Goal: Navigation & Orientation: Find specific page/section

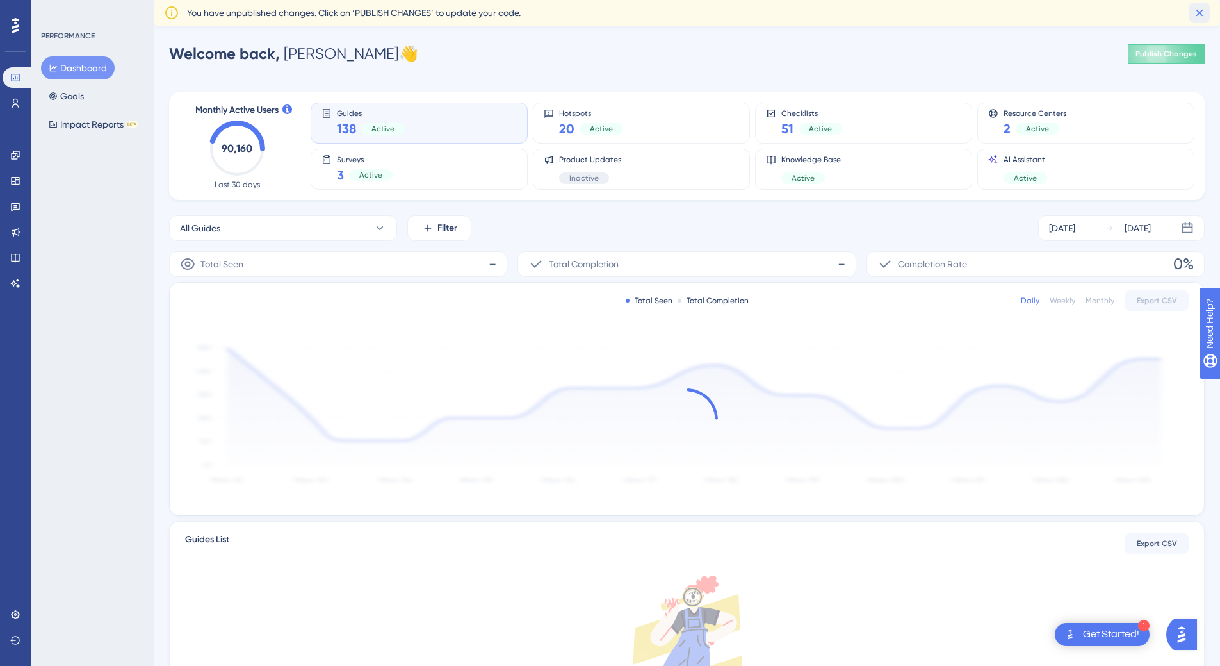
click at [1202, 10] on icon at bounding box center [1200, 12] width 13 height 13
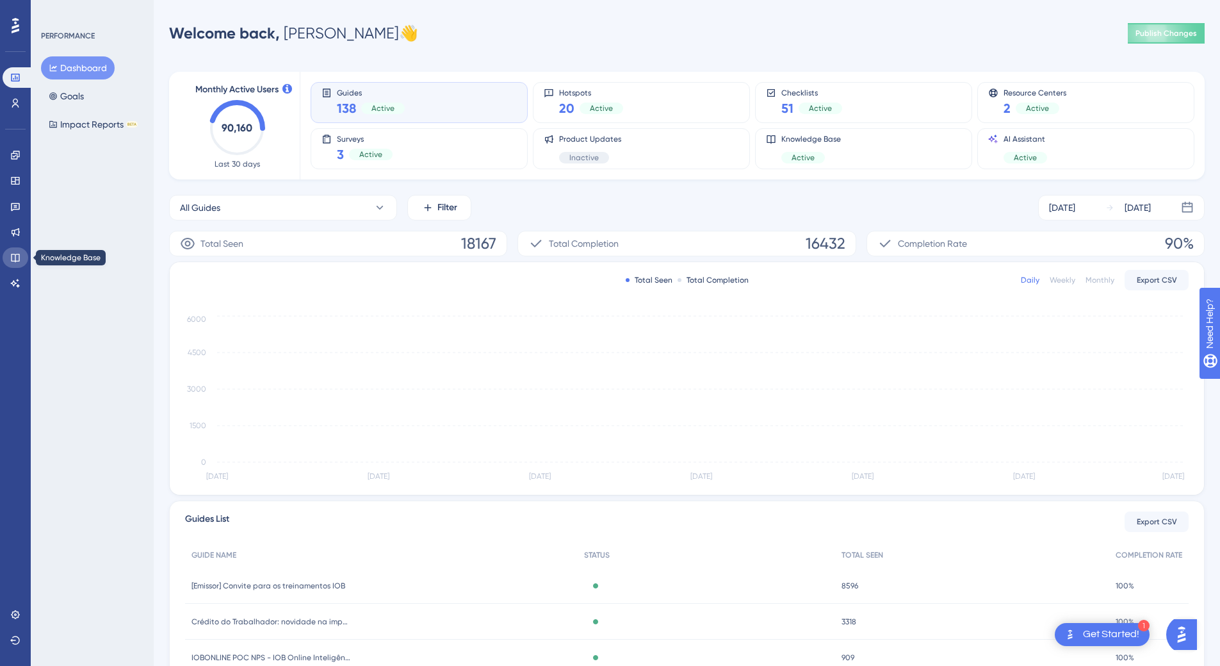
click at [14, 254] on icon at bounding box center [15, 258] width 8 height 8
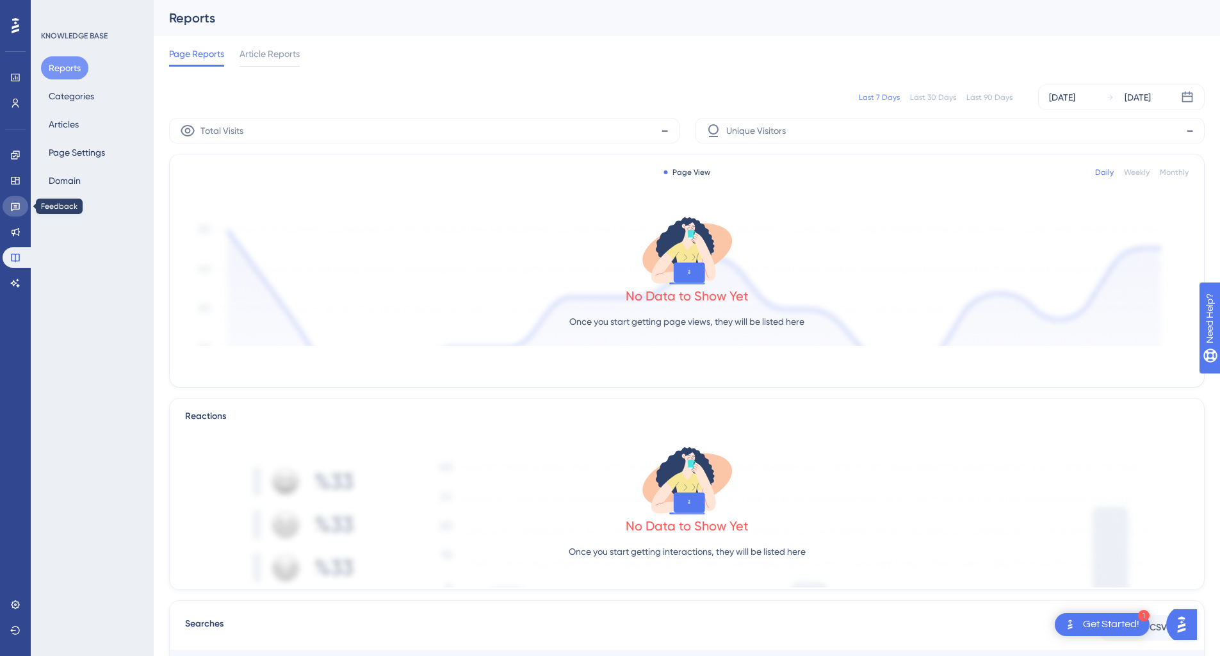
click at [13, 212] on link at bounding box center [16, 206] width 26 height 21
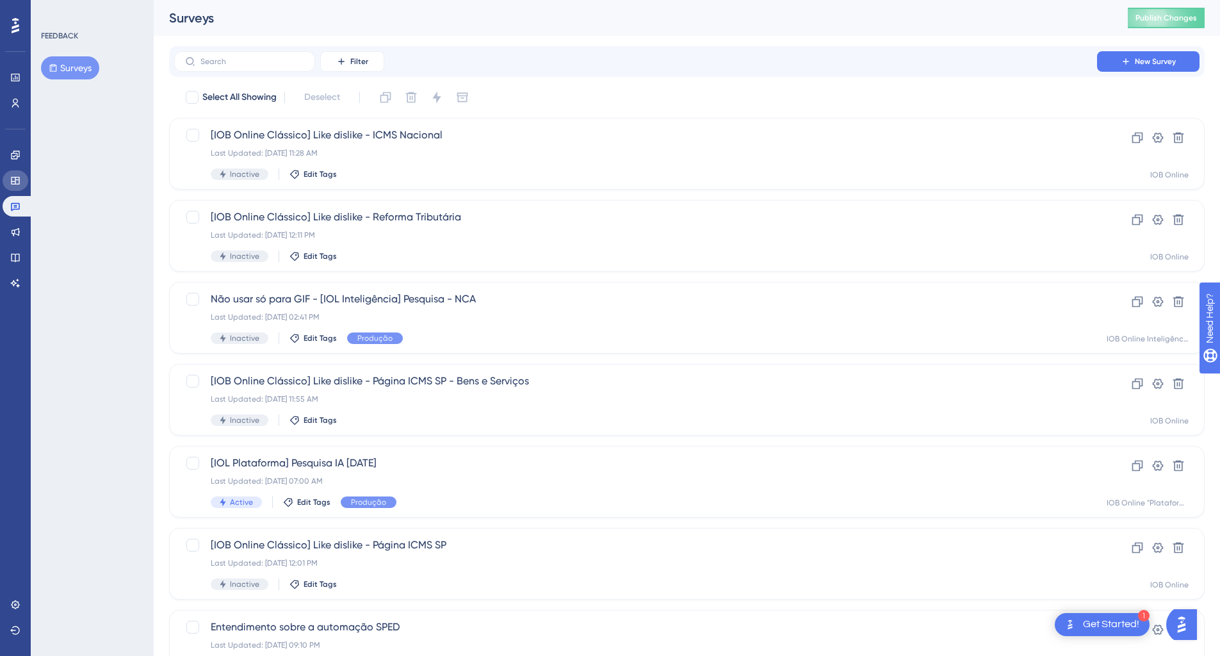
click at [17, 188] on link at bounding box center [16, 180] width 26 height 21
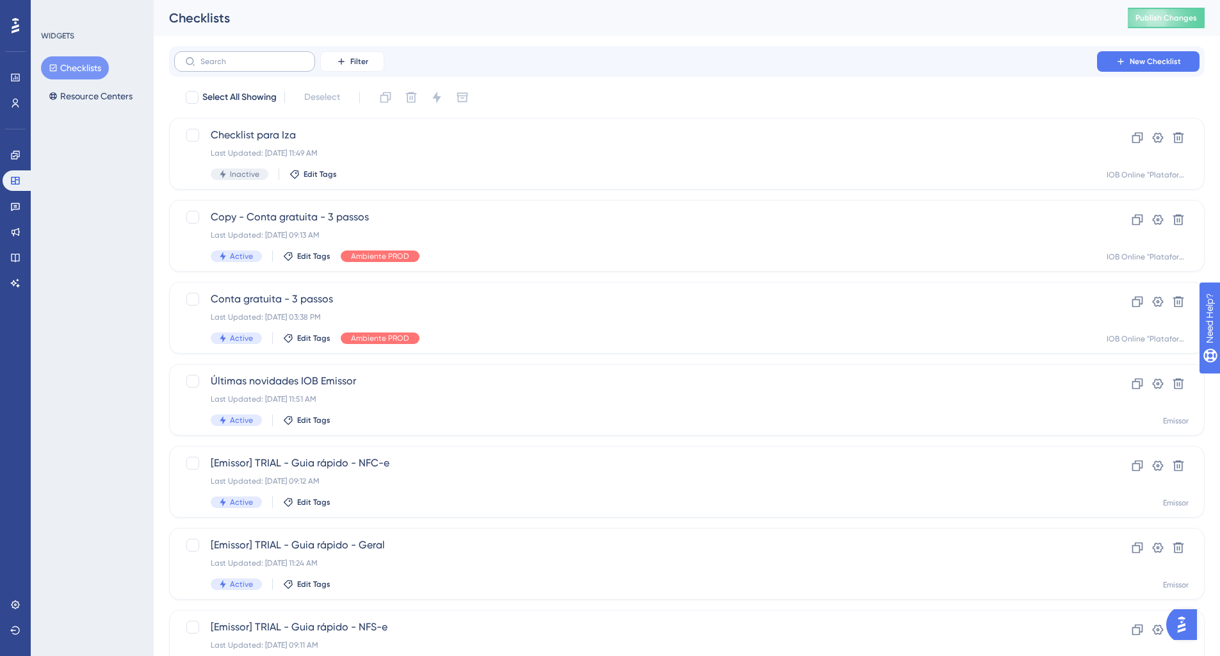
click at [209, 66] on label at bounding box center [244, 61] width 141 height 21
click at [209, 66] on input "text" at bounding box center [253, 61] width 104 height 9
click at [17, 154] on icon at bounding box center [15, 155] width 8 height 8
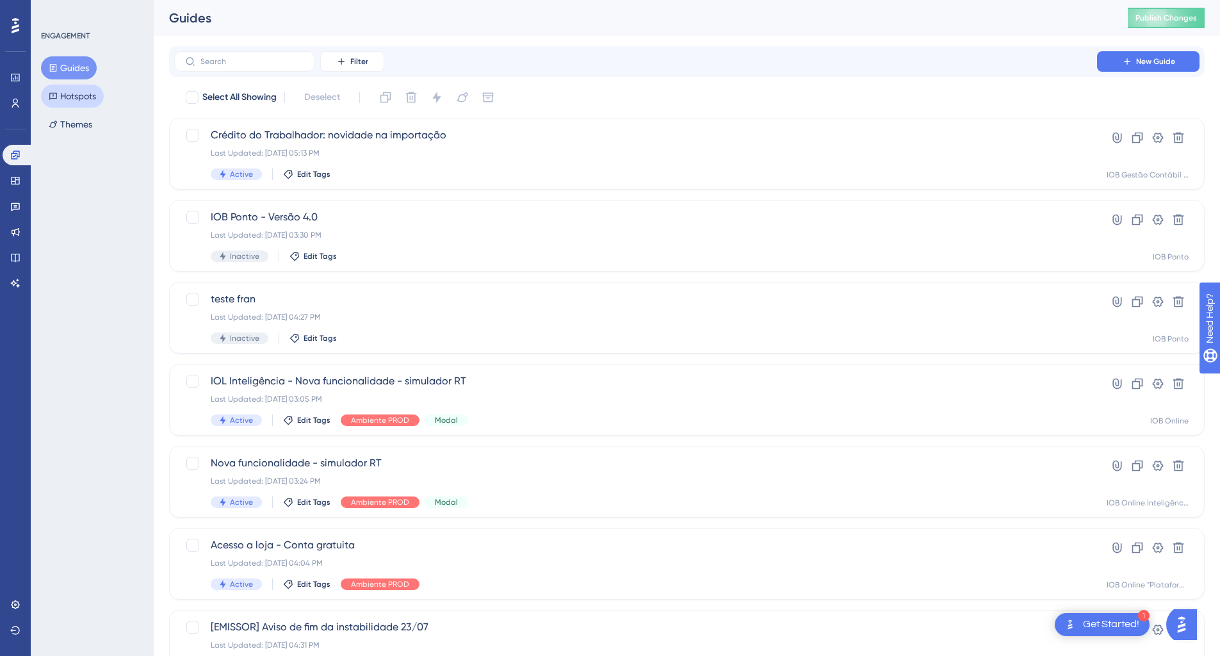
click at [94, 94] on button "Hotspots" at bounding box center [72, 96] width 63 height 23
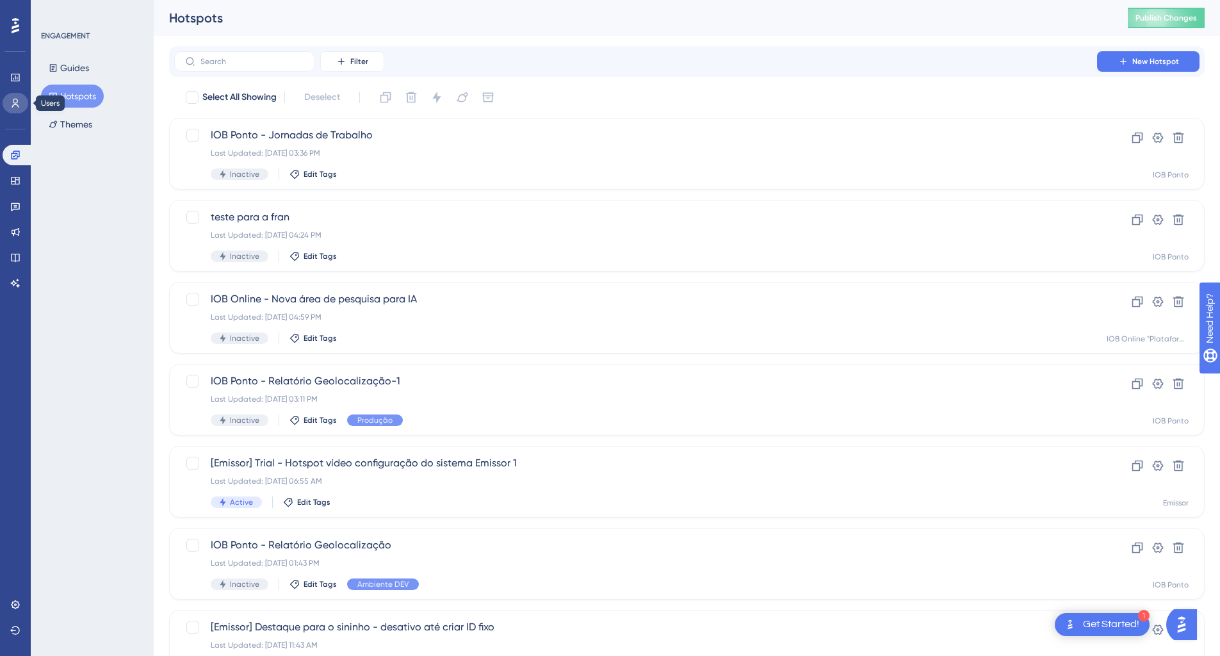
click at [4, 104] on link at bounding box center [16, 103] width 26 height 21
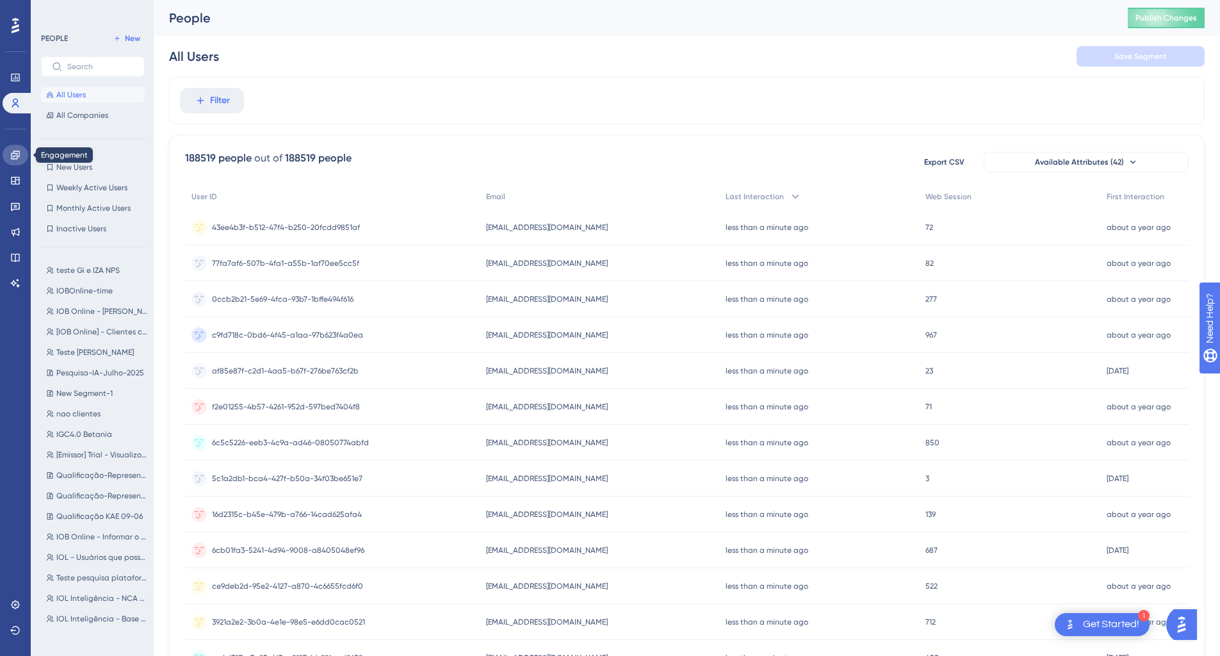
click at [15, 154] on icon at bounding box center [15, 155] width 8 height 8
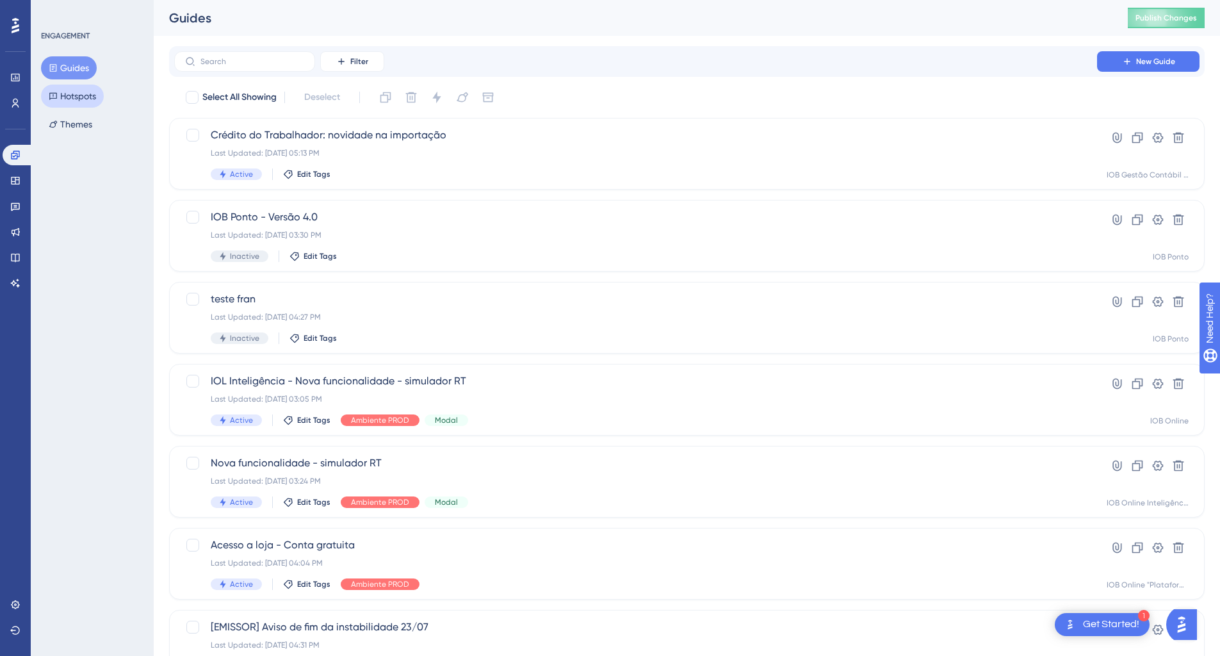
click at [90, 95] on button "Hotspots" at bounding box center [72, 96] width 63 height 23
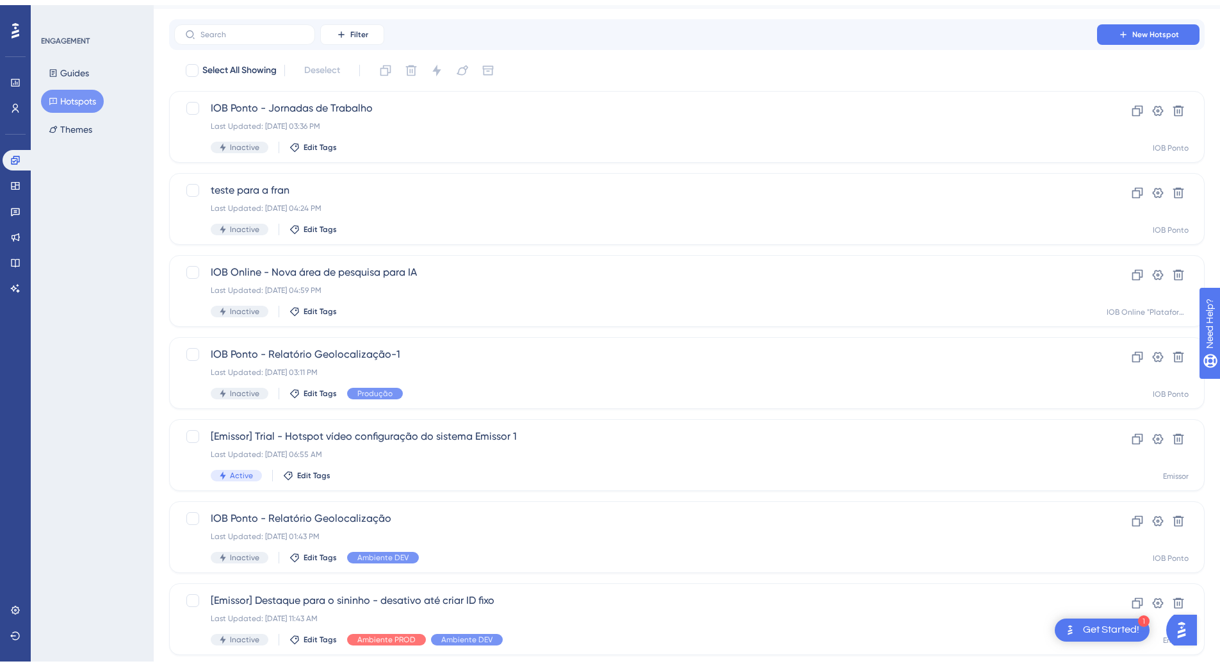
scroll to position [128, 0]
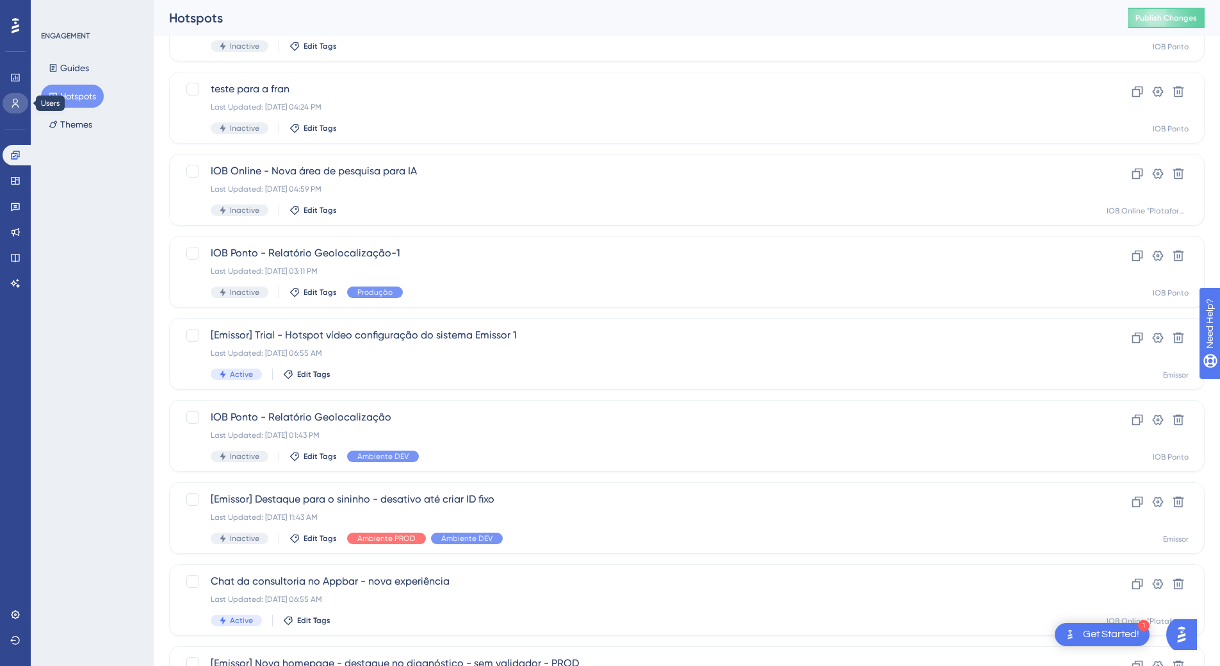
click at [15, 98] on icon at bounding box center [15, 103] width 10 height 10
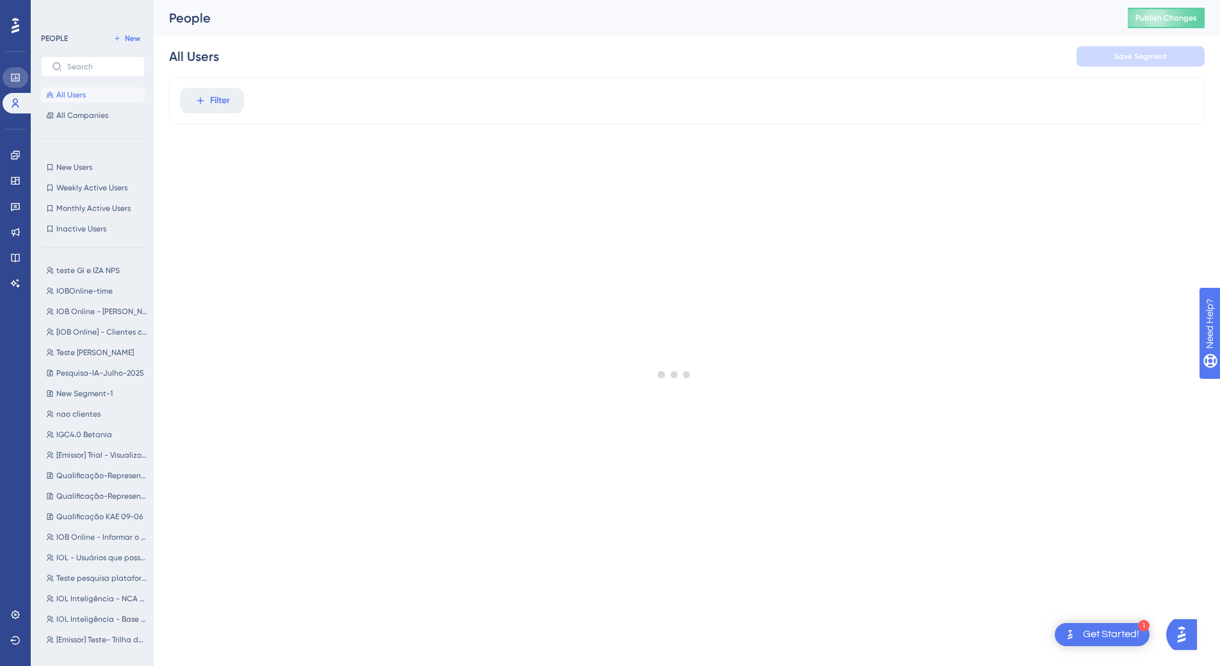
click at [19, 69] on link at bounding box center [16, 77] width 26 height 21
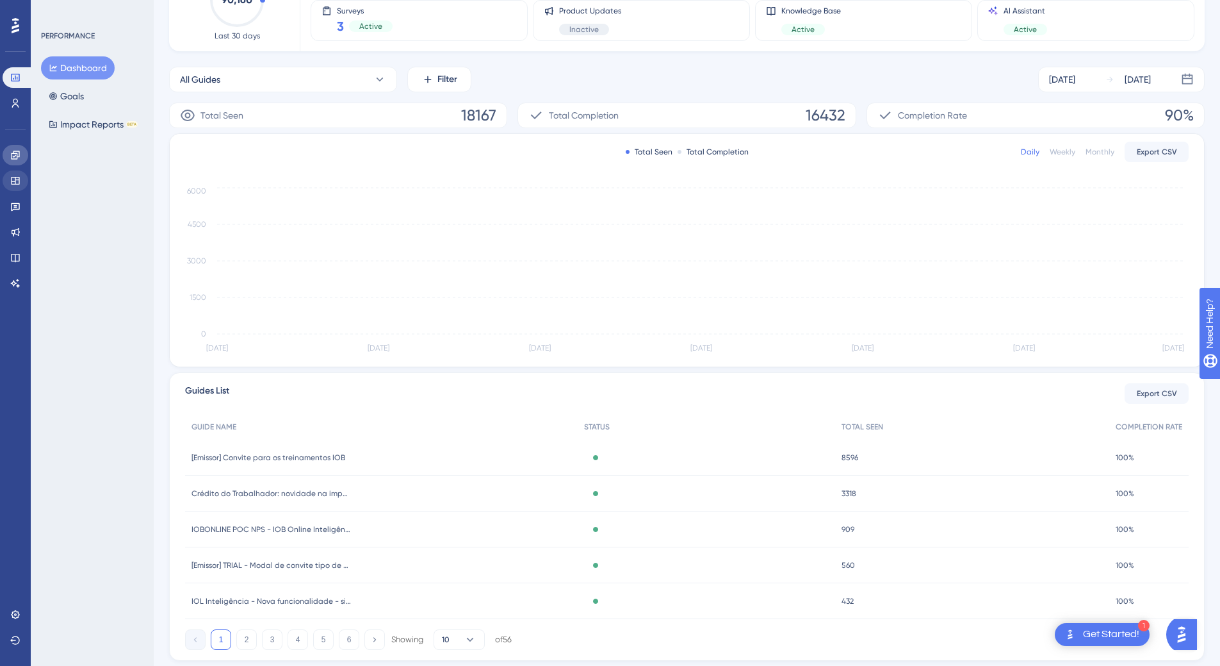
click at [15, 152] on icon at bounding box center [15, 155] width 10 height 10
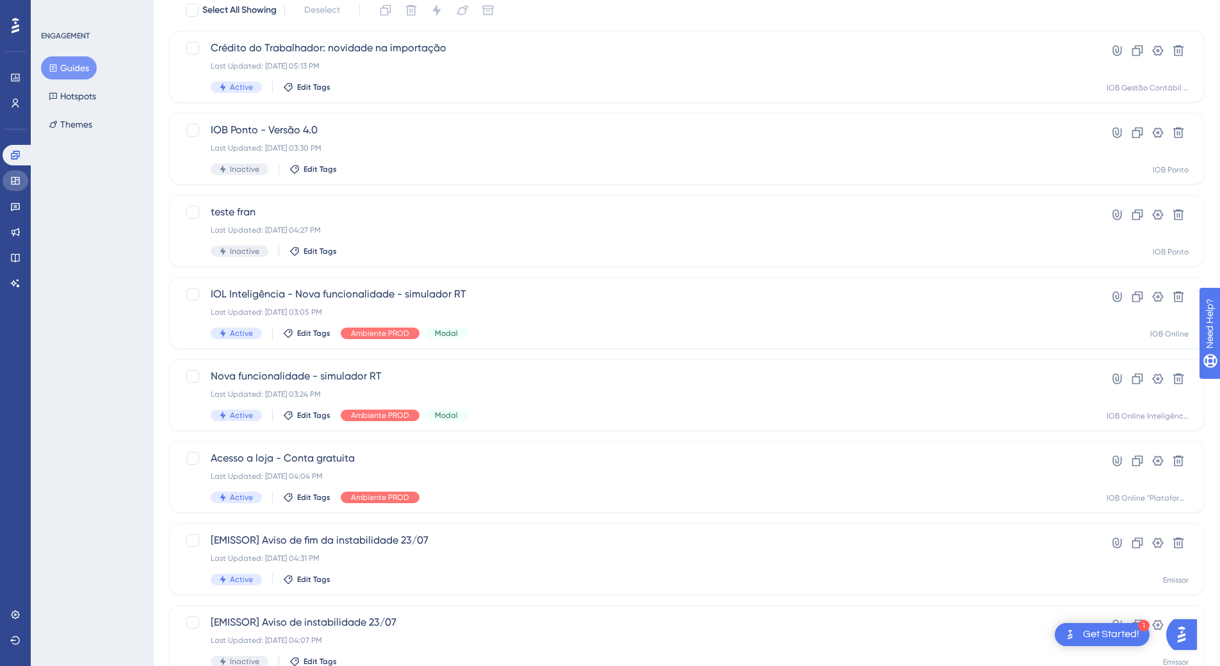
click at [15, 179] on icon at bounding box center [15, 181] width 8 height 8
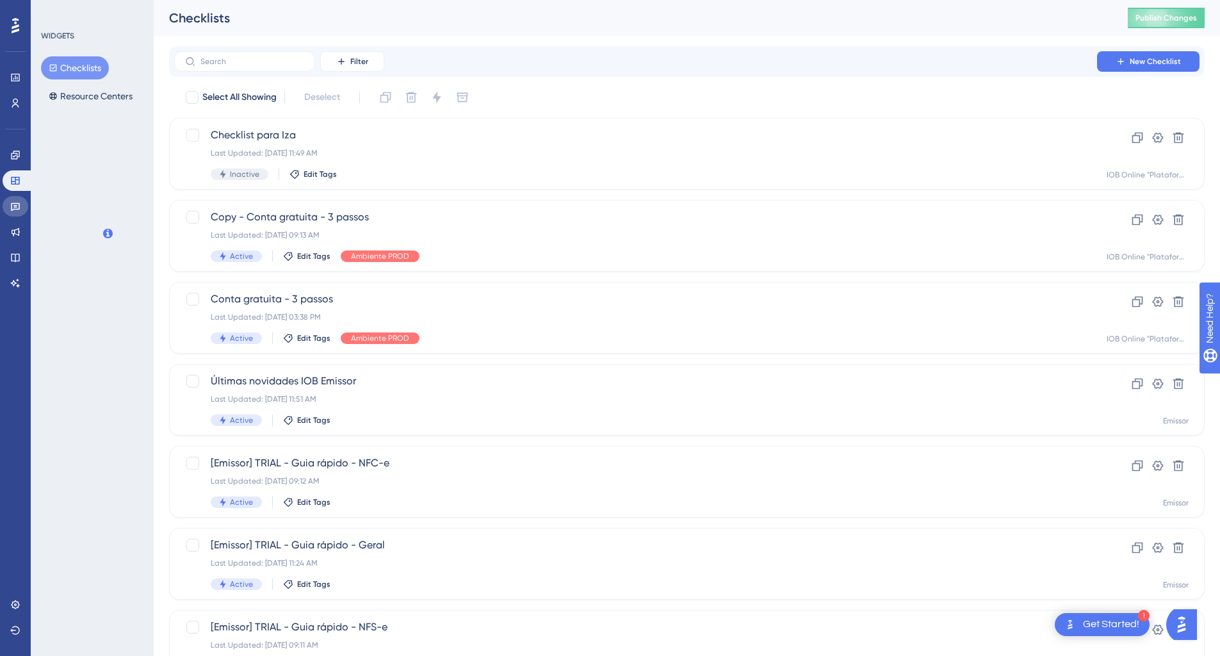
click at [10, 213] on link at bounding box center [16, 206] width 26 height 21
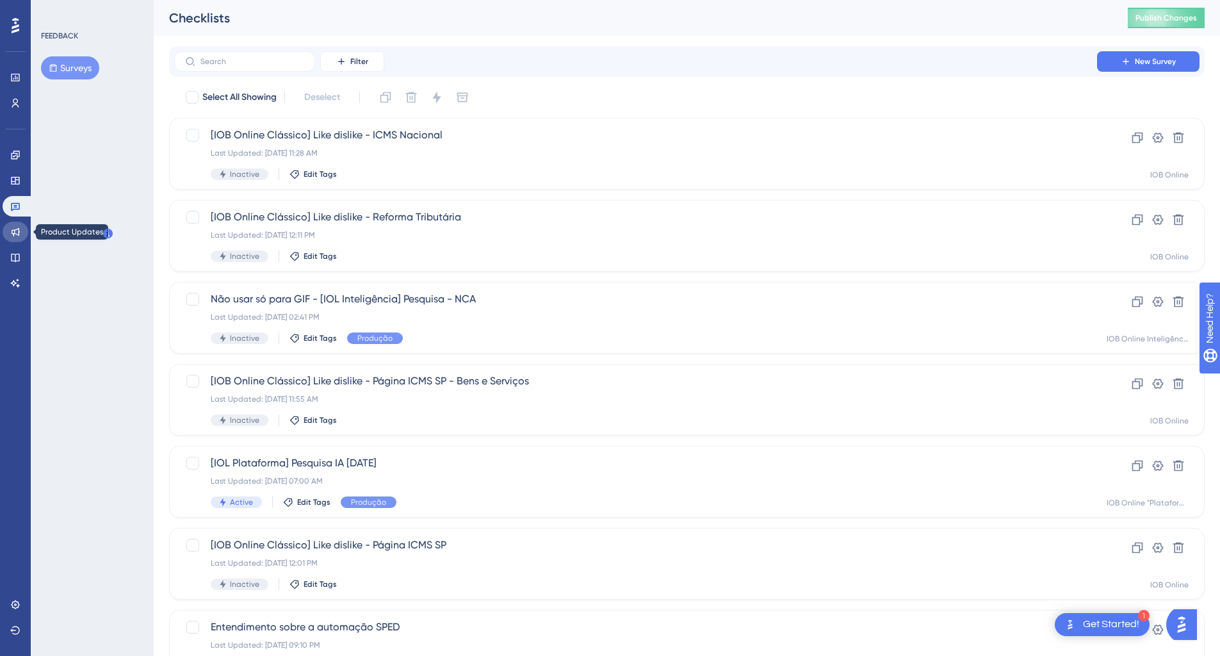
click at [12, 231] on icon at bounding box center [16, 232] width 8 height 8
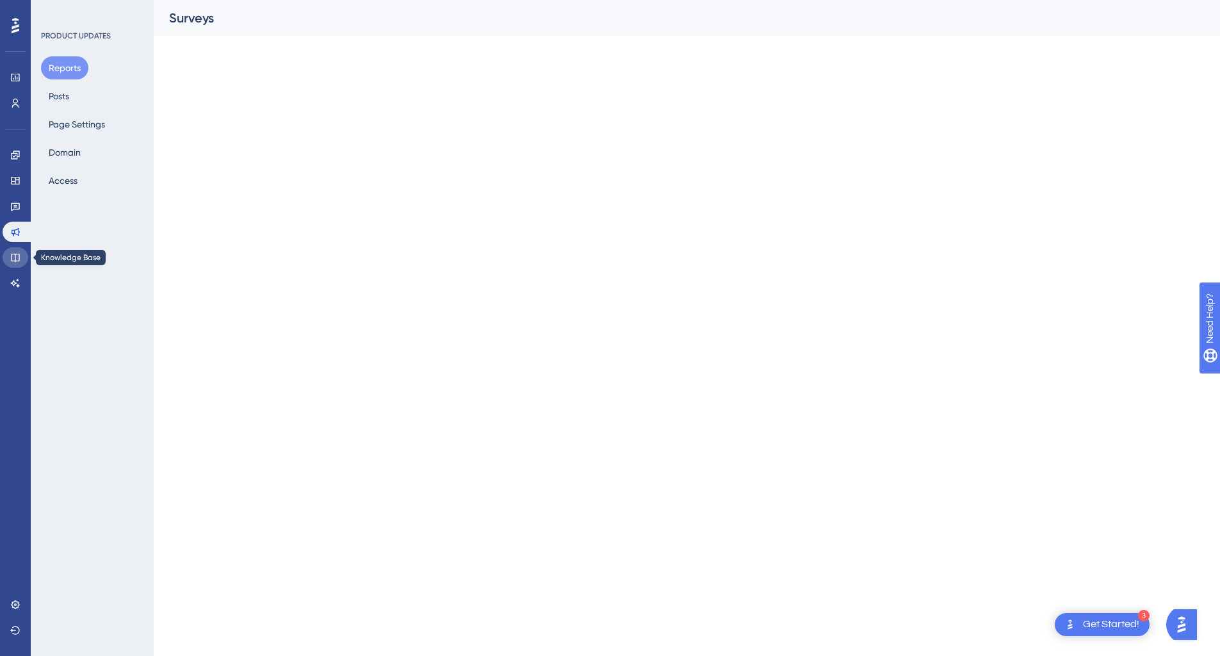
click at [17, 260] on icon at bounding box center [15, 257] width 10 height 10
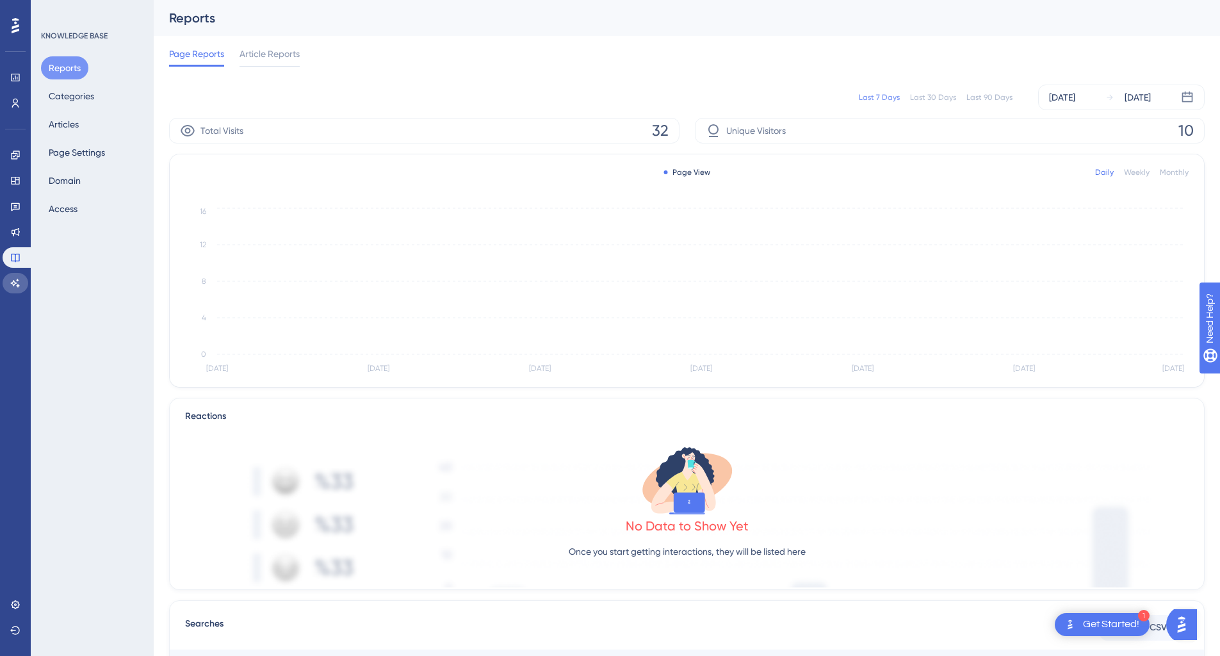
click at [13, 281] on icon at bounding box center [15, 283] width 9 height 8
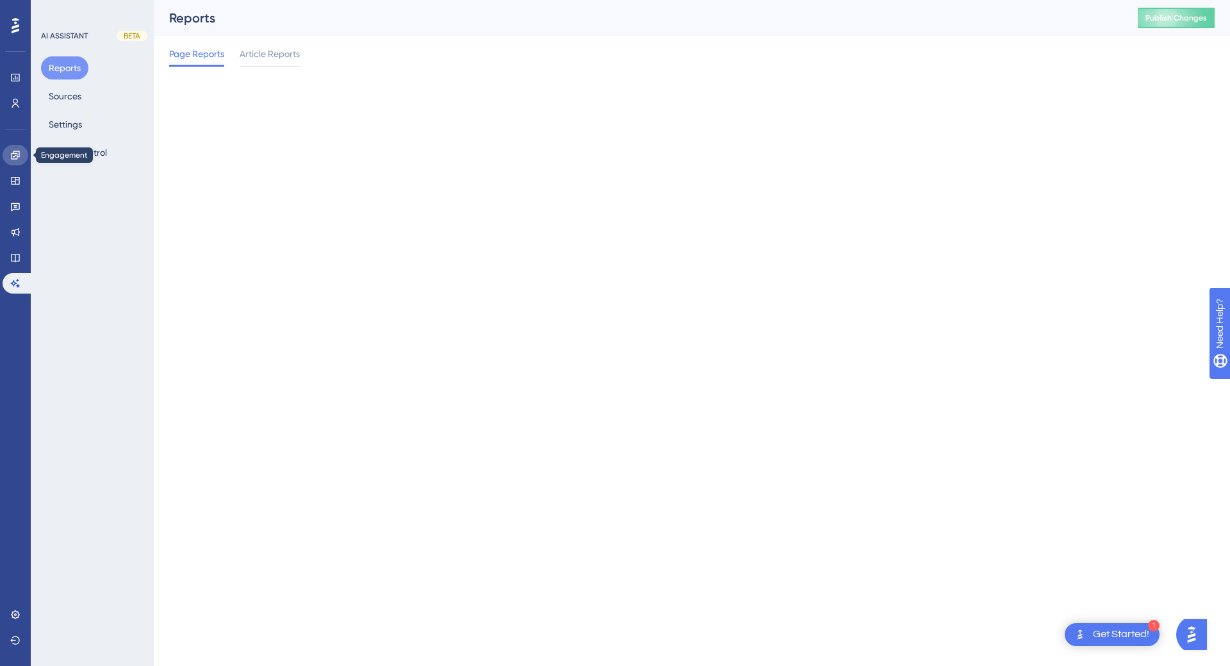
click at [154, 97] on div "Performance Users Engagement Widgets Feedback Product Updates Knowledge Base AI…" at bounding box center [692, 48] width 1076 height 97
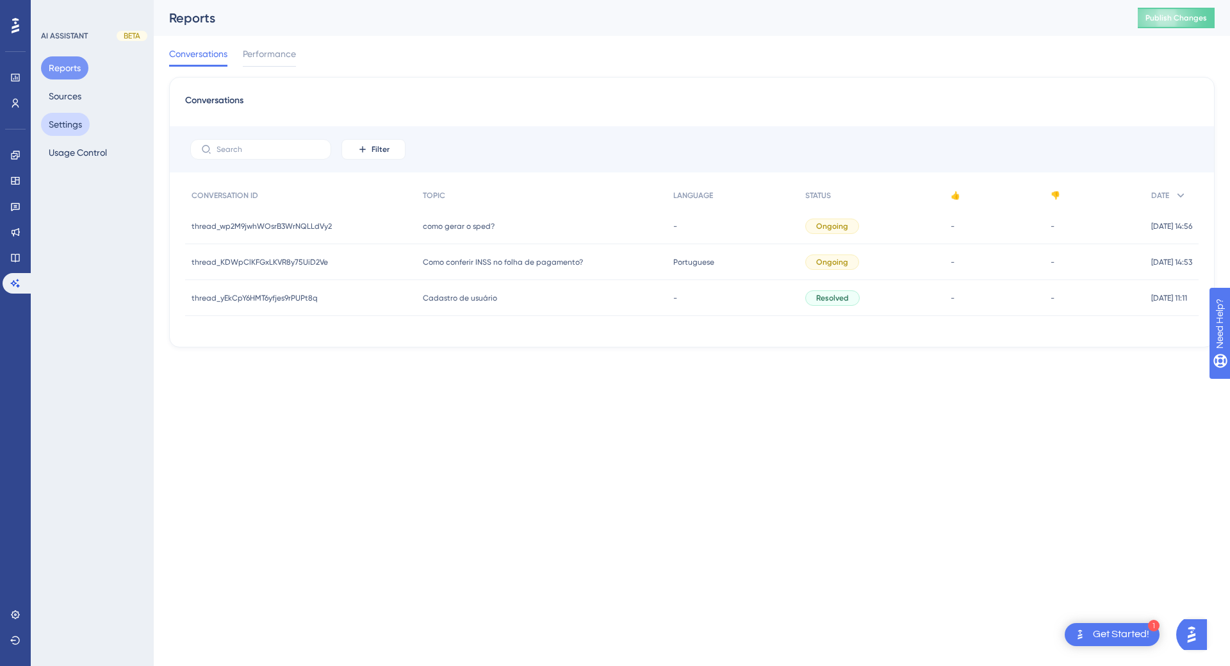
click at [76, 133] on button "Settings" at bounding box center [65, 124] width 49 height 23
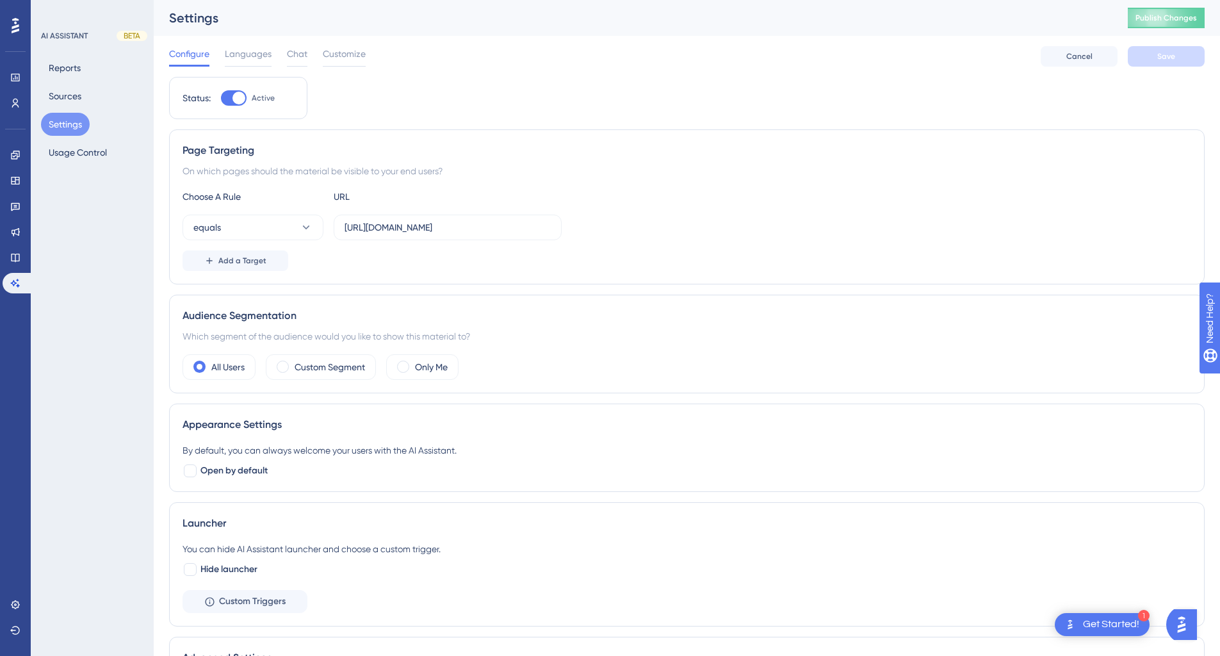
click at [240, 45] on div "Configure Languages Chat Customize Cancel Save" at bounding box center [687, 56] width 1036 height 41
click at [242, 57] on span "Languages" at bounding box center [248, 53] width 47 height 15
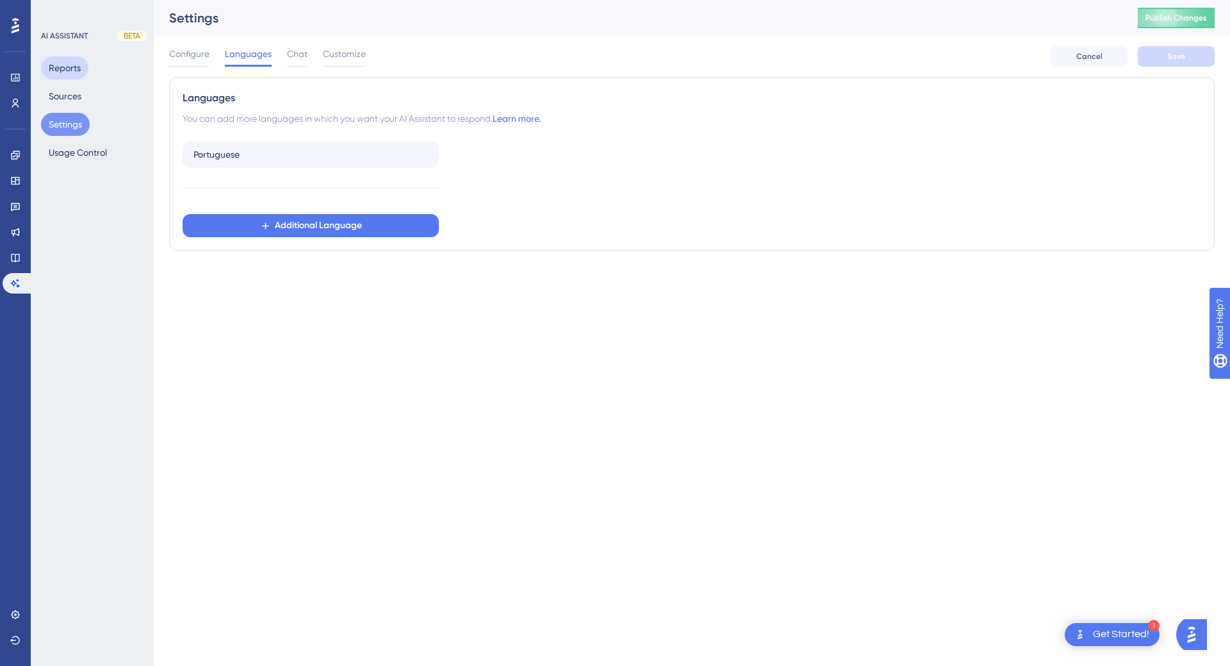
click at [78, 67] on button "Reports" at bounding box center [64, 67] width 47 height 23
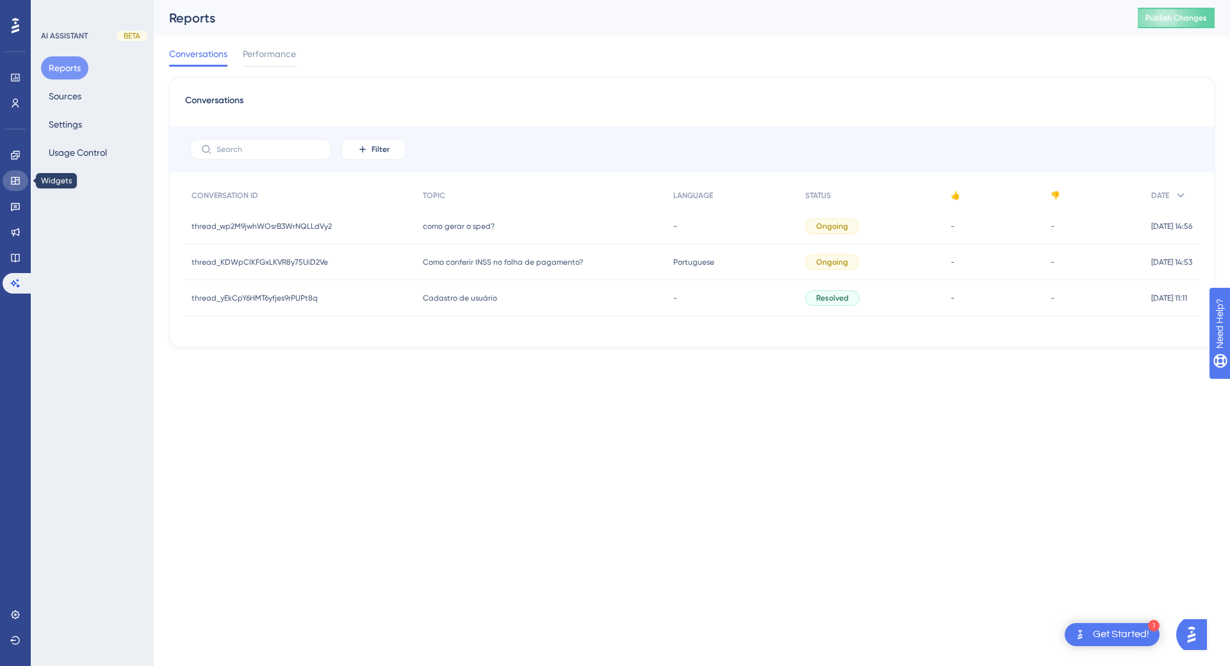
click at [12, 185] on icon at bounding box center [15, 181] width 10 height 10
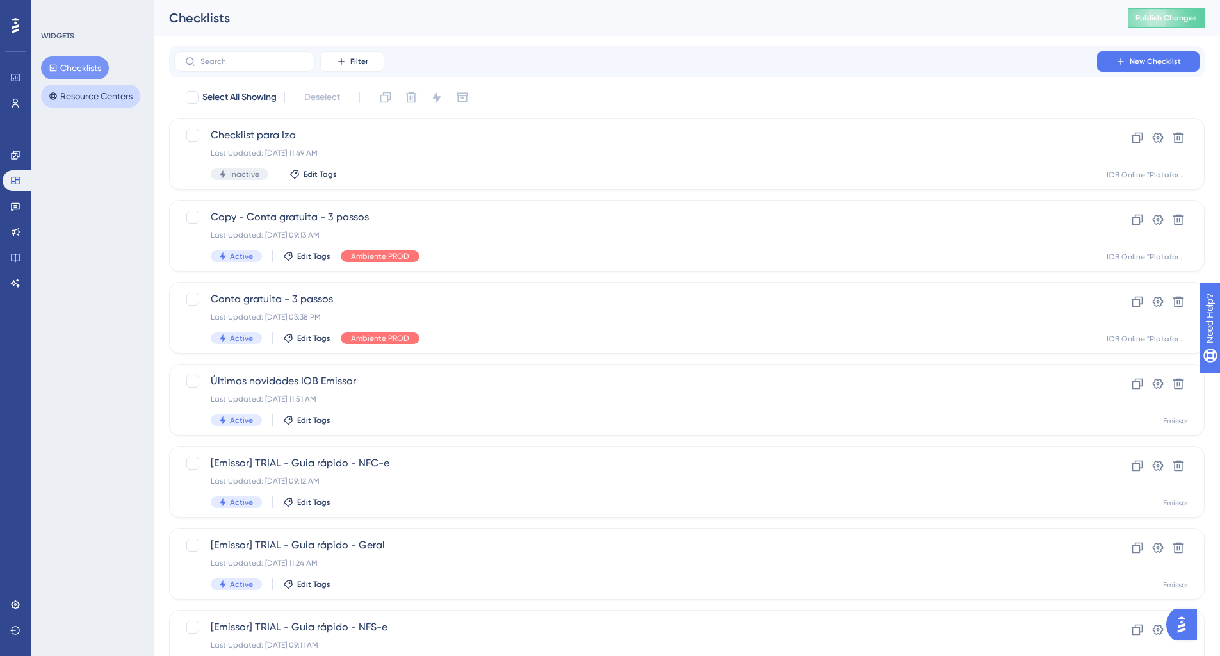
click at [95, 92] on button "Resource Centers" at bounding box center [90, 96] width 99 height 23
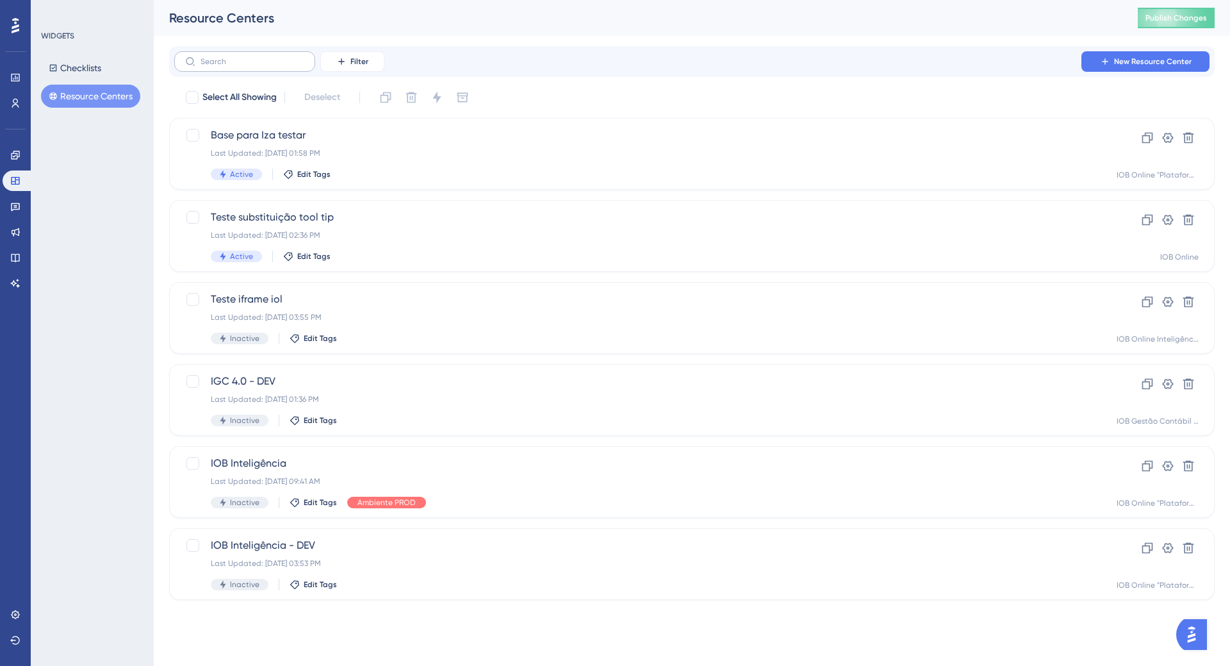
click at [207, 66] on label at bounding box center [244, 61] width 141 height 21
click at [207, 66] on input "text" at bounding box center [253, 61] width 104 height 9
type input "Em"
checkbox input "true"
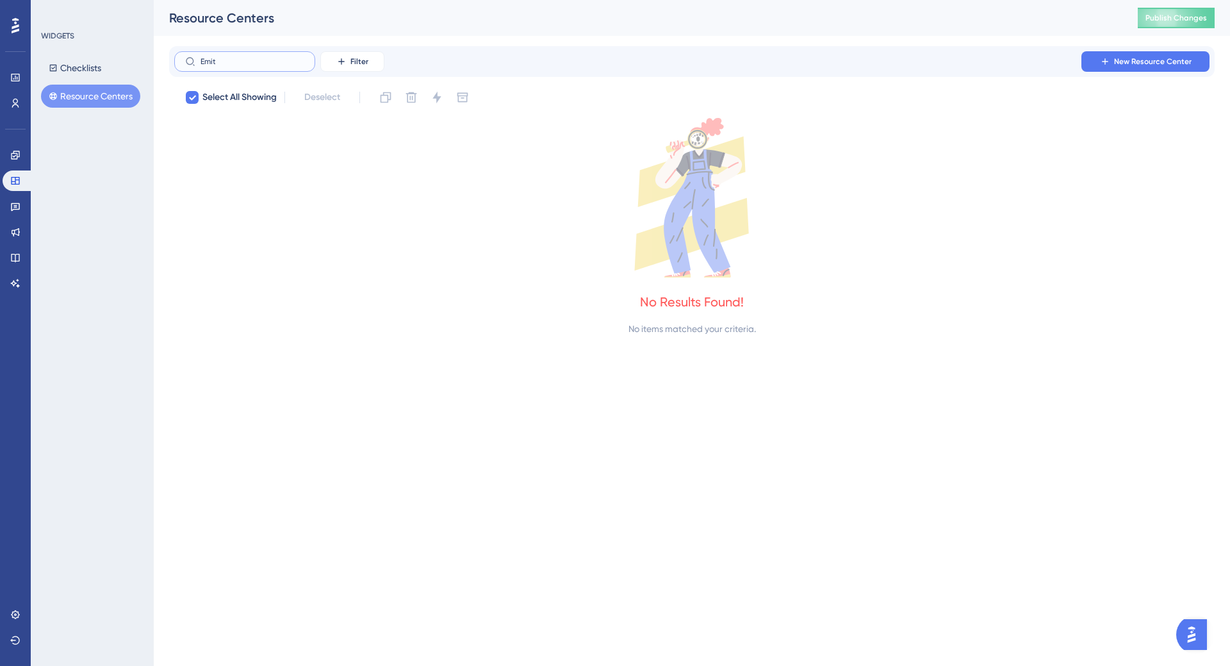
type input "Emitt"
drag, startPoint x: 243, startPoint y: 62, endPoint x: 128, endPoint y: 58, distance: 114.7
click at [154, 58] on div "Performance Users Engagement Widgets Feedback Product Updates Knowledge Base AI…" at bounding box center [692, 178] width 1076 height 357
checkbox input "false"
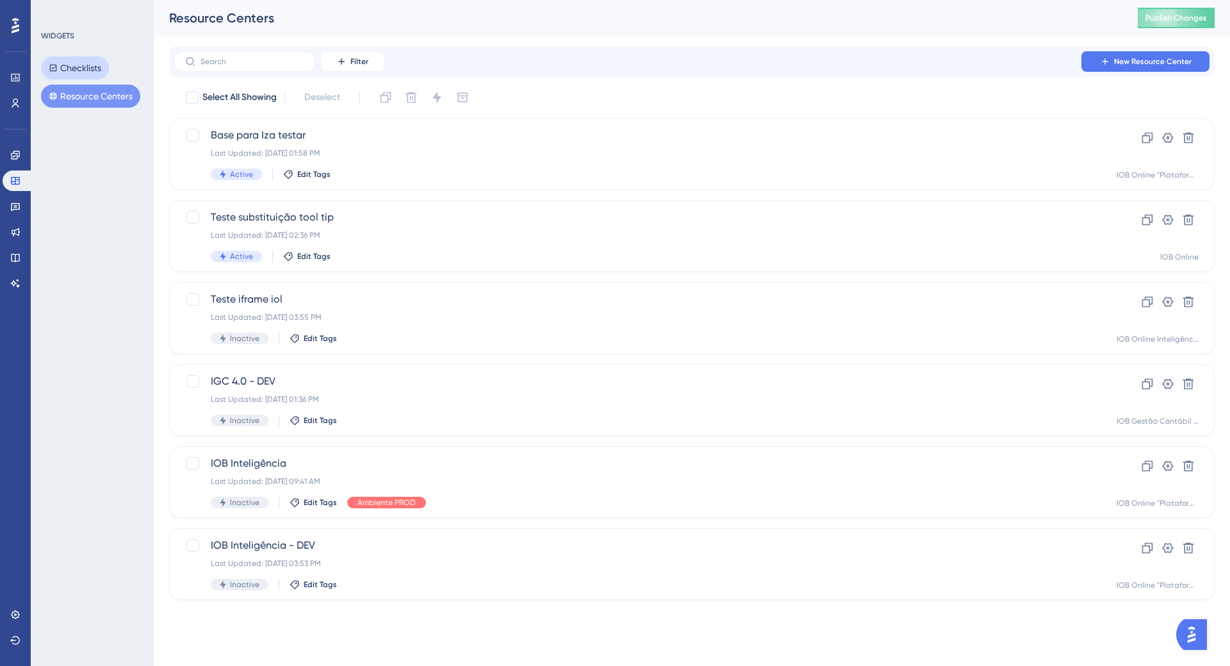
click at [102, 70] on button "Checklists" at bounding box center [75, 67] width 68 height 23
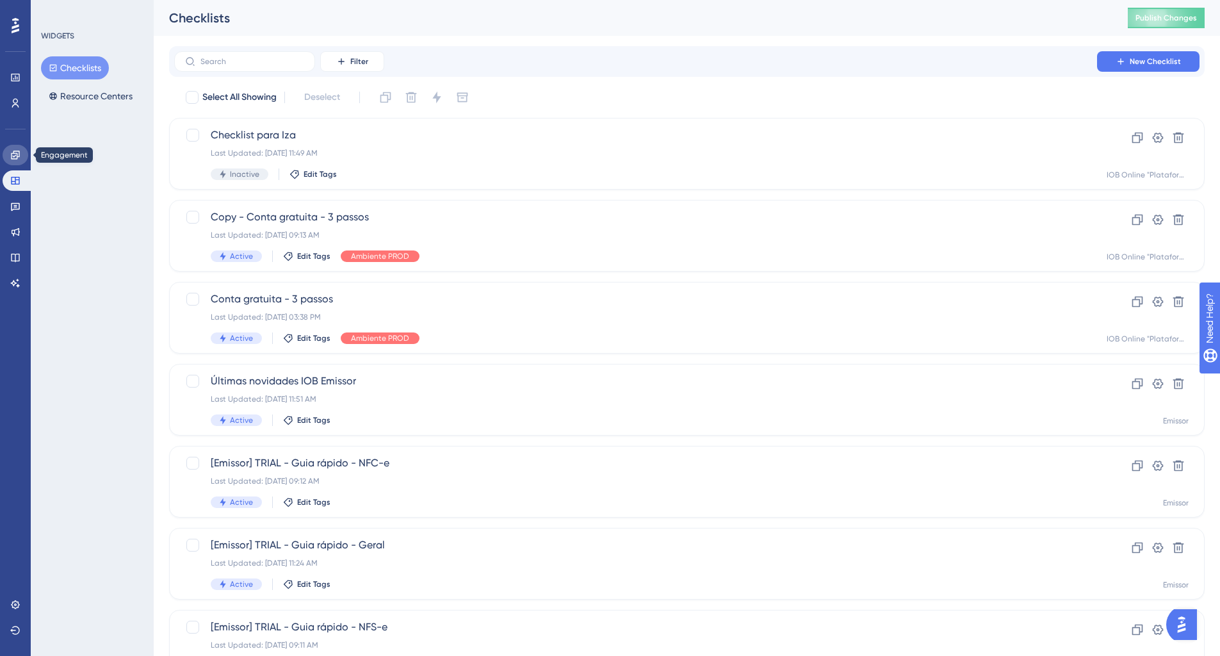
click at [23, 158] on link at bounding box center [16, 155] width 26 height 21
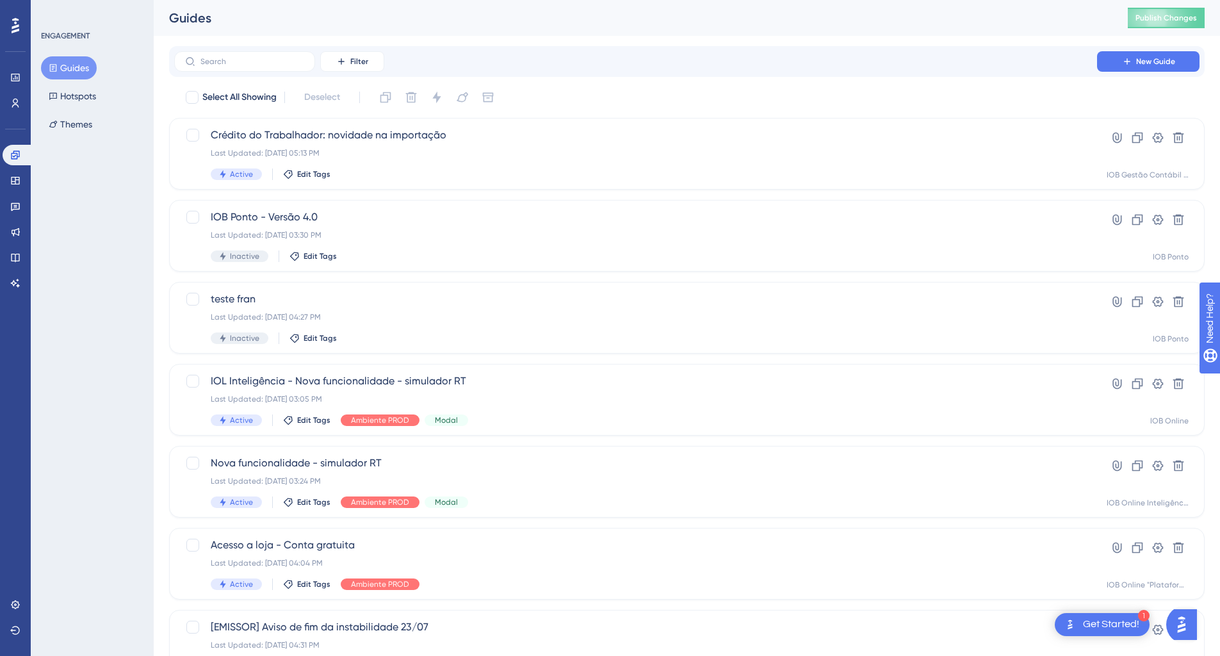
click at [112, 570] on div "ENGAGEMENT Guides Hotspots Themes" at bounding box center [92, 328] width 123 height 656
click at [18, 83] on link at bounding box center [16, 77] width 26 height 21
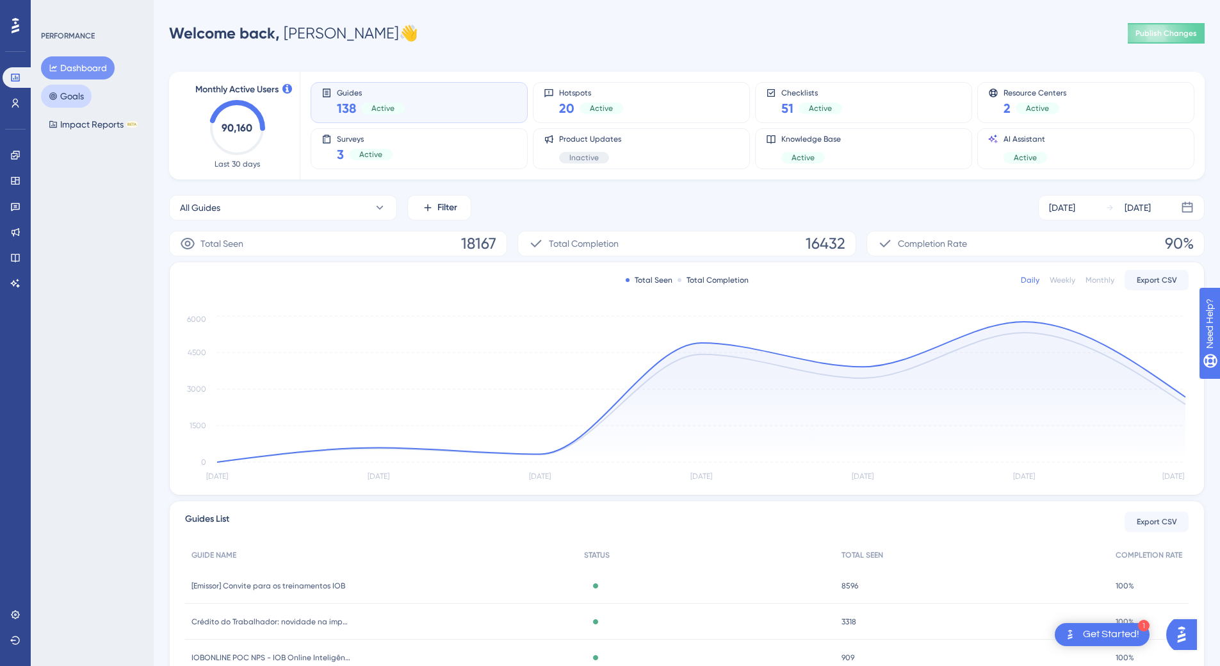
click at [71, 101] on button "Goals" at bounding box center [66, 96] width 51 height 23
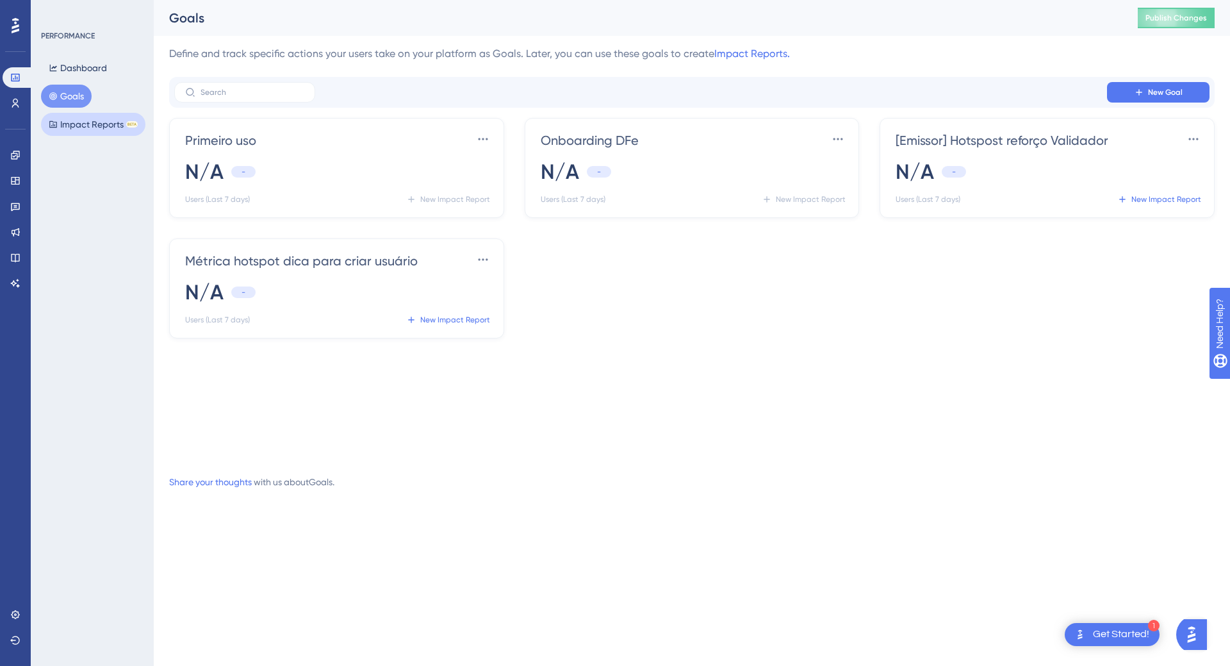
click at [65, 126] on button "Impact Reports BETA" at bounding box center [93, 124] width 104 height 23
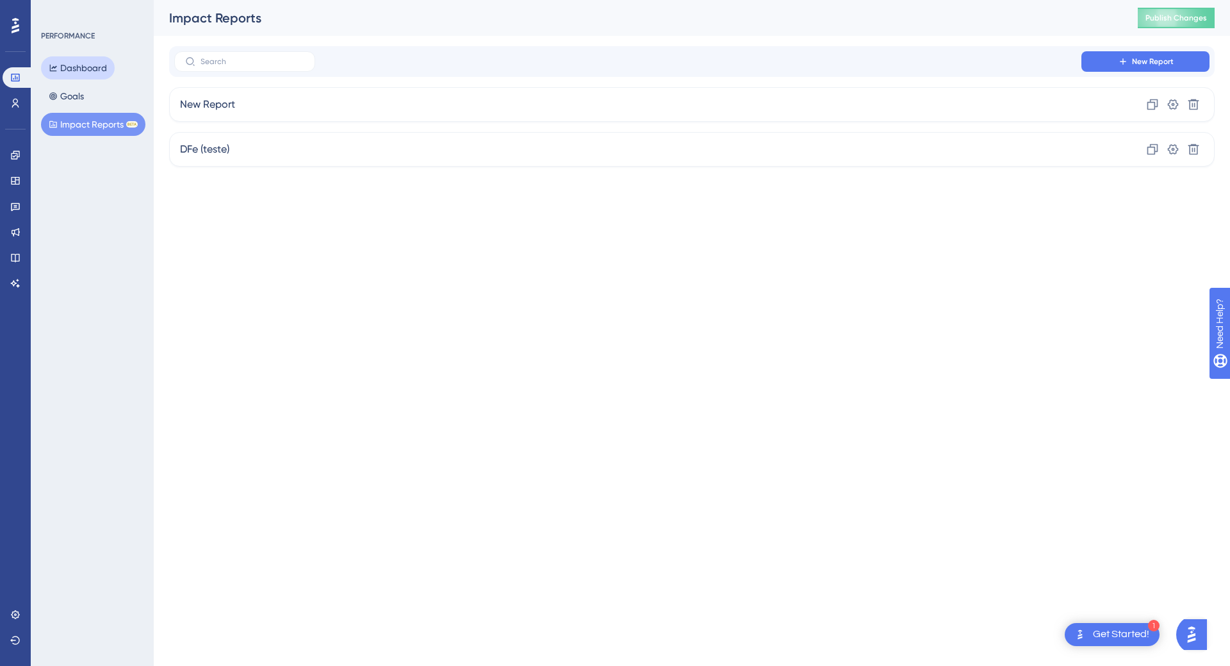
click at [68, 62] on button "Dashboard" at bounding box center [78, 67] width 74 height 23
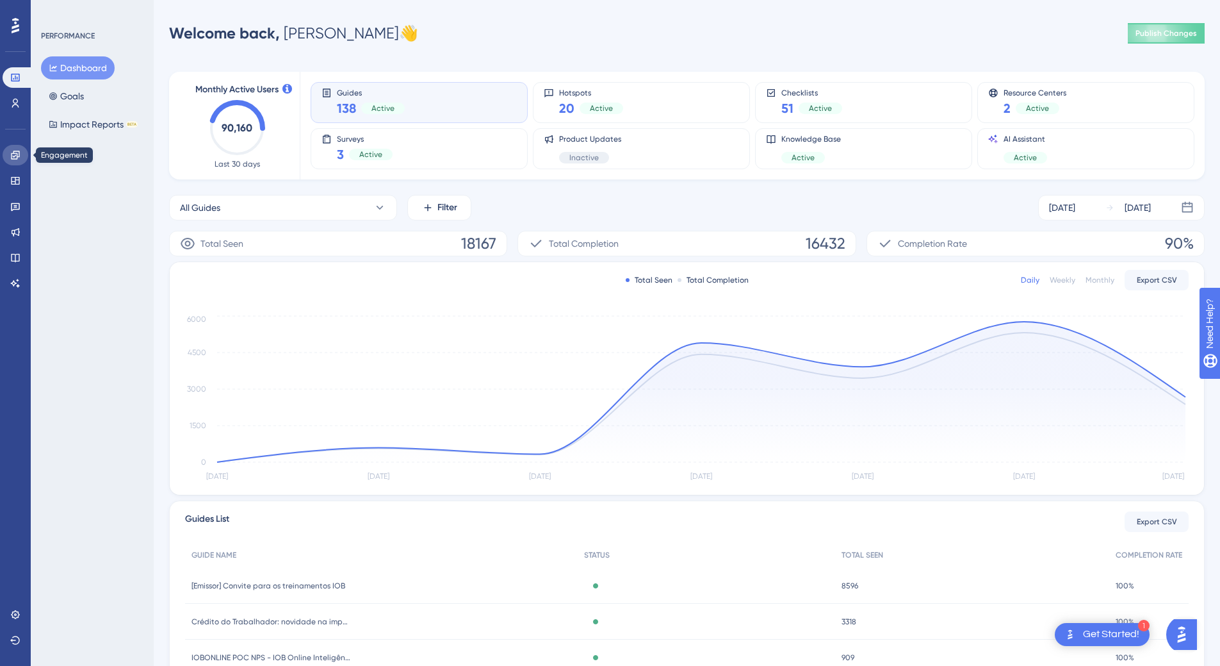
click at [19, 155] on icon at bounding box center [15, 155] width 8 height 8
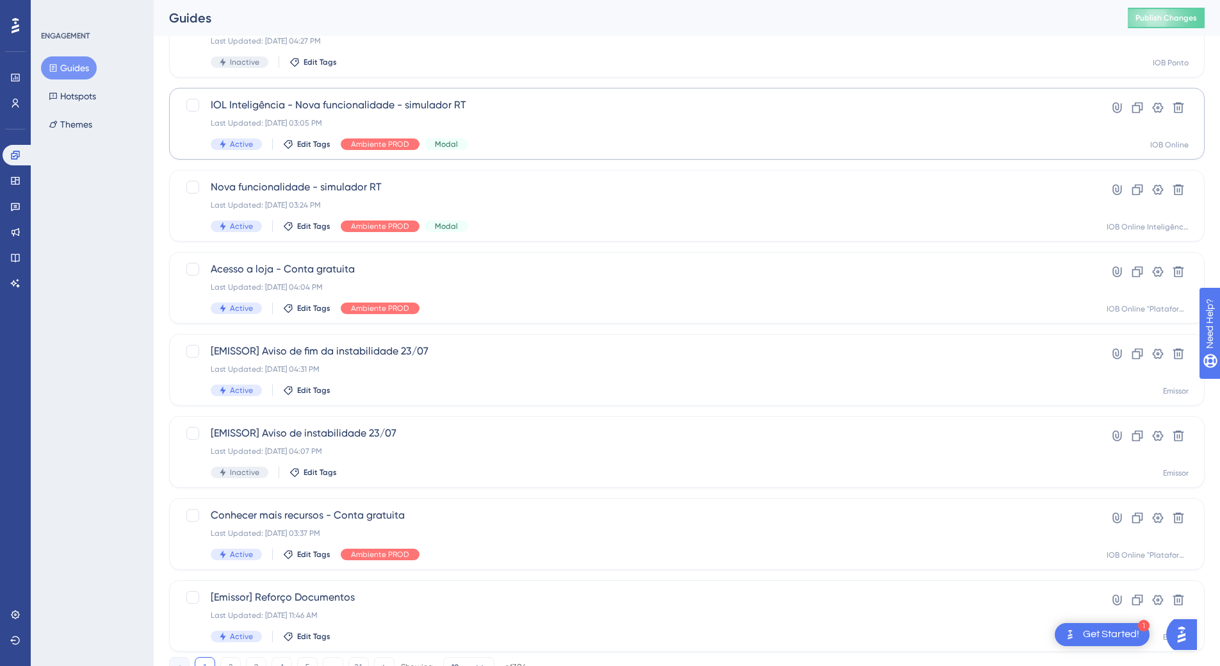
scroll to position [329, 0]
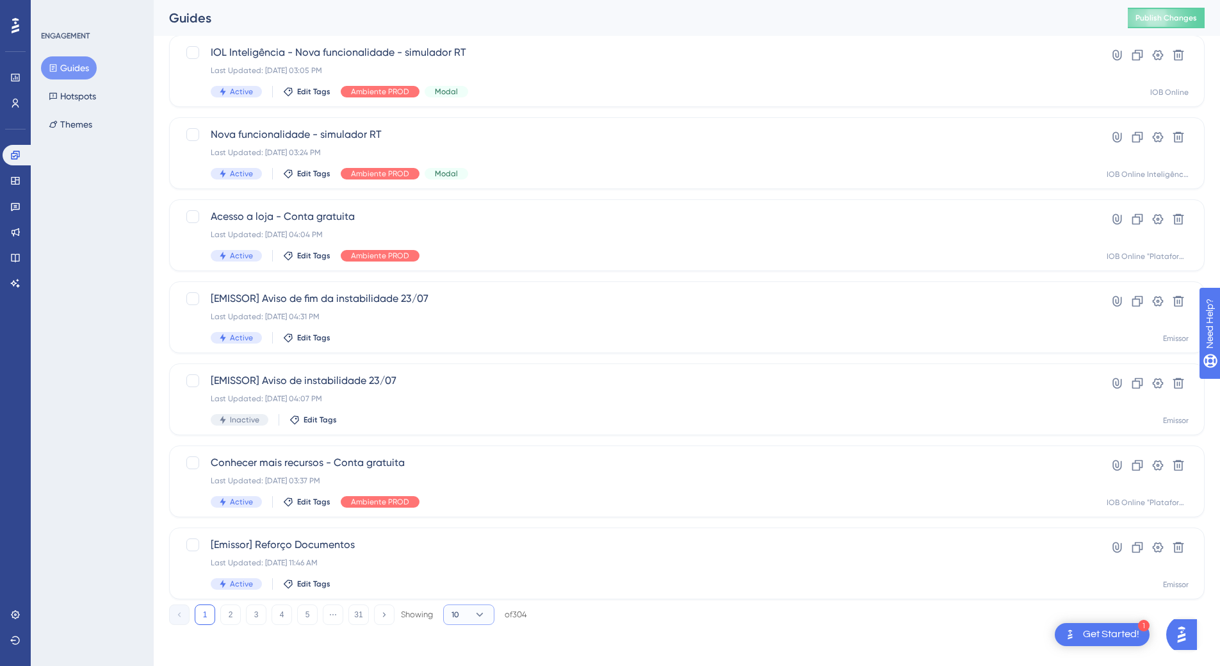
click at [482, 621] on button "10" at bounding box center [468, 614] width 51 height 21
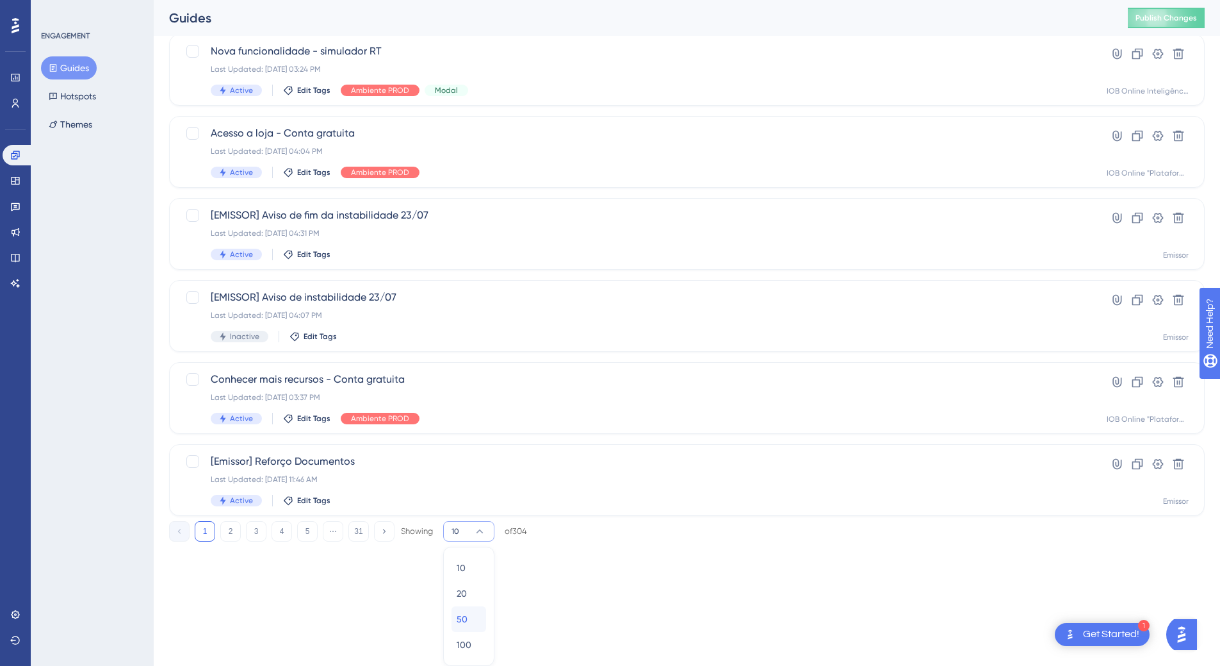
click at [478, 615] on div "50 50" at bounding box center [469, 619] width 24 height 26
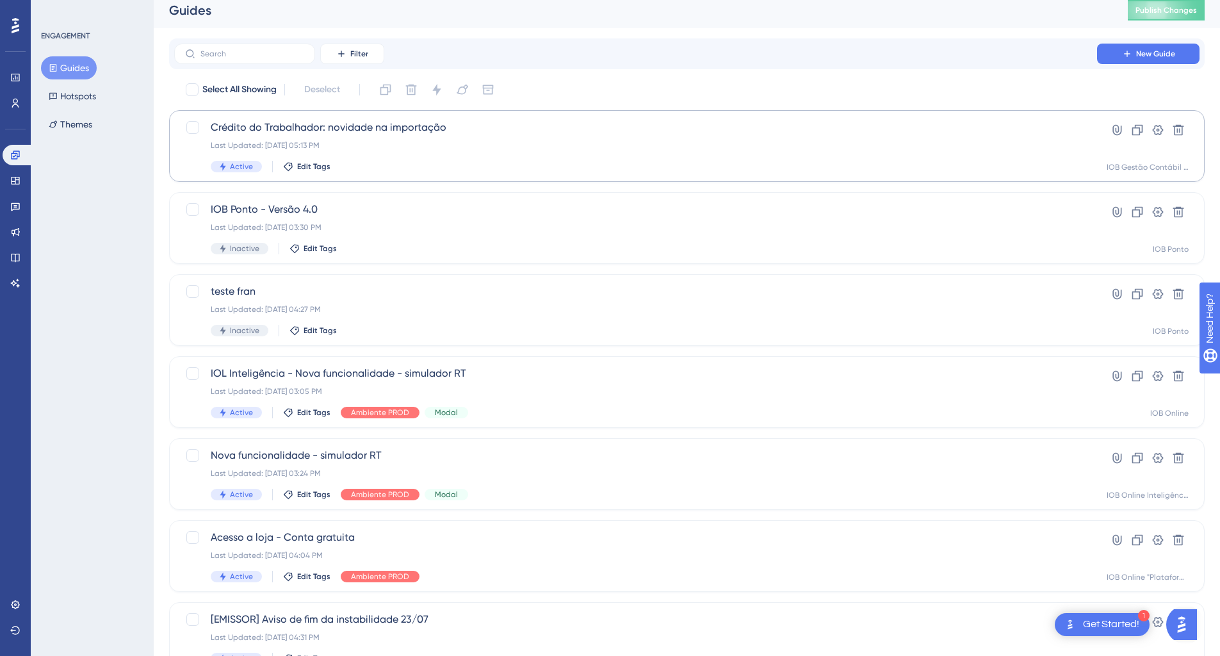
scroll to position [0, 0]
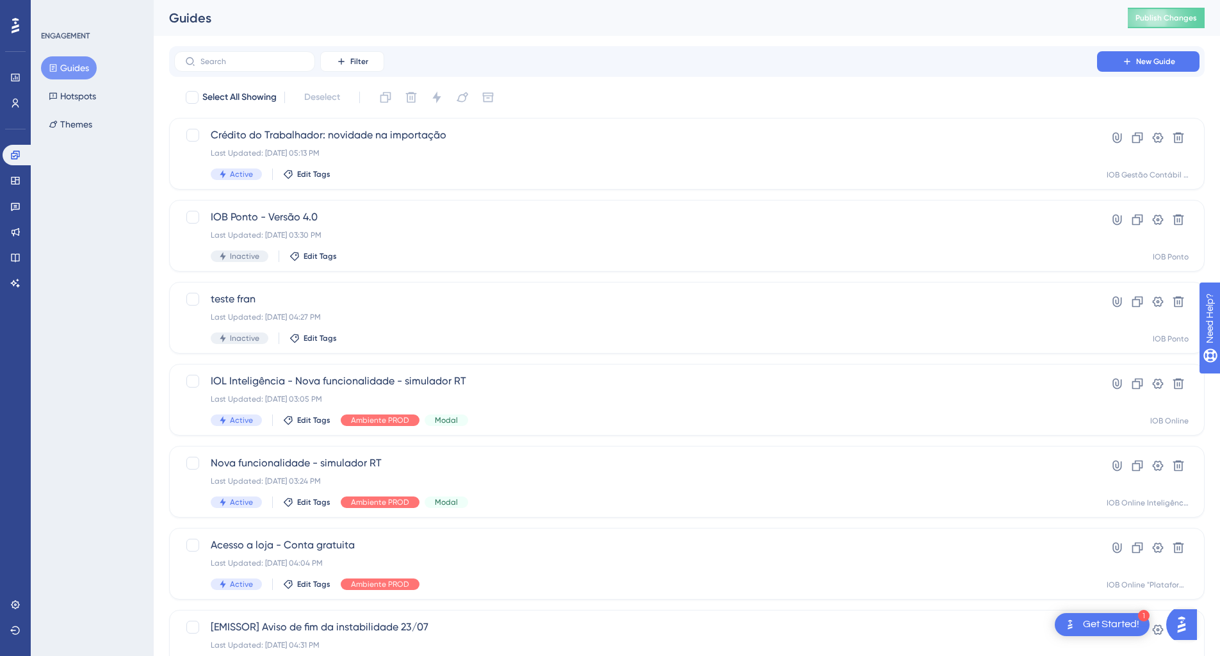
click at [284, 72] on div "Filter New Guide" at bounding box center [687, 61] width 1036 height 31
click at [286, 69] on label at bounding box center [244, 61] width 141 height 21
click at [286, 66] on input "text" at bounding box center [253, 61] width 104 height 9
type input "enu"
checkbox input "true"
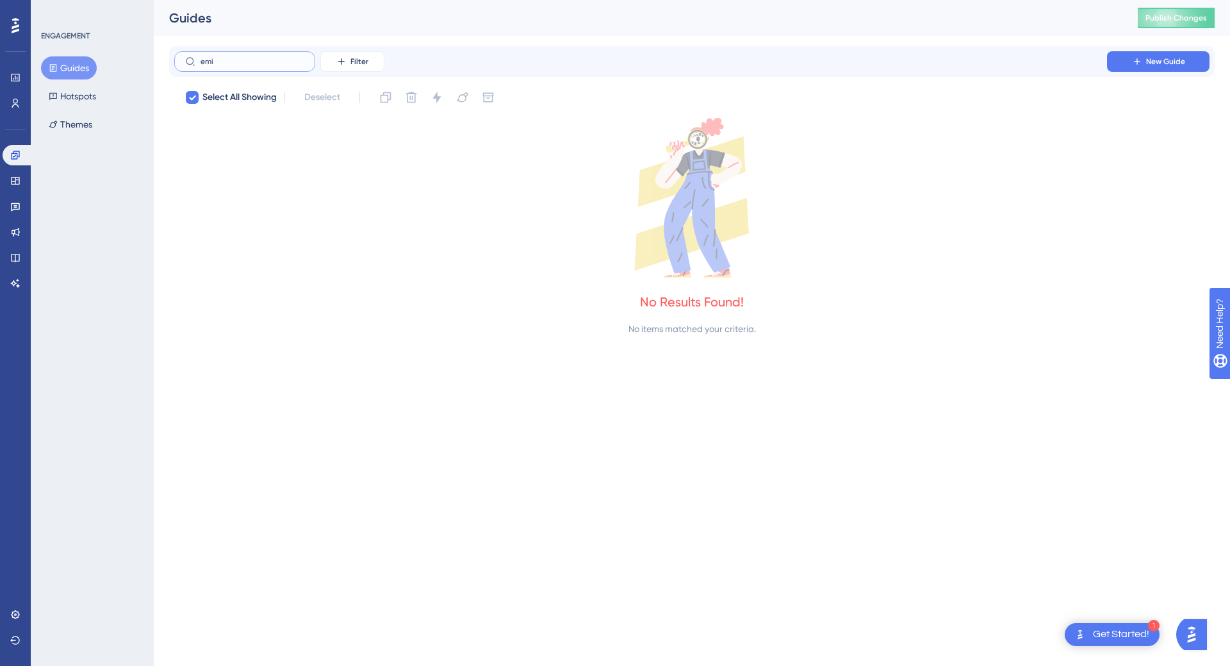
type input "emit"
checkbox input "false"
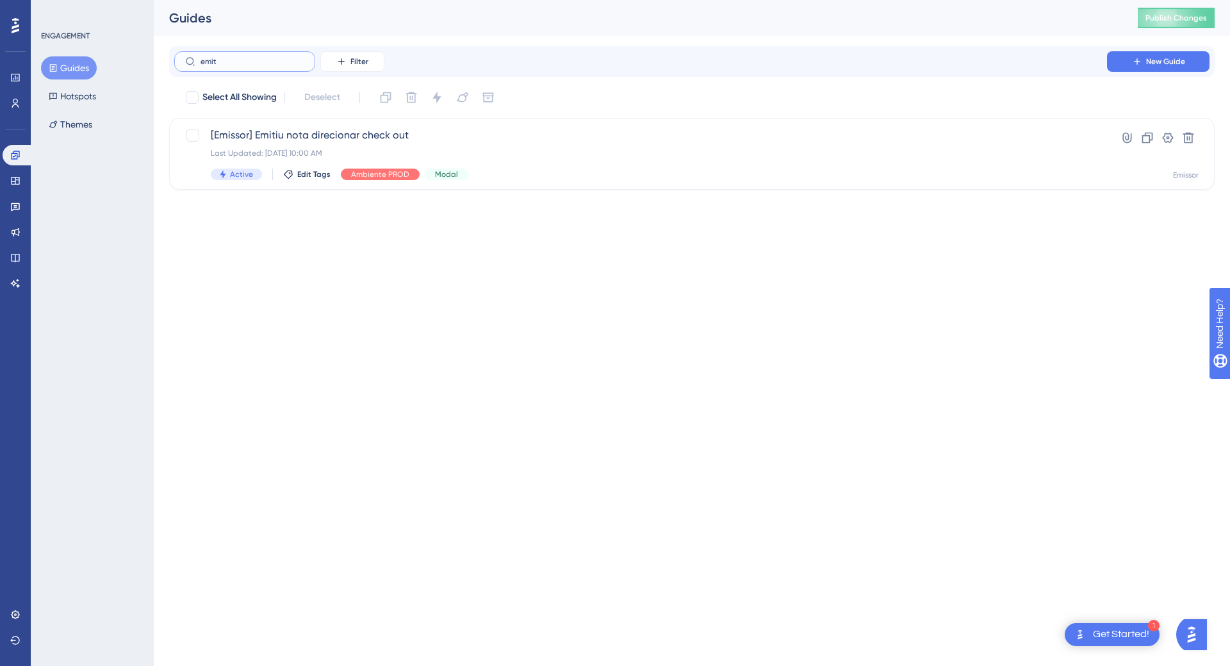
type input "emitt"
checkbox input "true"
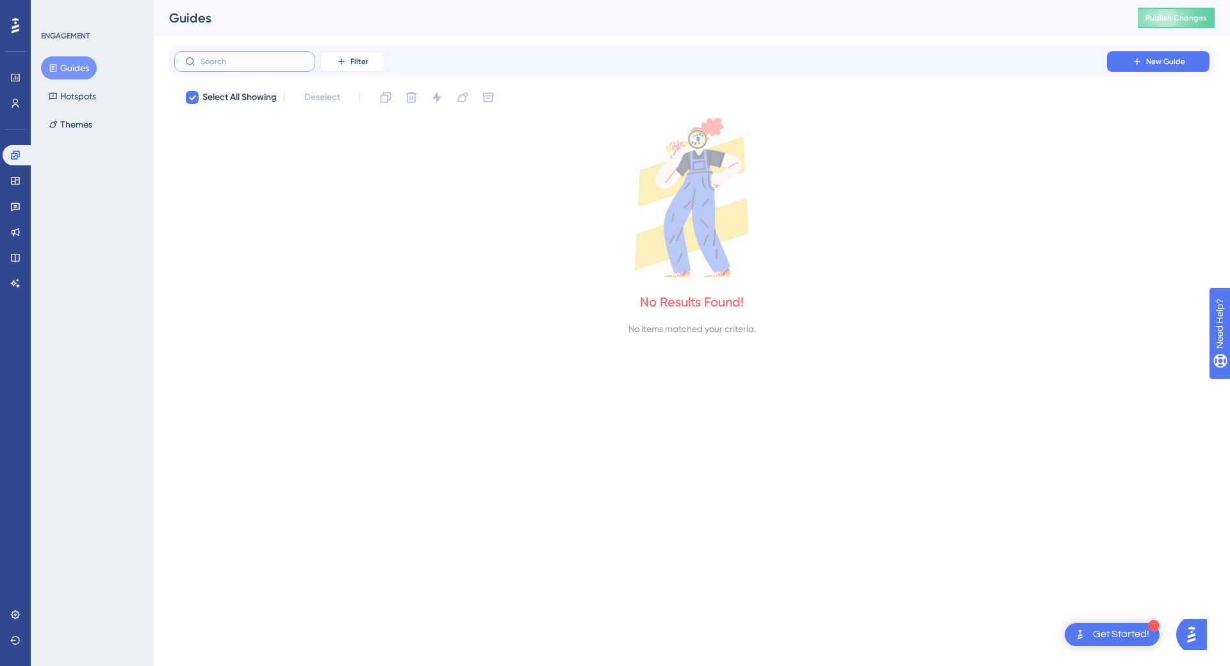
checkbox input "false"
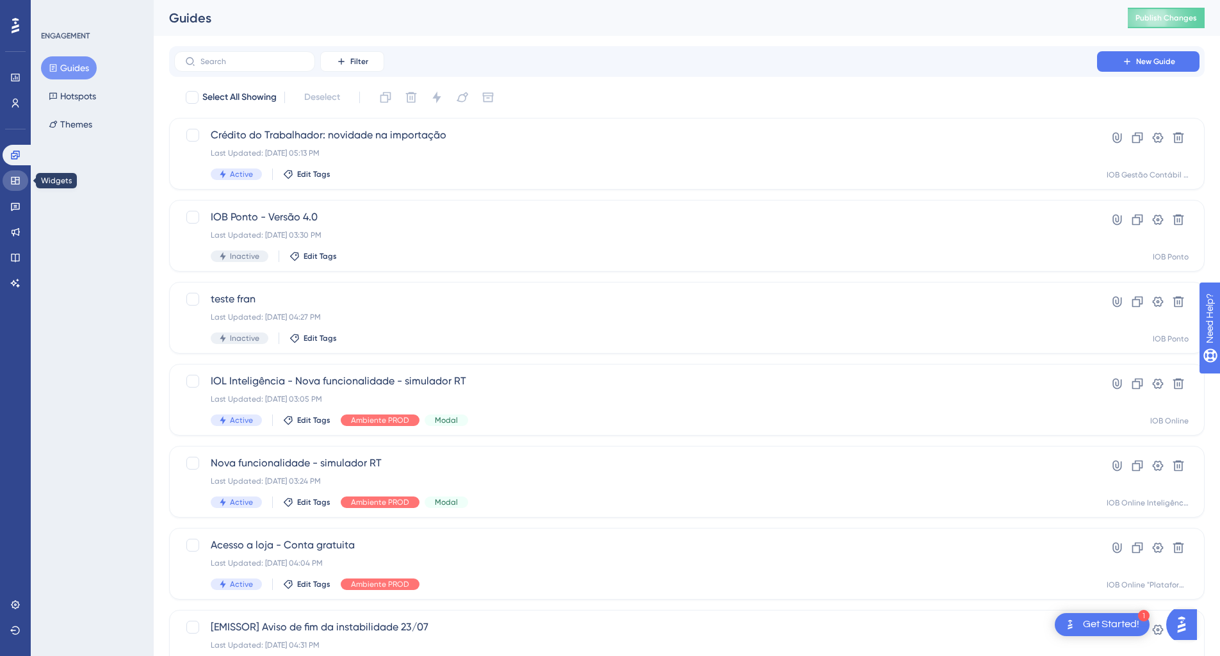
click at [4, 178] on link at bounding box center [16, 180] width 26 height 21
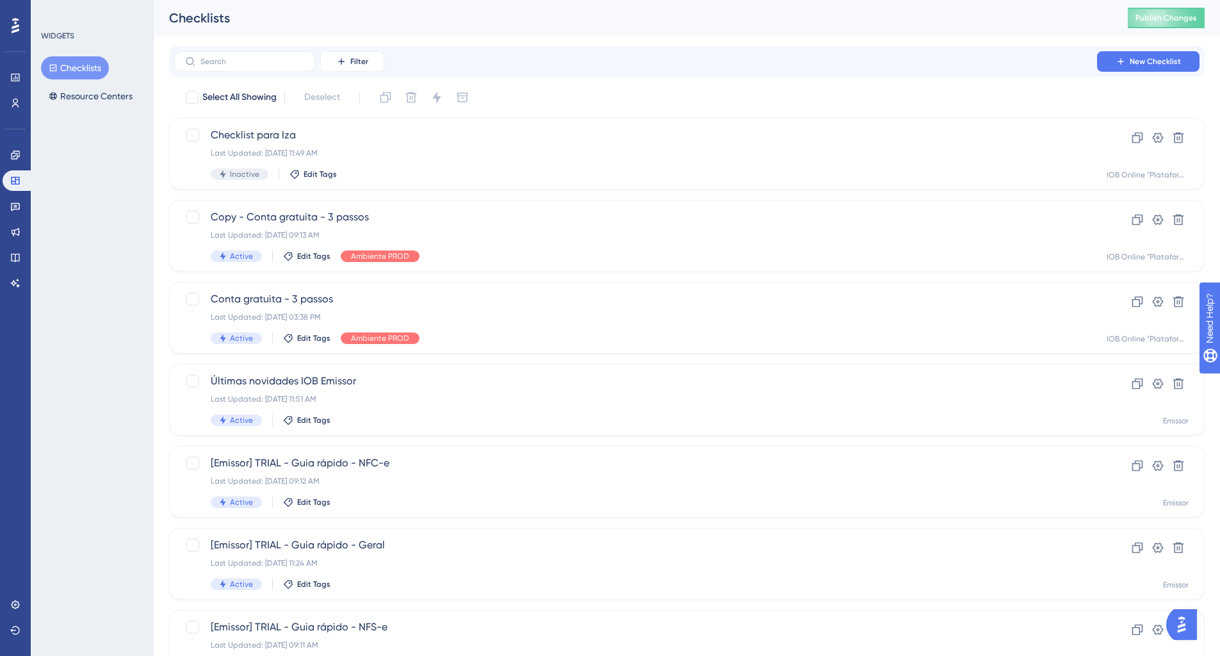
click at [122, 320] on div "WIDGETS Checklists Resource Centers" at bounding box center [92, 328] width 123 height 656
drag, startPoint x: 232, startPoint y: 62, endPoint x: 206, endPoint y: 73, distance: 28.7
click at [232, 62] on input "text" at bounding box center [253, 61] width 104 height 9
click at [15, 204] on icon at bounding box center [15, 207] width 9 height 8
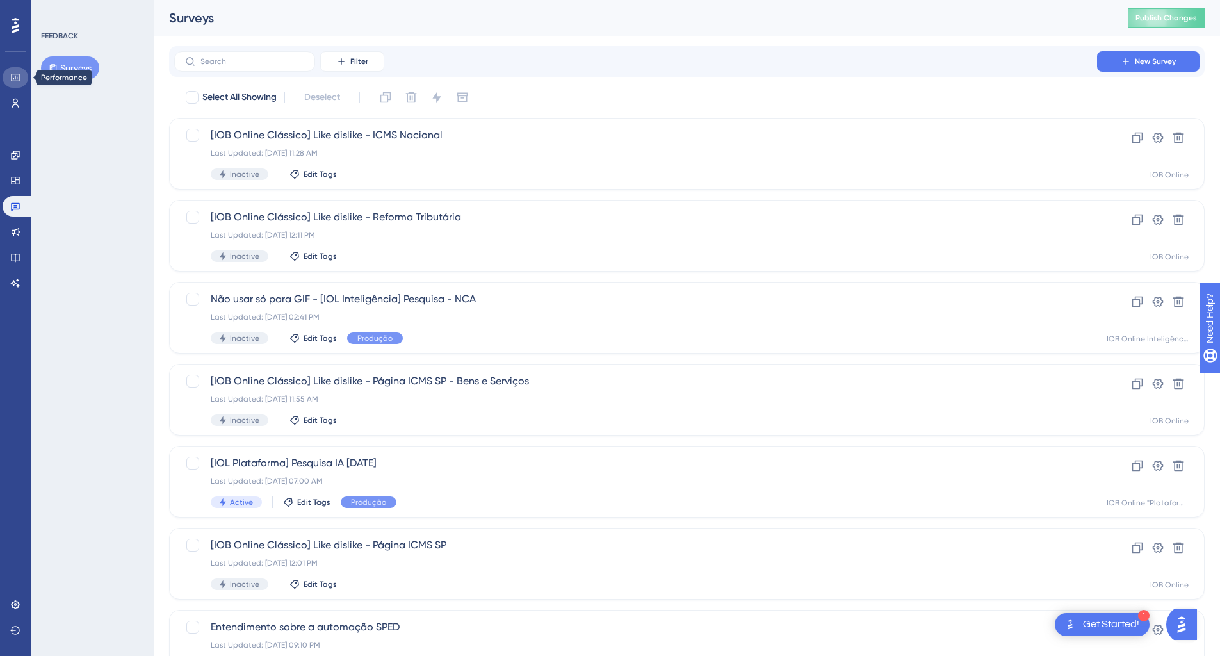
click at [21, 78] on link at bounding box center [16, 77] width 26 height 21
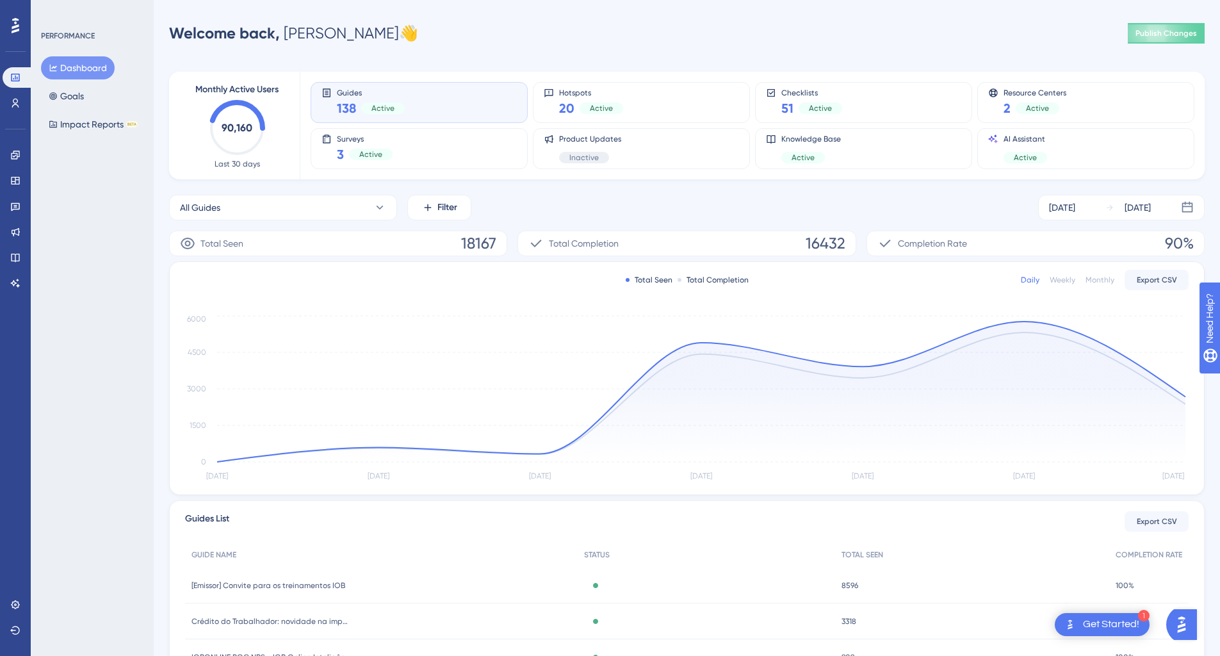
click at [122, 233] on div "PERFORMANCE Dashboard Goals Impact Reports BETA" at bounding box center [92, 328] width 123 height 656
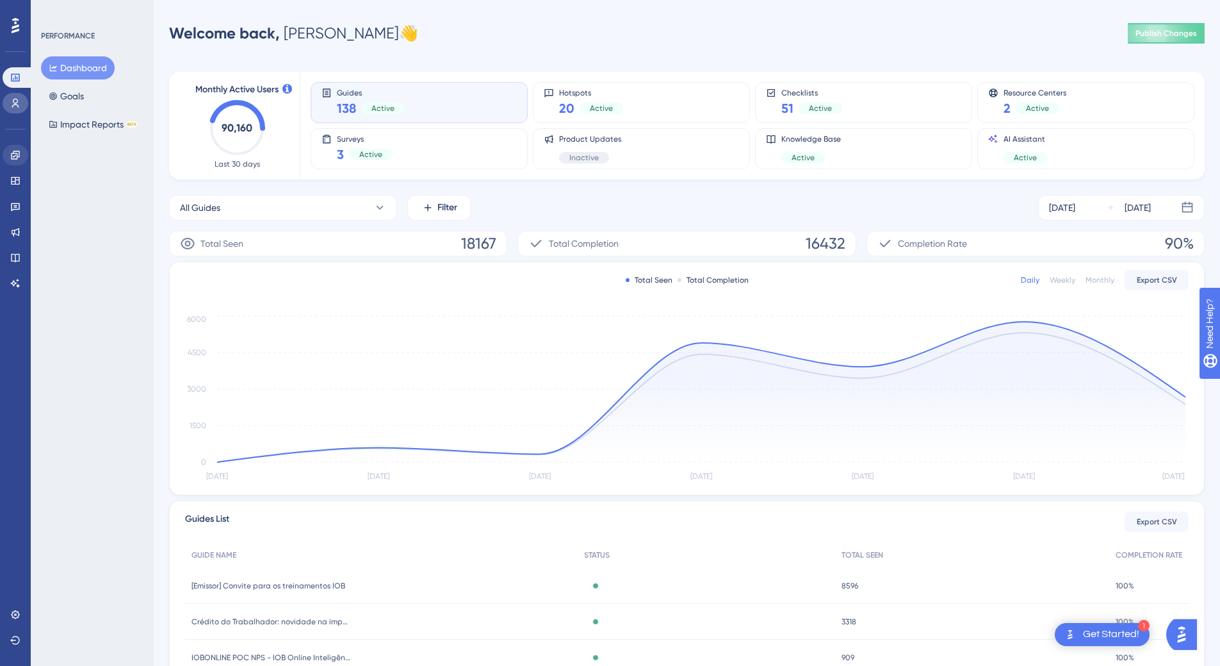
click at [19, 108] on icon at bounding box center [15, 103] width 10 height 10
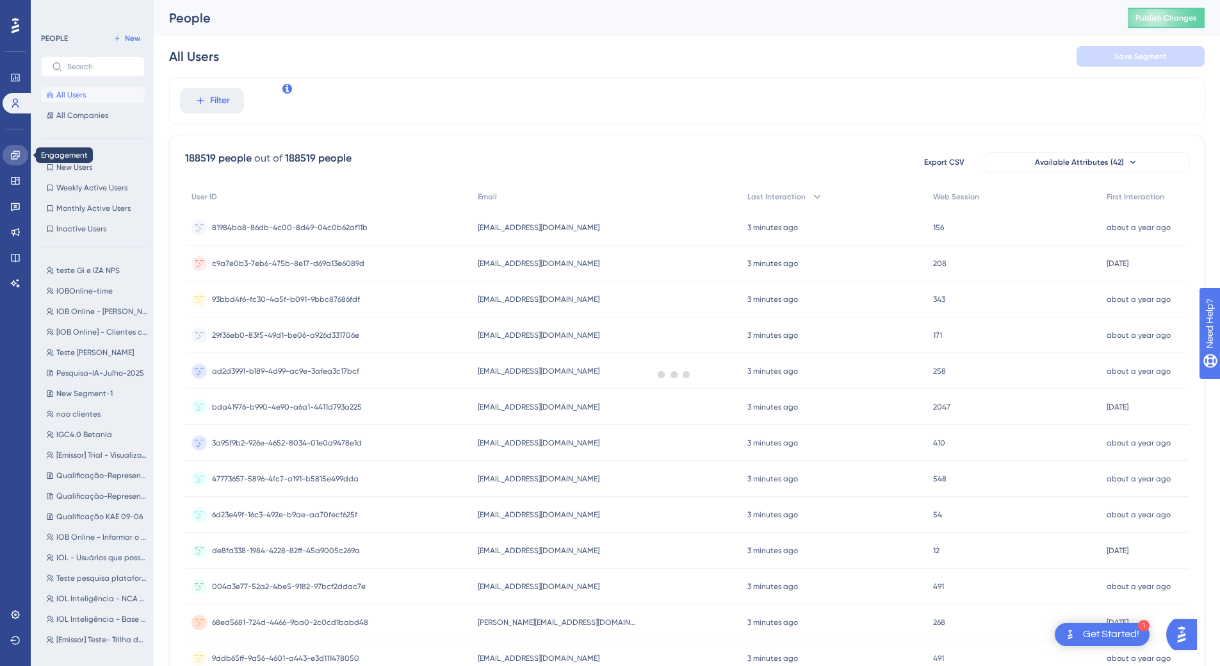
click at [24, 153] on link at bounding box center [16, 155] width 26 height 21
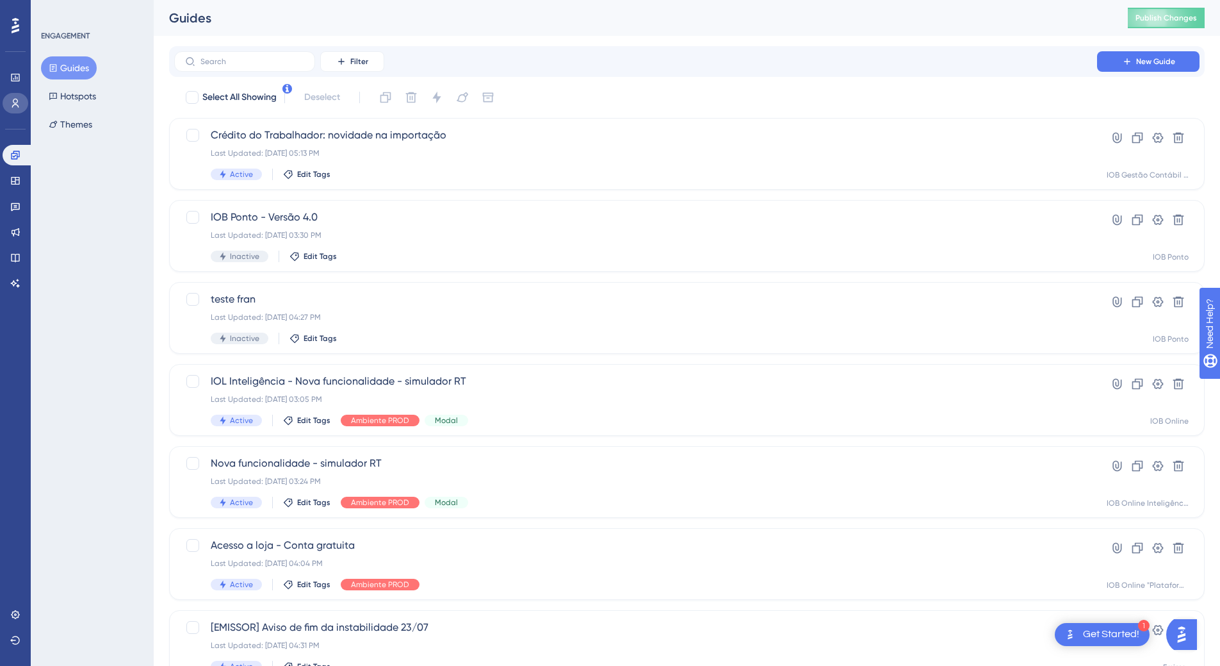
click at [19, 100] on icon at bounding box center [15, 103] width 10 height 10
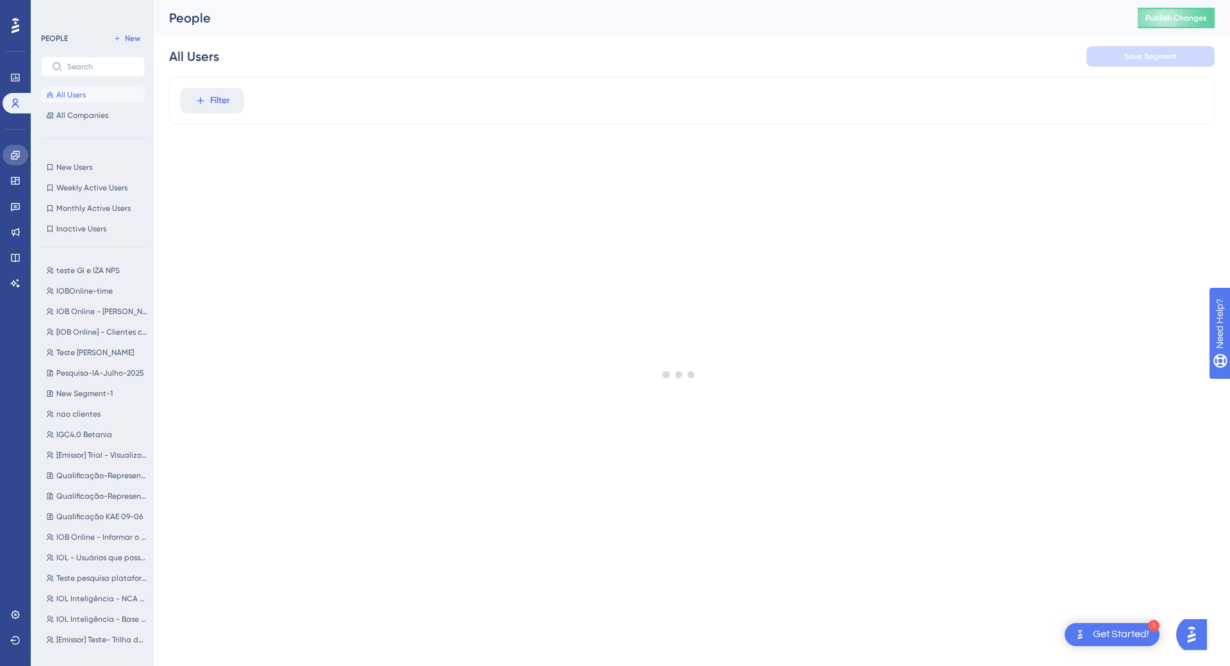
click at [7, 147] on link at bounding box center [16, 155] width 26 height 21
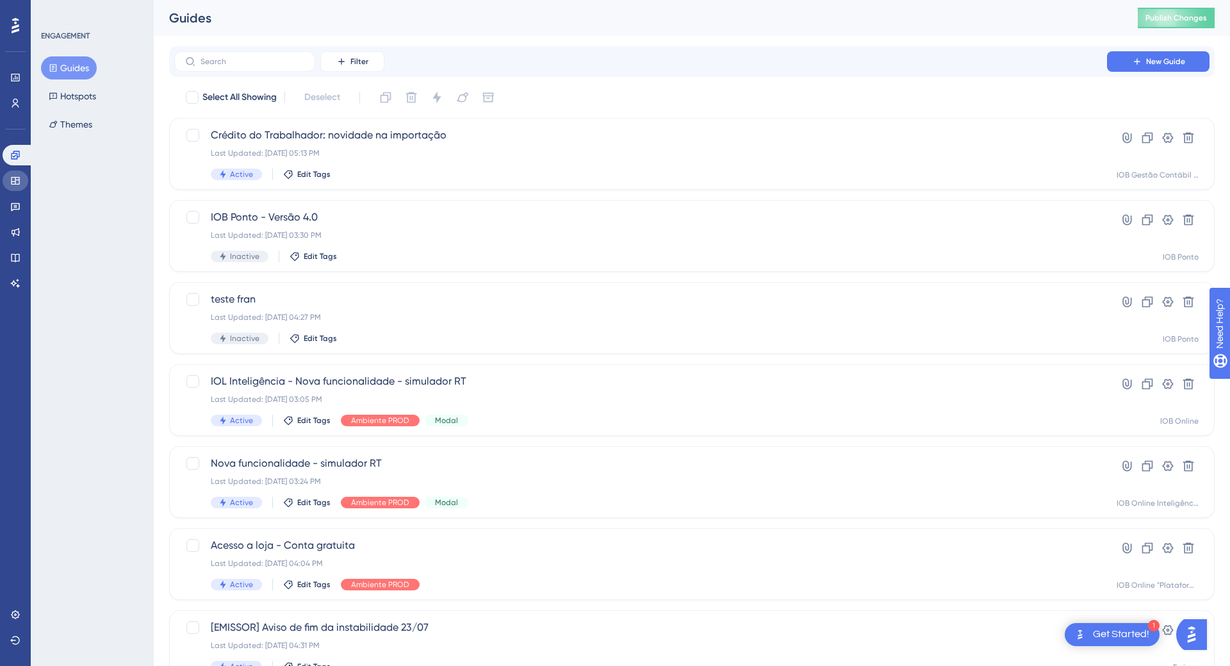
click at [17, 183] on icon at bounding box center [15, 181] width 10 height 10
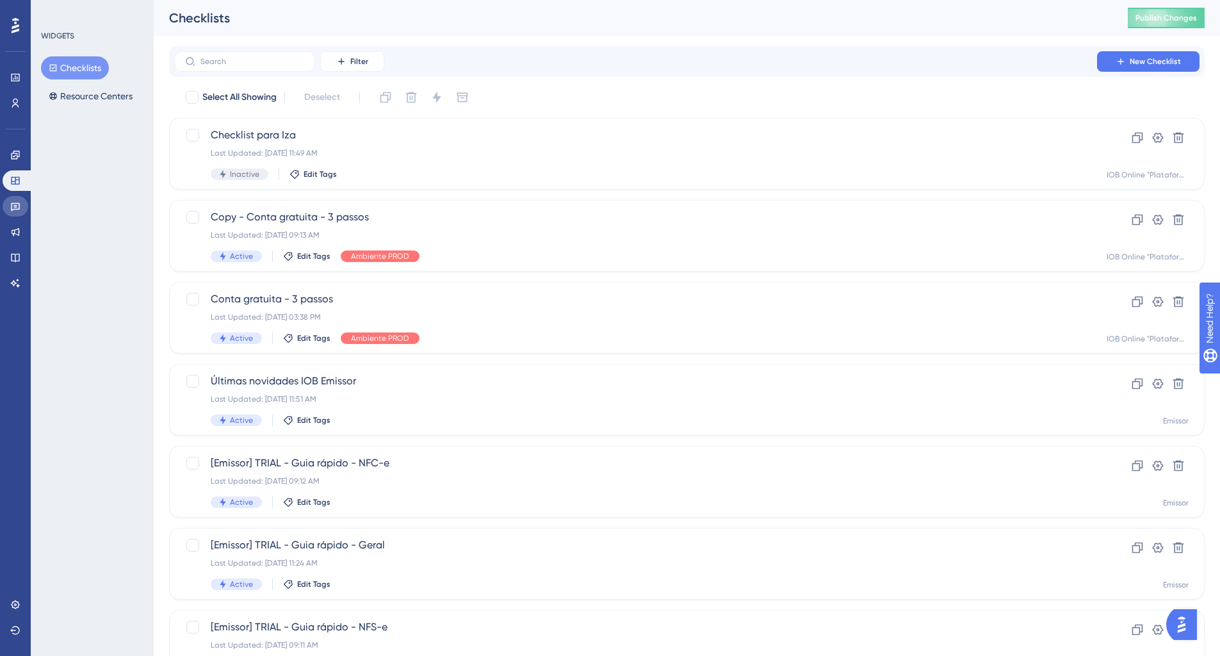
click at [20, 207] on icon at bounding box center [15, 206] width 10 height 10
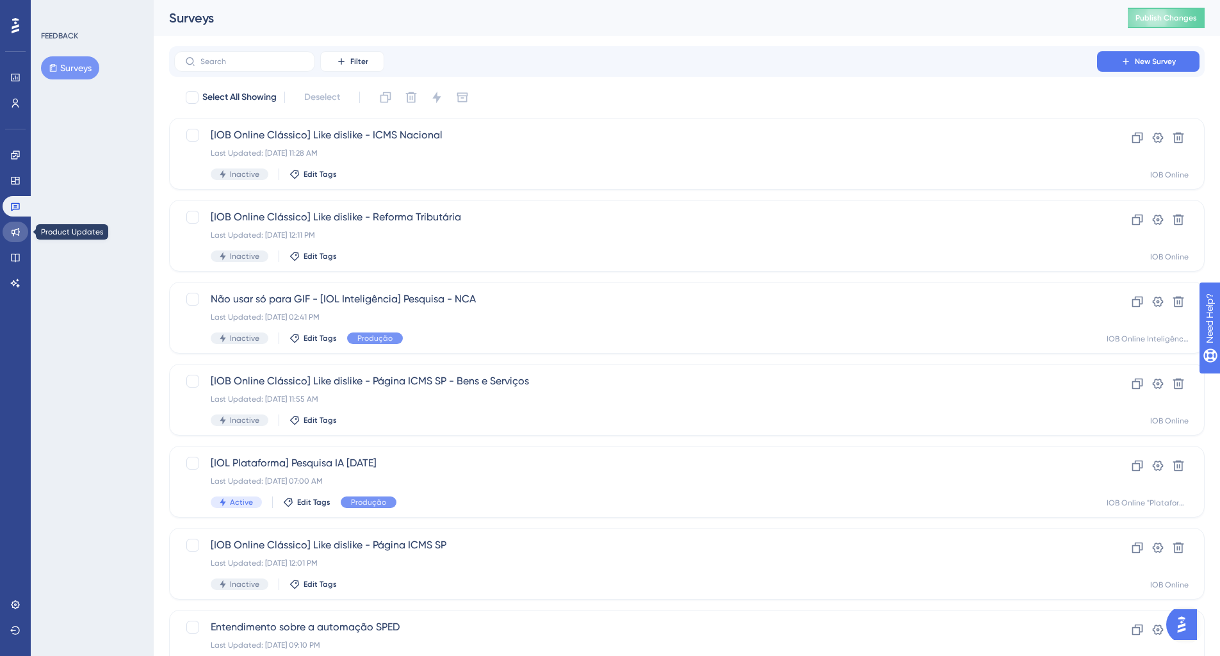
click at [19, 234] on icon at bounding box center [16, 232] width 8 height 8
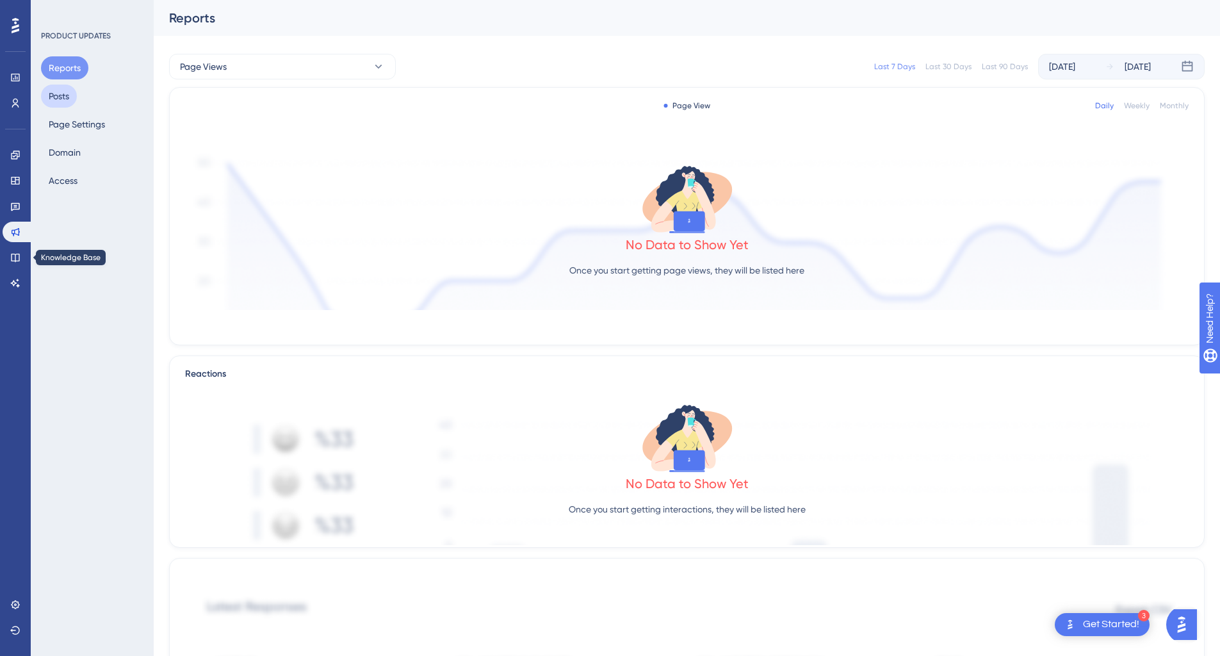
click at [64, 90] on button "Posts" at bounding box center [59, 96] width 36 height 23
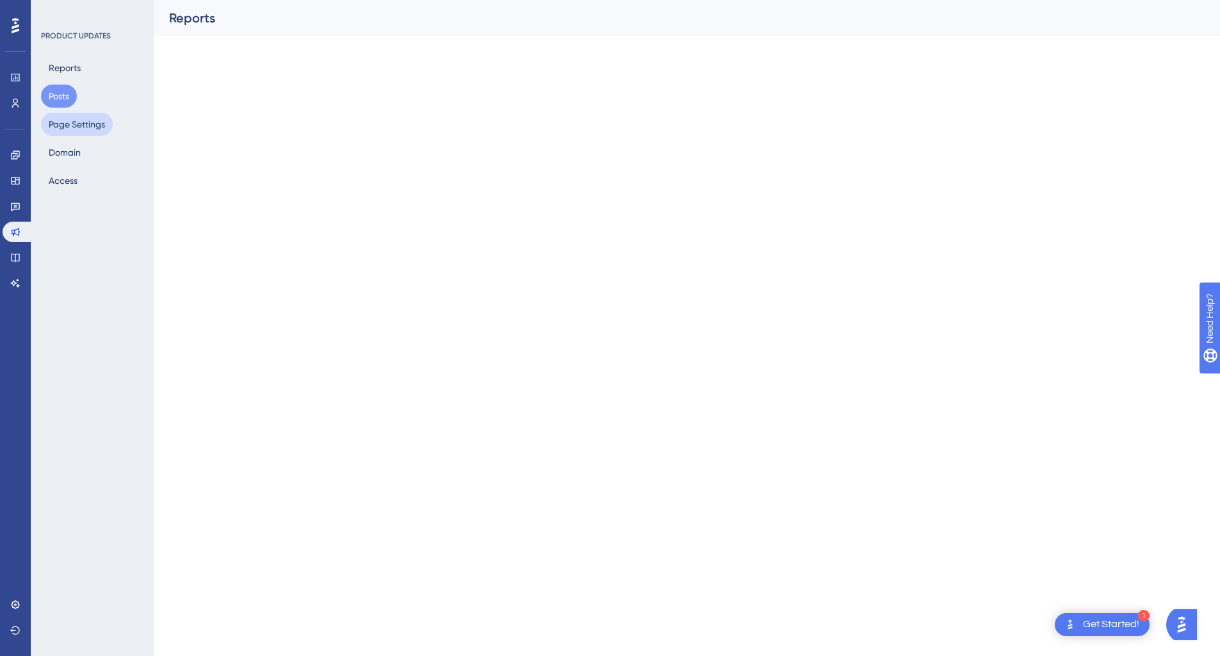
click at [65, 124] on button "Page Settings" at bounding box center [77, 124] width 72 height 23
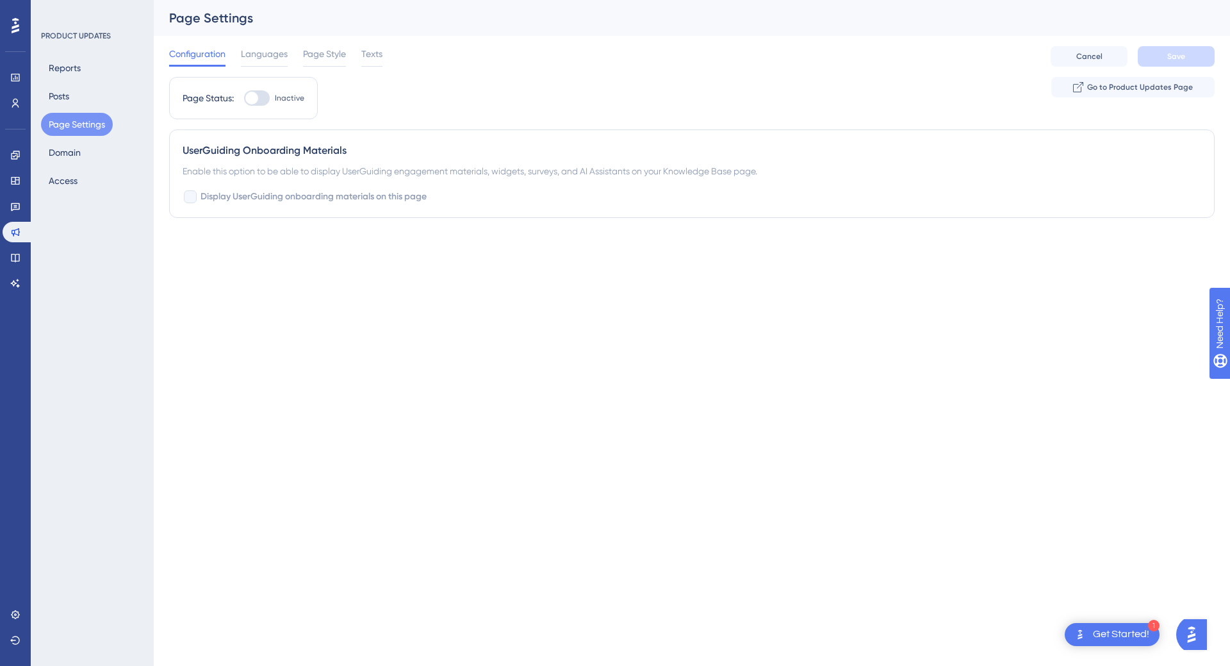
click at [90, 154] on div "Reports Posts Page Settings Domain Access" at bounding box center [93, 124] width 104 height 136
click at [82, 154] on button "Domain" at bounding box center [64, 152] width 47 height 23
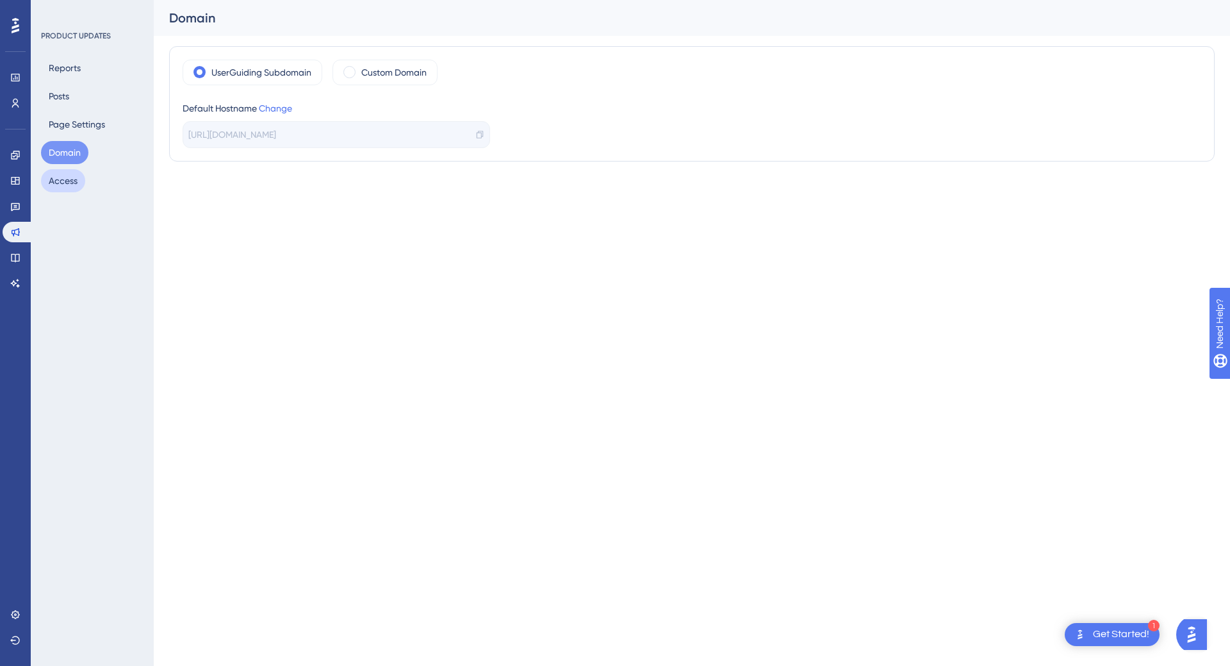
click at [65, 181] on button "Access" at bounding box center [63, 180] width 44 height 23
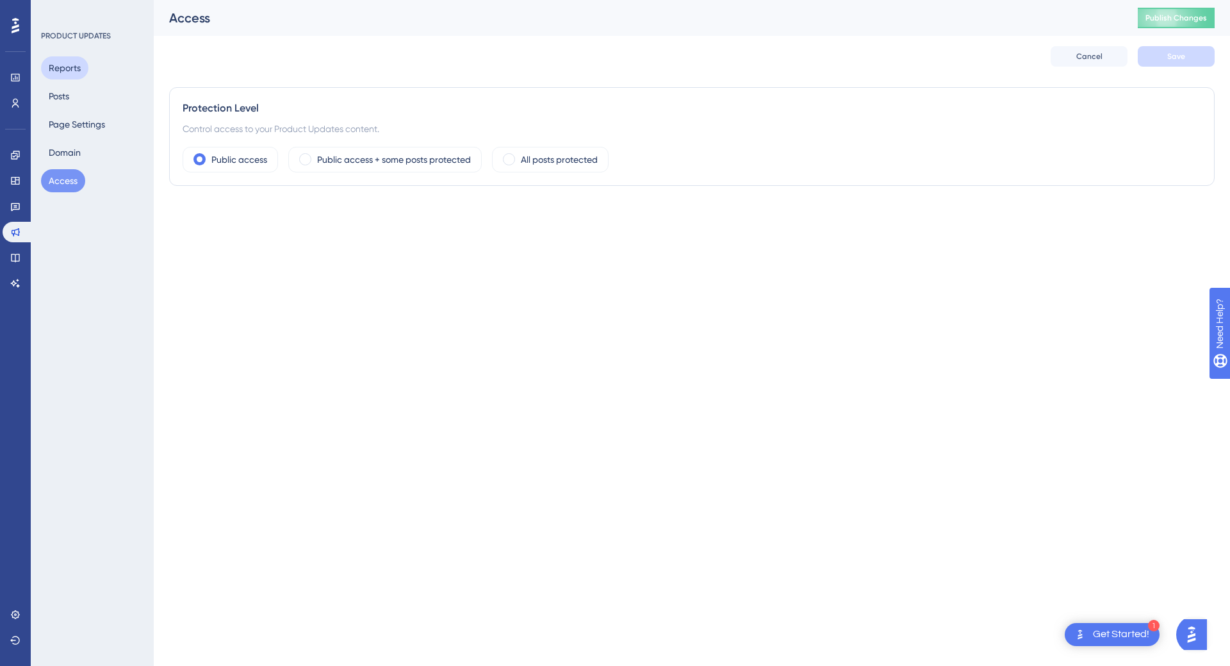
click at [74, 74] on button "Reports" at bounding box center [64, 67] width 47 height 23
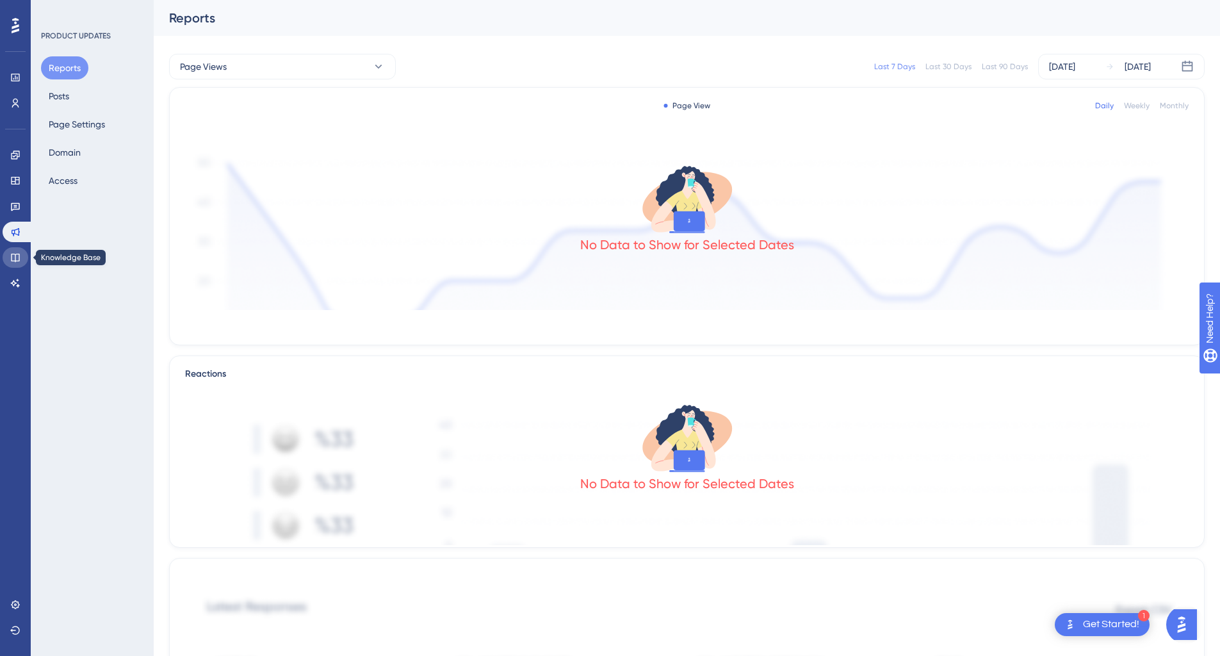
click at [19, 256] on icon at bounding box center [15, 257] width 10 height 10
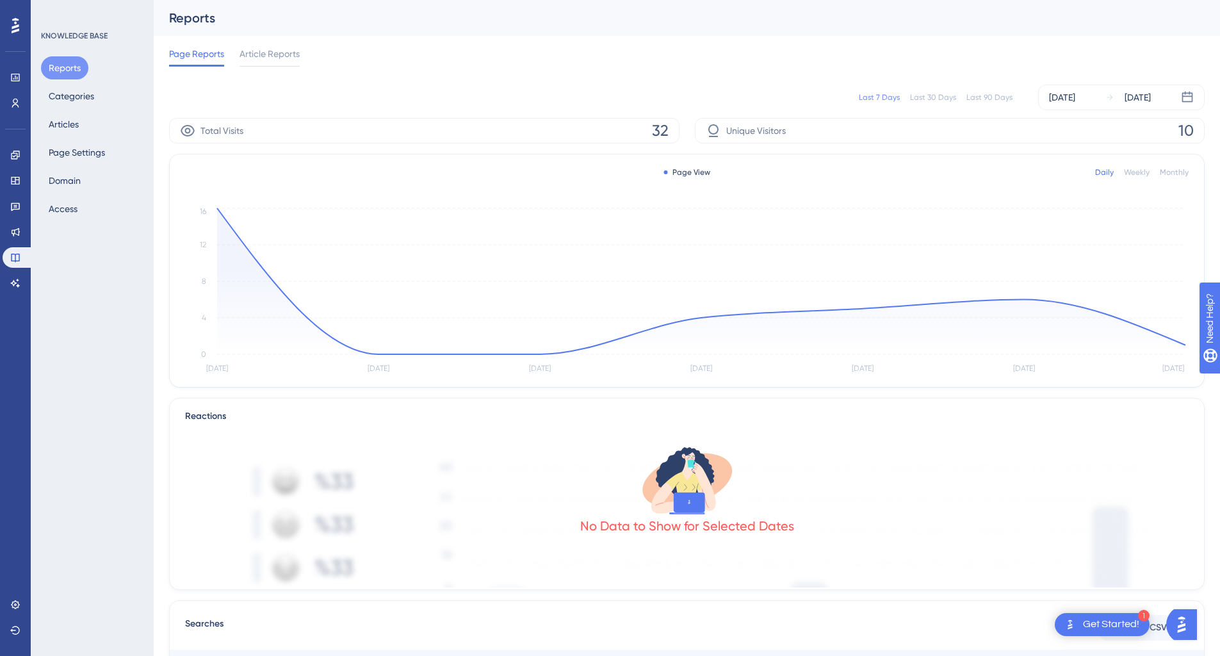
click at [1105, 624] on div "Get Started!" at bounding box center [1111, 625] width 56 height 14
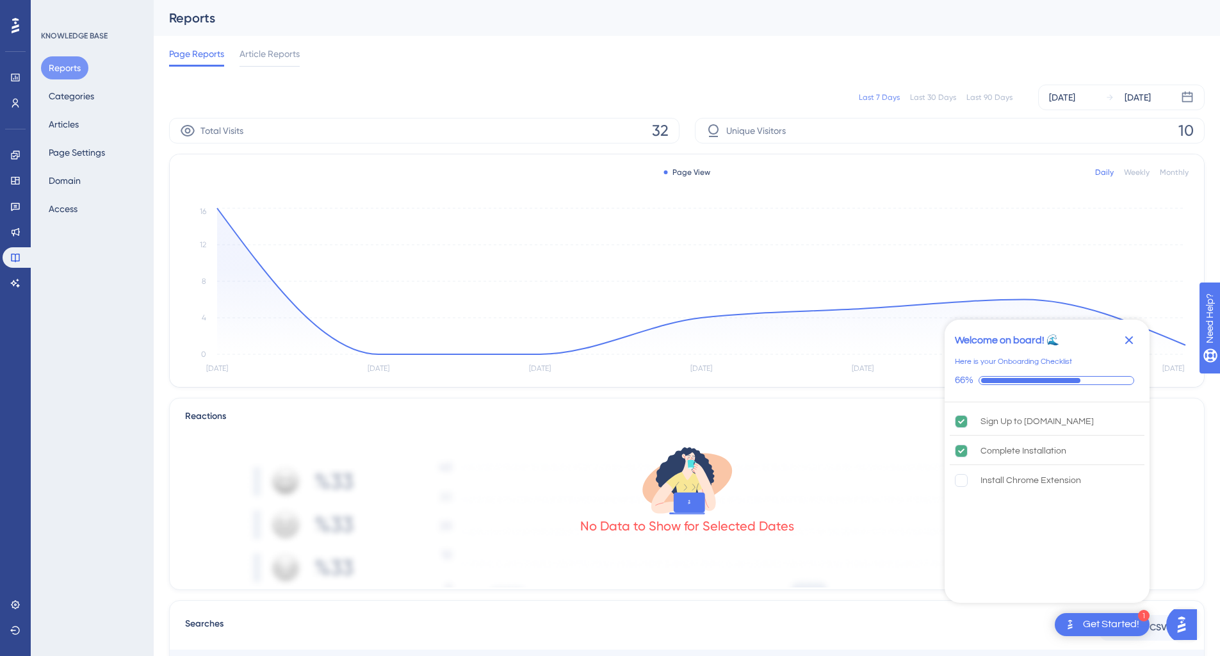
click at [1192, 632] on img "Open AI Assistant Launcher" at bounding box center [1182, 624] width 23 height 23
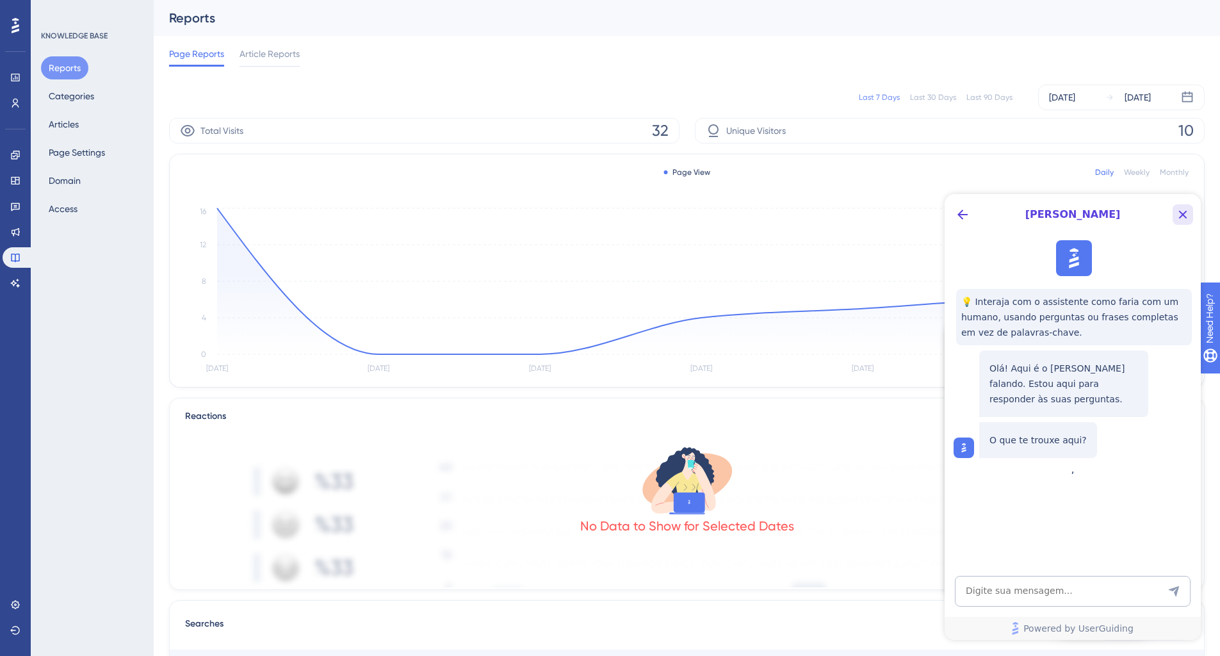
click at [1178, 206] on button "Close Button" at bounding box center [1183, 214] width 21 height 21
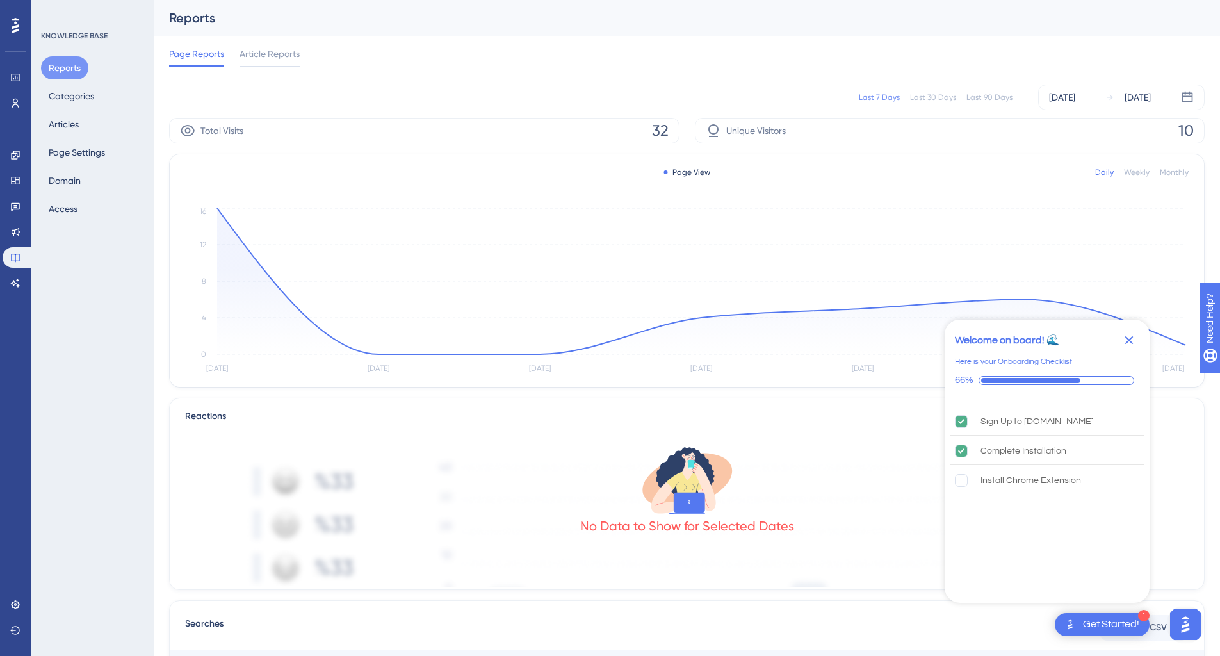
click at [1129, 343] on icon "Close Checklist" at bounding box center [1129, 340] width 15 height 15
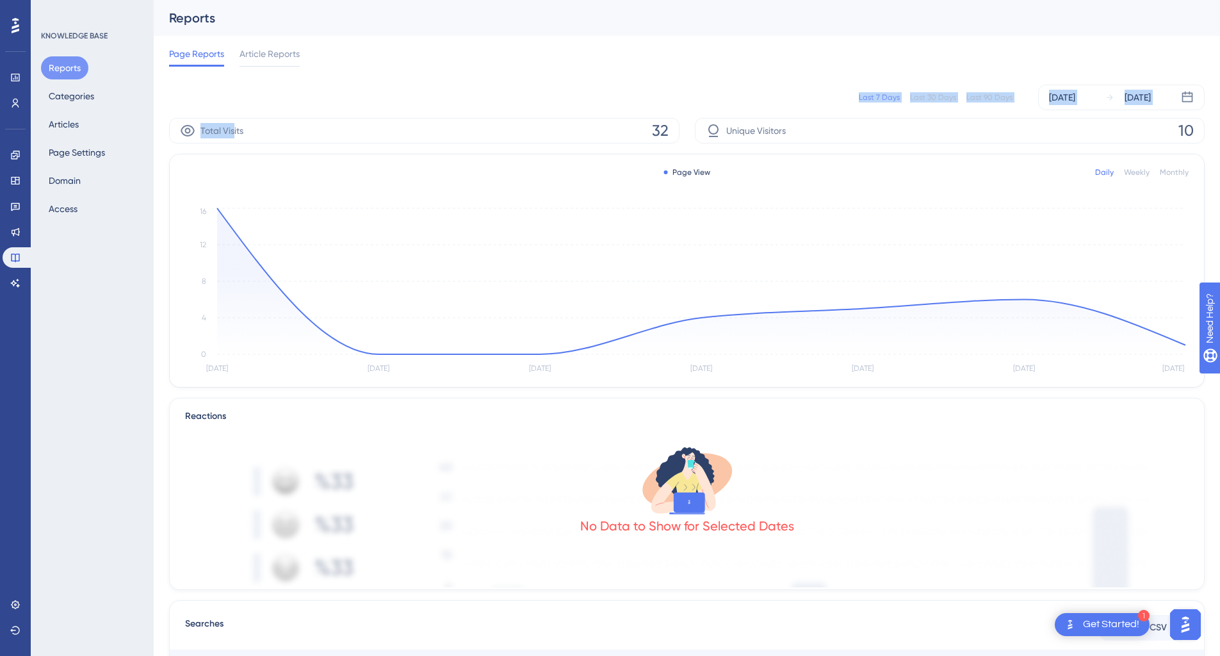
drag, startPoint x: 190, startPoint y: 106, endPoint x: 234, endPoint y: 127, distance: 49.3
click at [234, 127] on div "Last 7 Days Last 30 Days Last 90 Days [DATE] [DATE] Total Visits 32 Unique Visi…" at bounding box center [687, 531] width 1036 height 908
click at [251, 103] on div "Last 7 Days Last 30 Days Last 90 Days [DATE] [DATE]" at bounding box center [687, 98] width 1036 height 26
click at [66, 130] on button "Articles" at bounding box center [63, 124] width 45 height 23
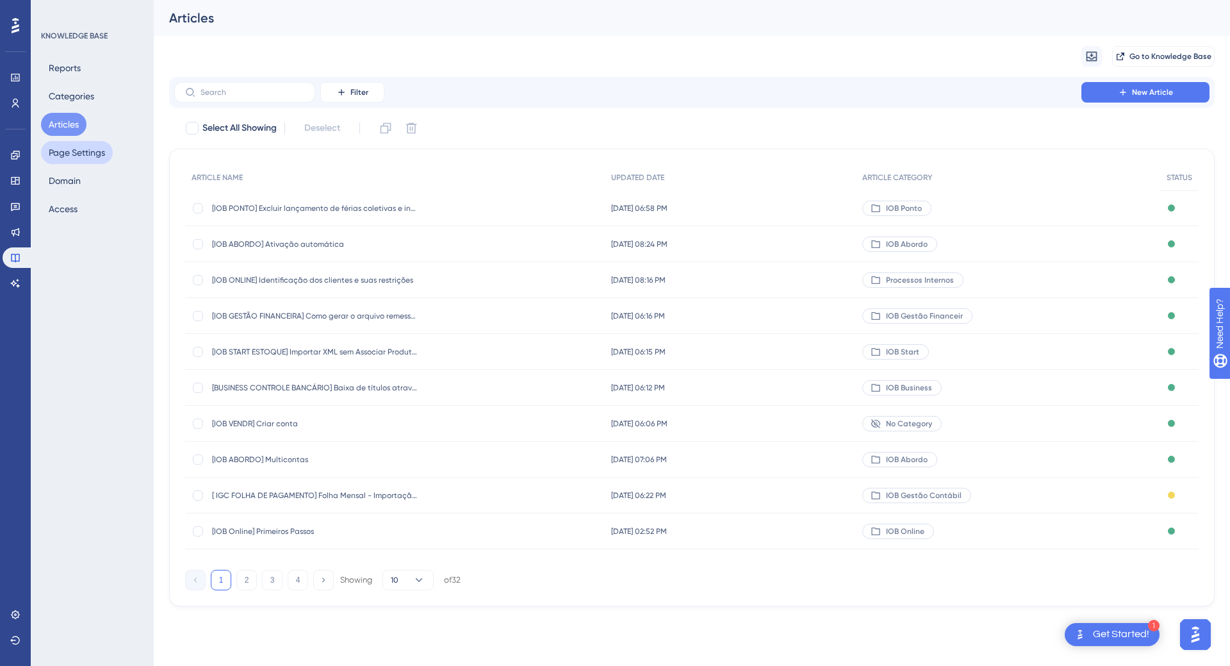
click at [72, 154] on button "Page Settings" at bounding box center [77, 152] width 72 height 23
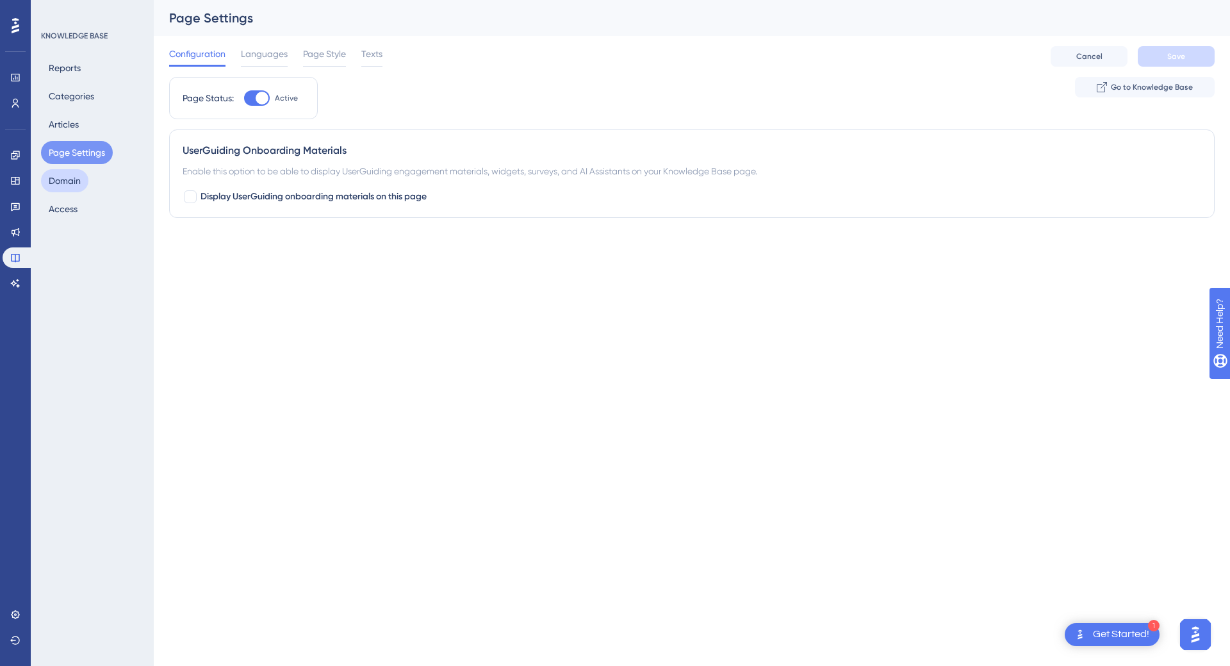
click at [68, 181] on button "Domain" at bounding box center [64, 180] width 47 height 23
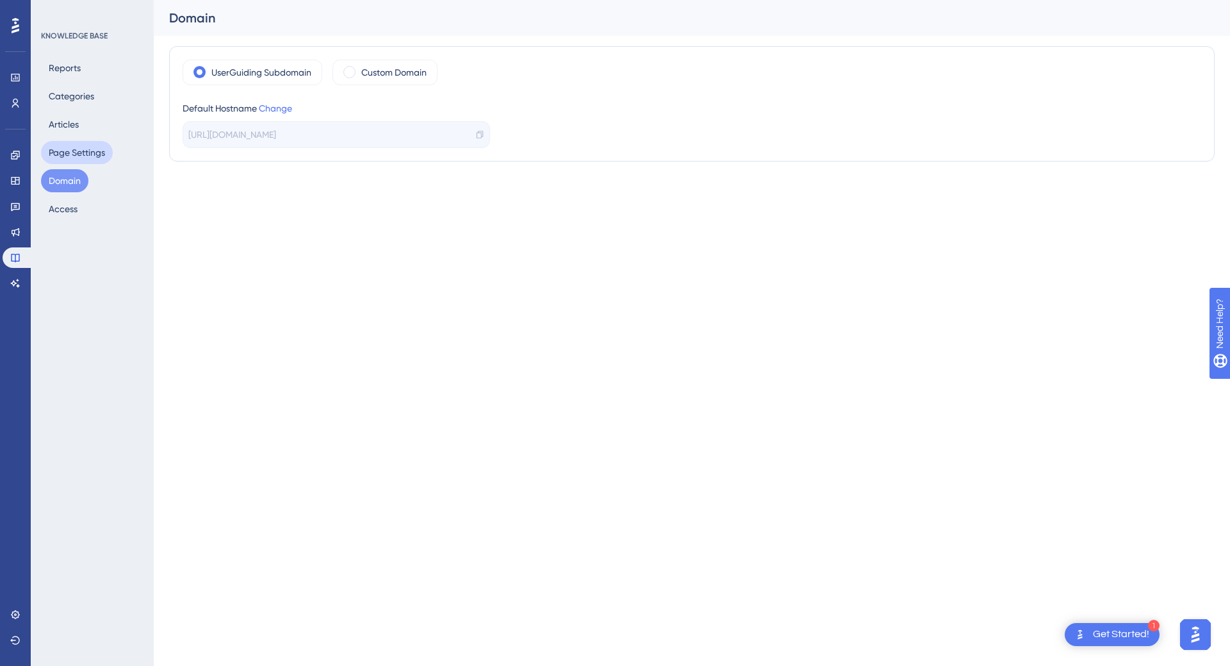
click at [78, 152] on button "Page Settings" at bounding box center [77, 152] width 72 height 23
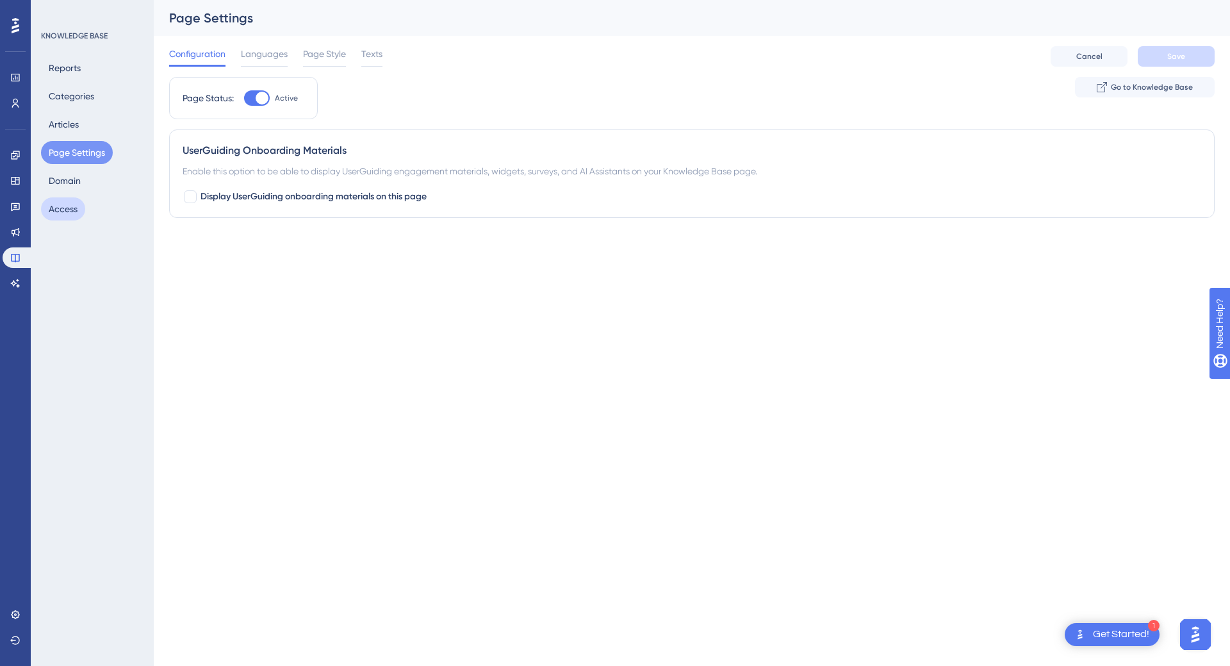
click at [70, 208] on button "Access" at bounding box center [63, 208] width 44 height 23
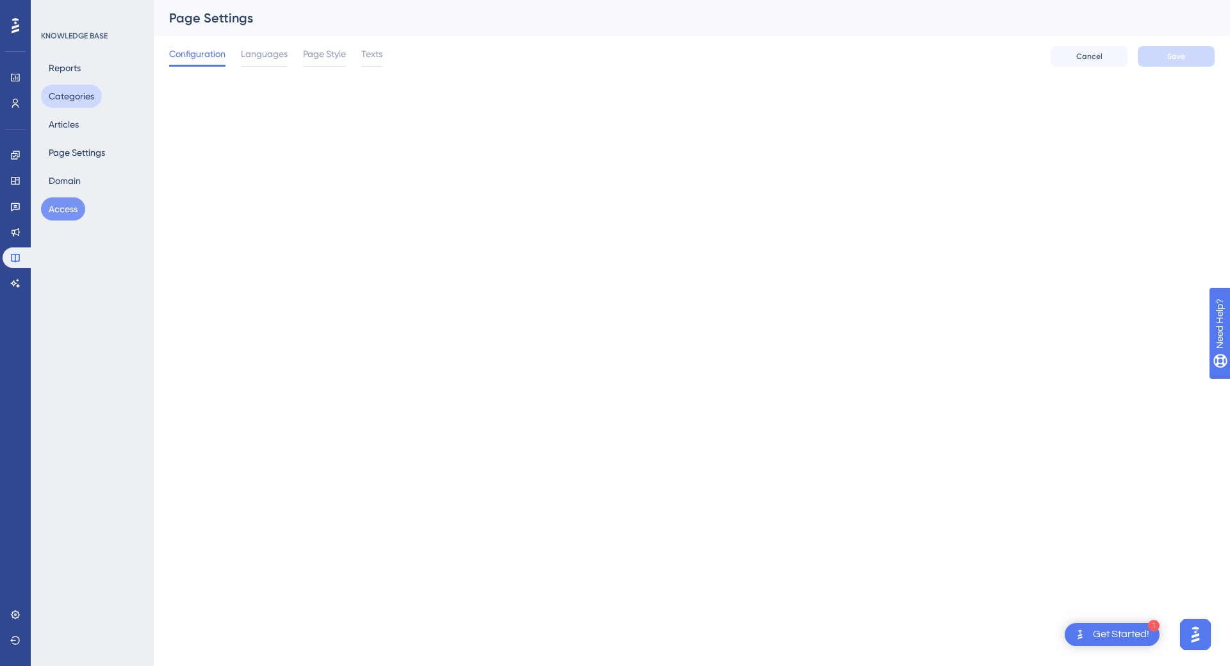
click at [80, 104] on button "Categories" at bounding box center [71, 96] width 61 height 23
click at [82, 101] on button "Categories" at bounding box center [71, 96] width 61 height 23
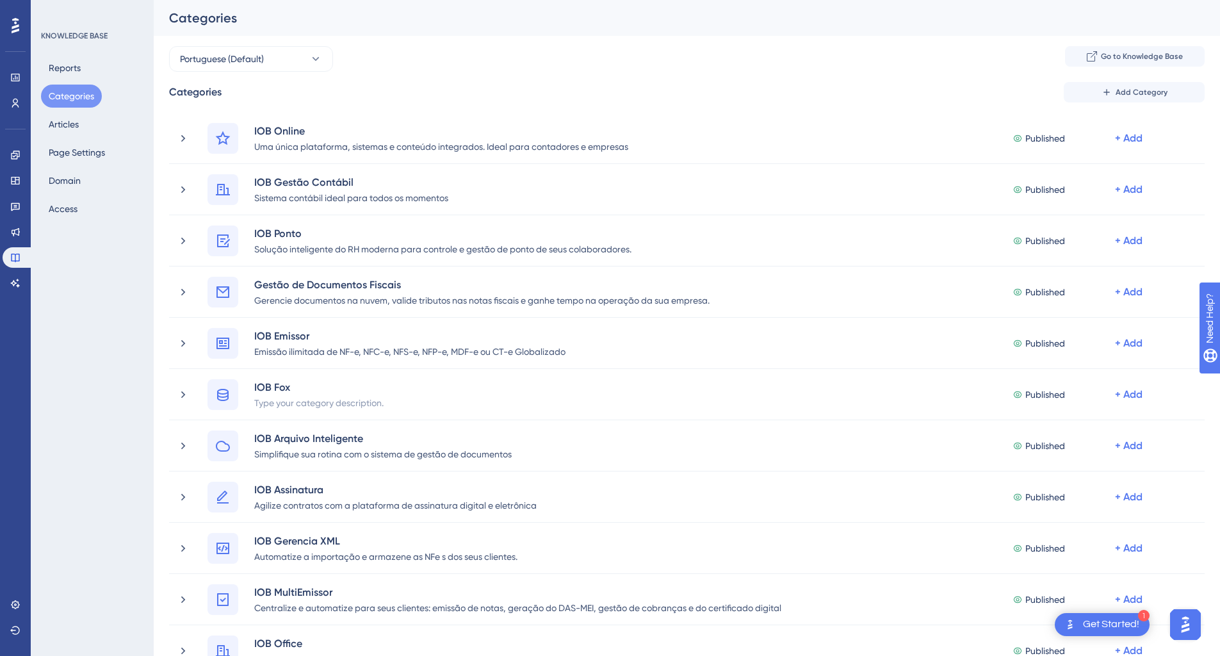
click at [90, 127] on div "Reports Categories Articles Page Settings Domain Access" at bounding box center [93, 138] width 104 height 164
click at [79, 126] on button "Articles" at bounding box center [63, 124] width 45 height 23
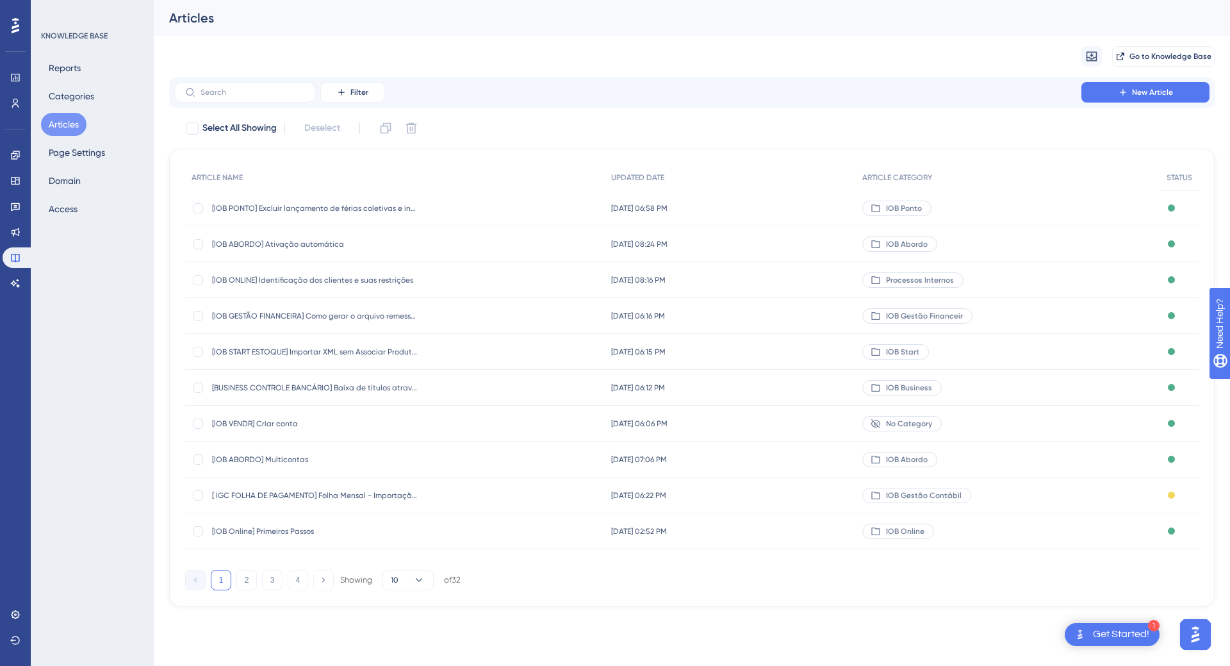
click at [60, 164] on div "Reports Categories Articles Page Settings Domain Access" at bounding box center [93, 138] width 104 height 164
click at [69, 154] on button "Page Settings" at bounding box center [77, 152] width 72 height 23
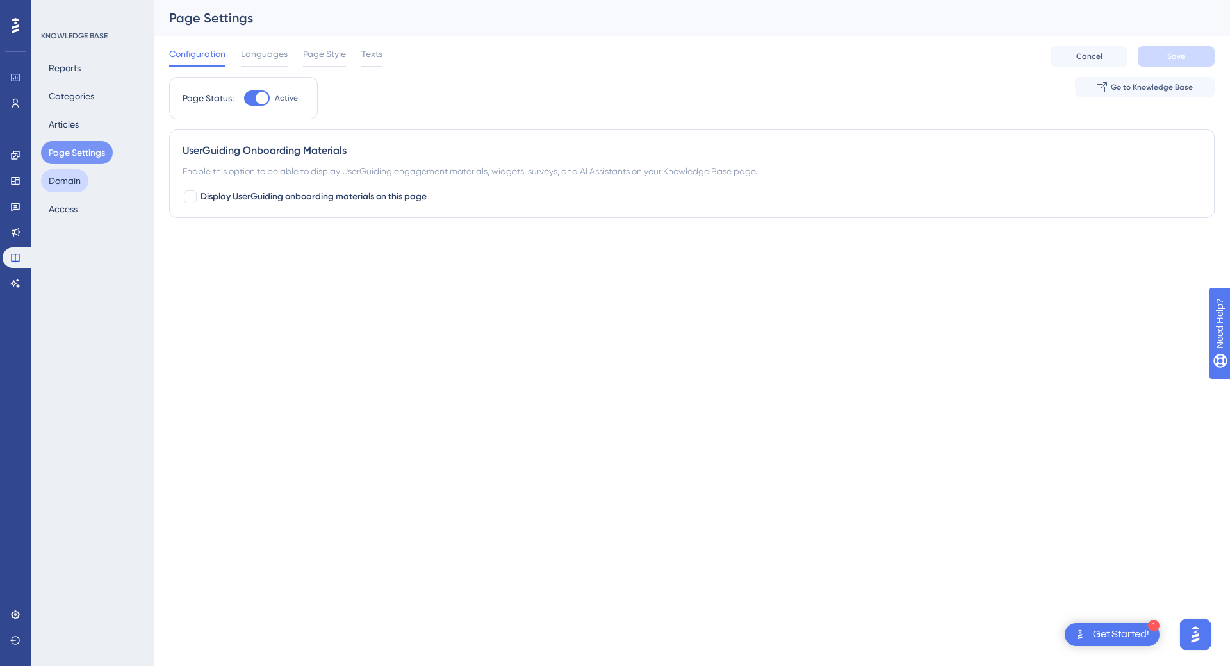
click at [71, 185] on button "Domain" at bounding box center [64, 180] width 47 height 23
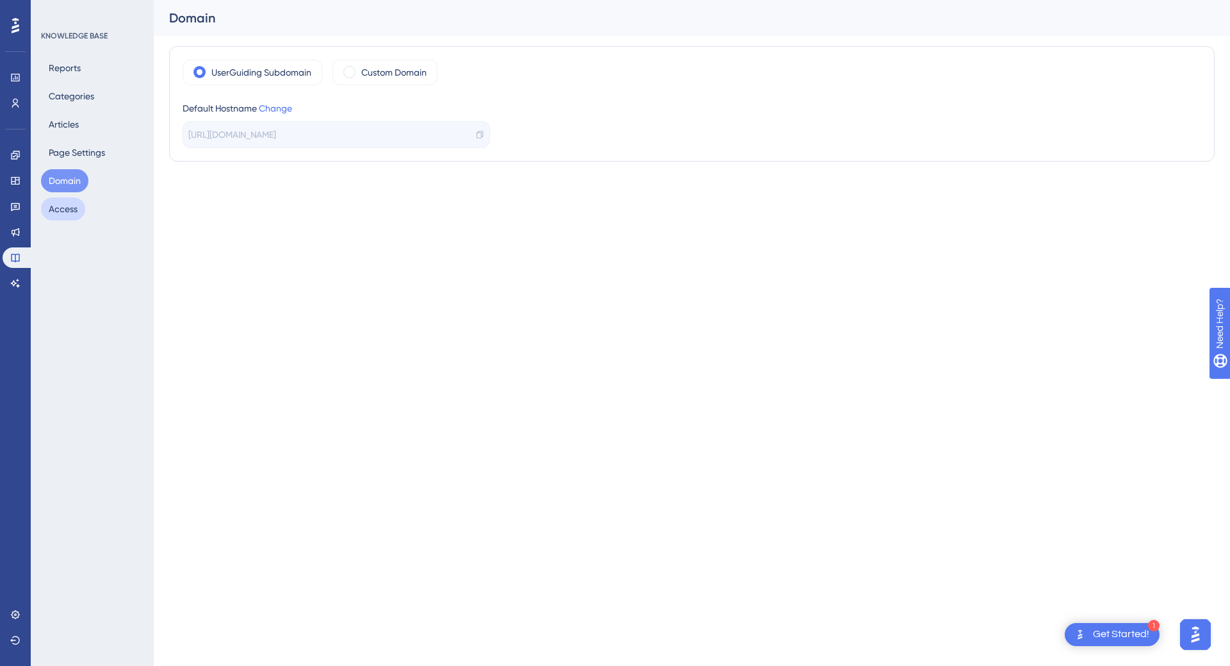
click at [67, 213] on button "Access" at bounding box center [63, 208] width 44 height 23
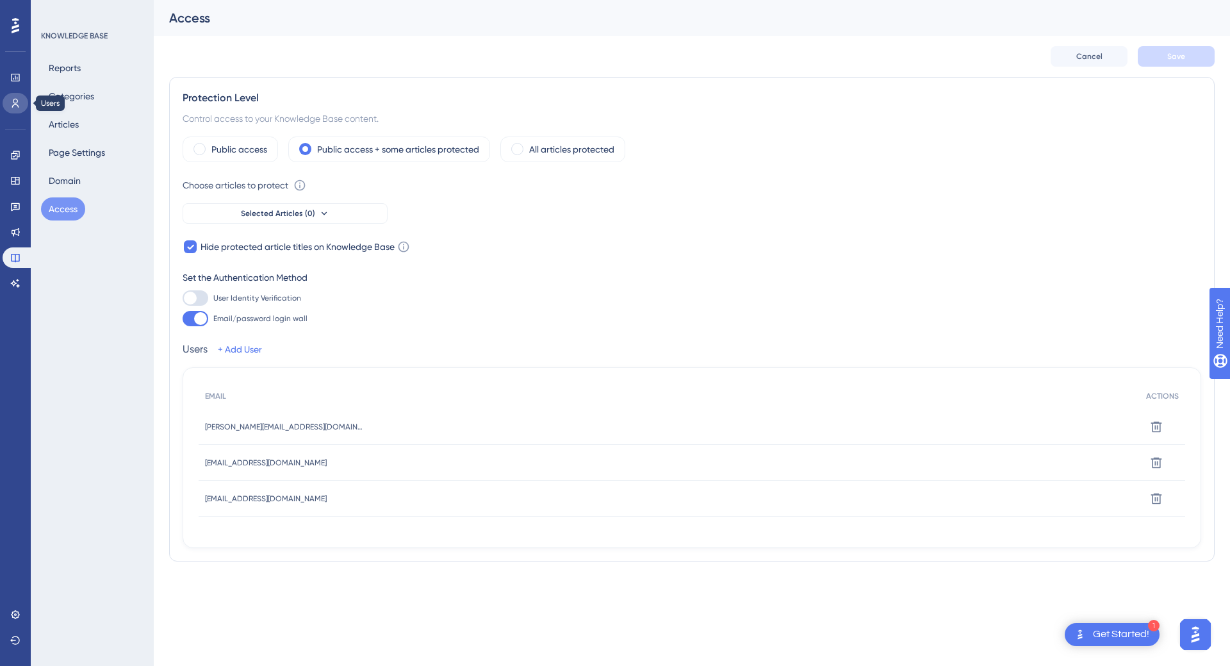
click at [10, 108] on icon at bounding box center [15, 103] width 10 height 10
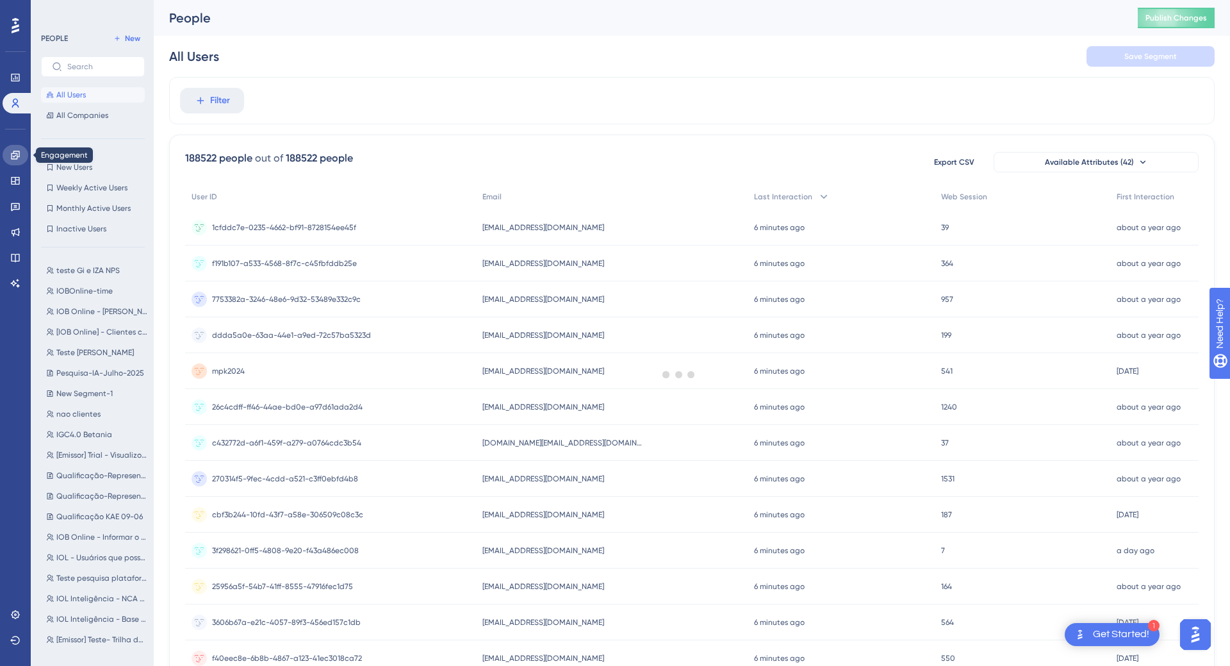
click at [9, 152] on link at bounding box center [16, 155] width 26 height 21
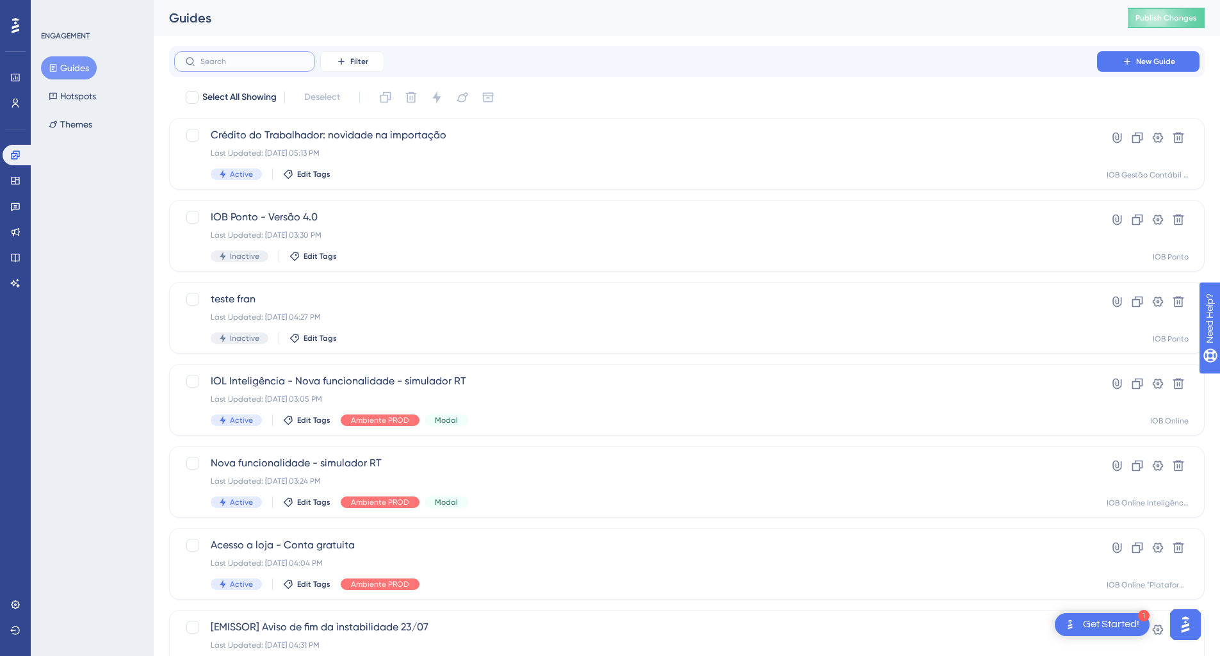
click at [231, 61] on input "text" at bounding box center [253, 61] width 104 height 9
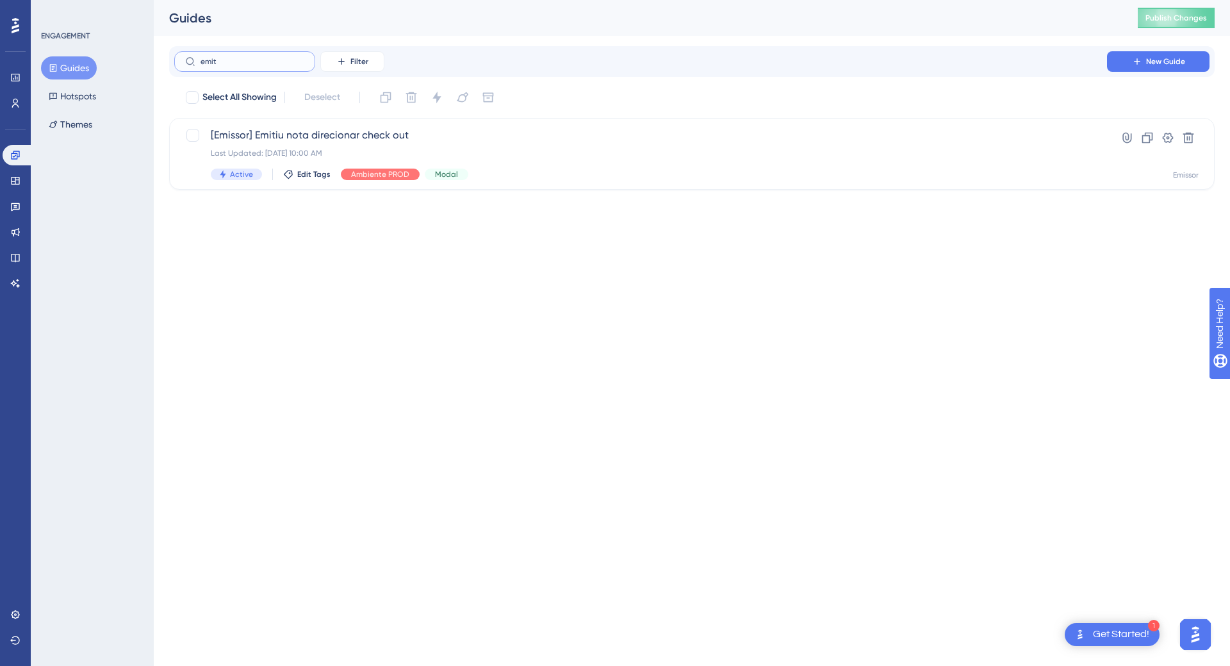
type input "emitt"
checkbox input "true"
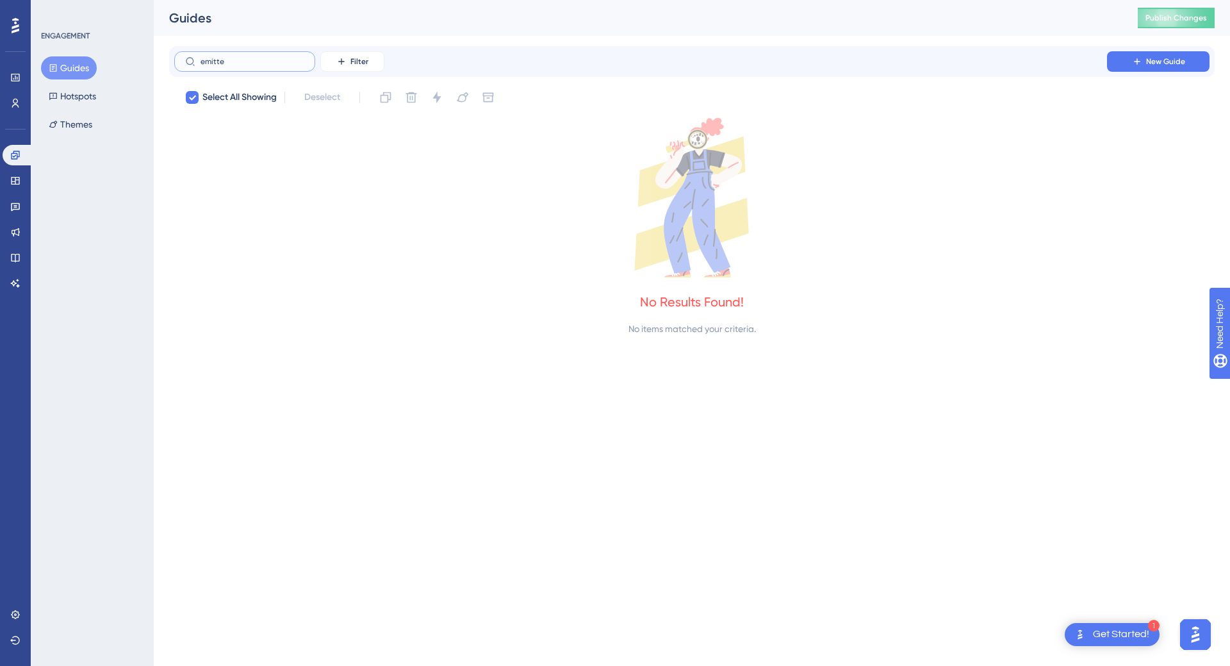
type input "emitt"
checkbox input "false"
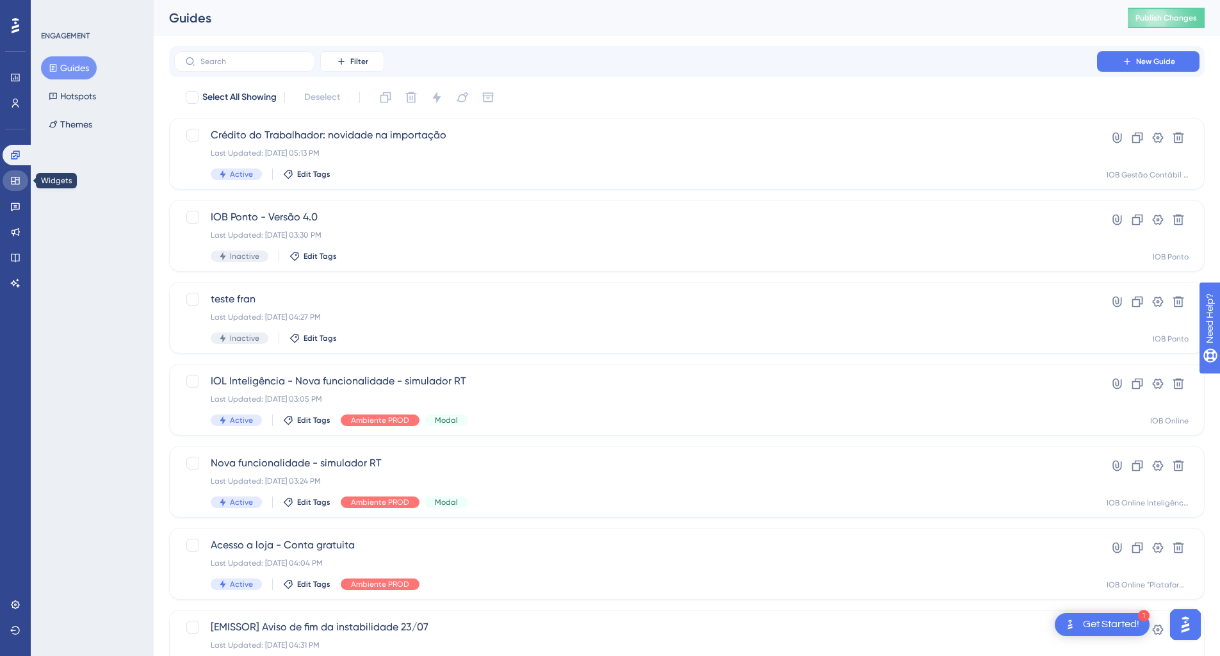
click at [19, 186] on link at bounding box center [16, 180] width 26 height 21
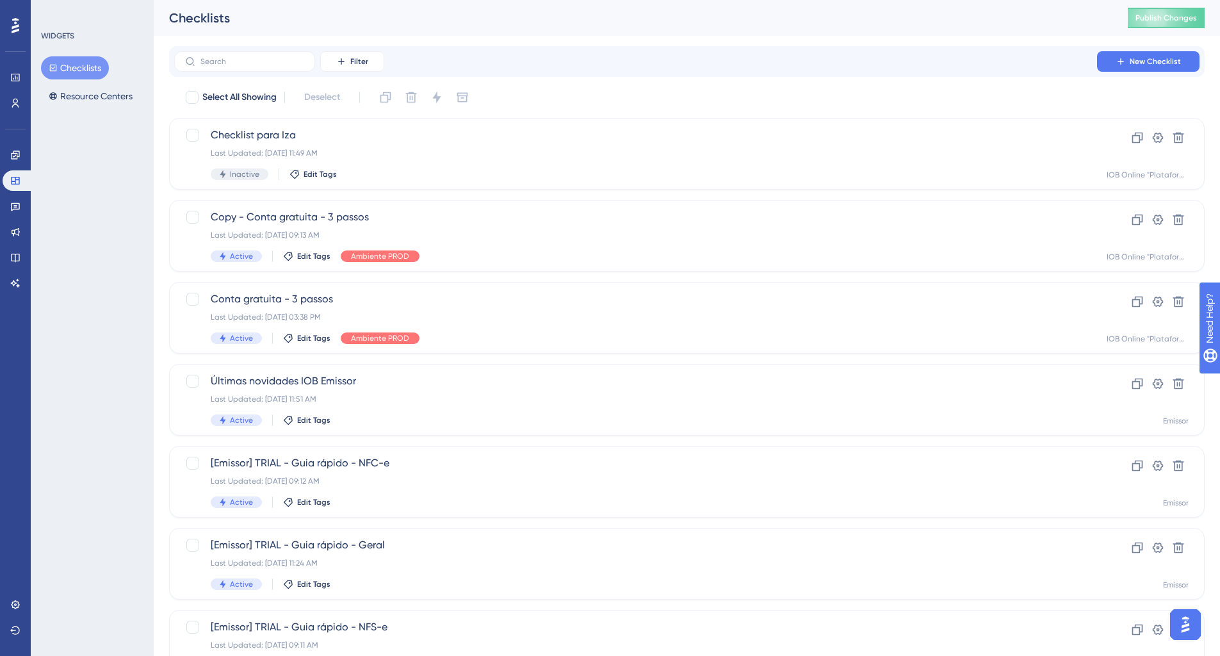
drag, startPoint x: 19, startPoint y: 23, endPoint x: 12, endPoint y: 40, distance: 18.4
click at [19, 23] on icon at bounding box center [16, 25] width 8 height 17
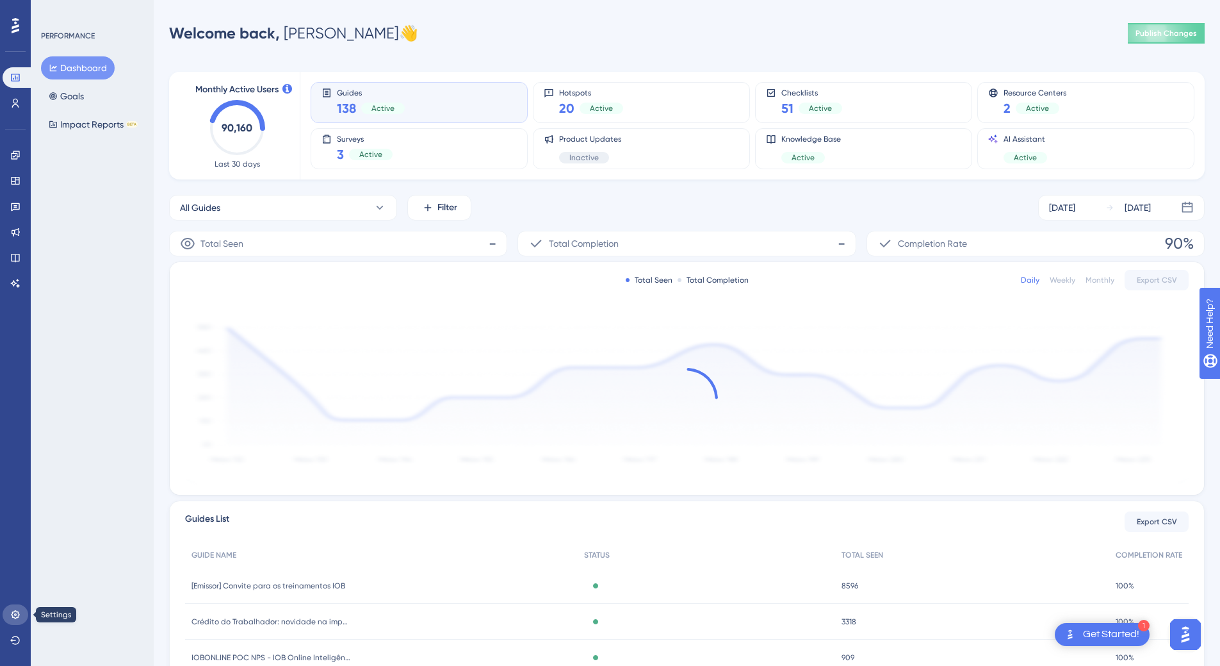
click at [9, 612] on link at bounding box center [16, 614] width 26 height 21
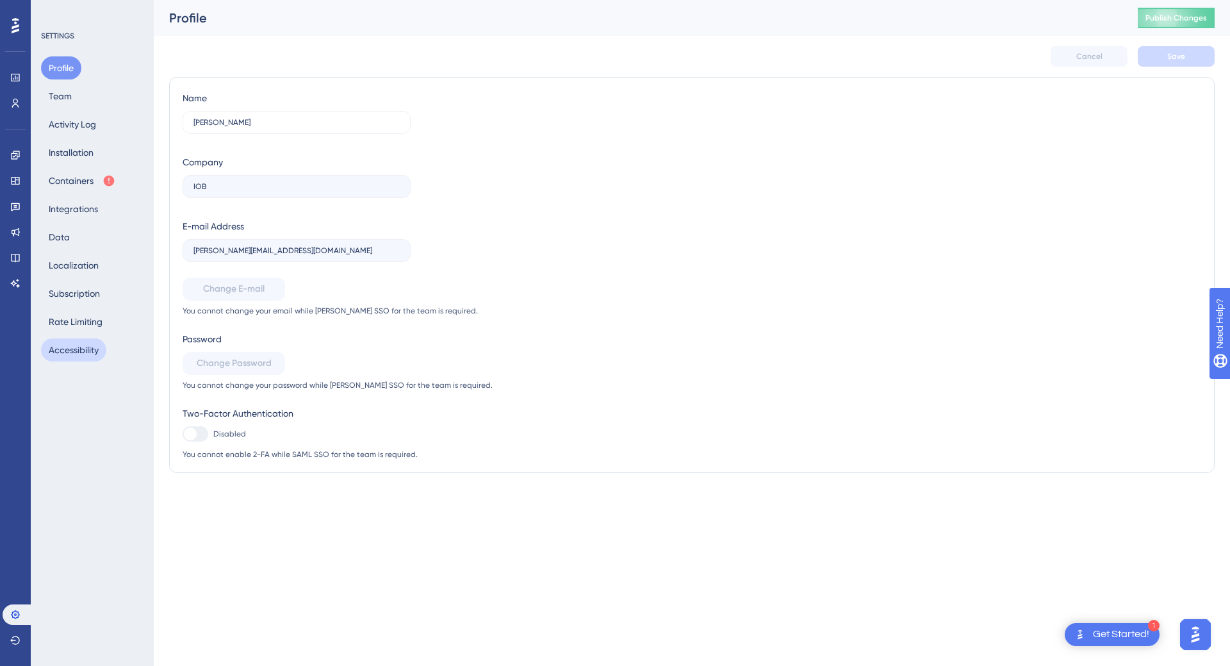
click at [81, 340] on button "Accessibility" at bounding box center [73, 349] width 65 height 23
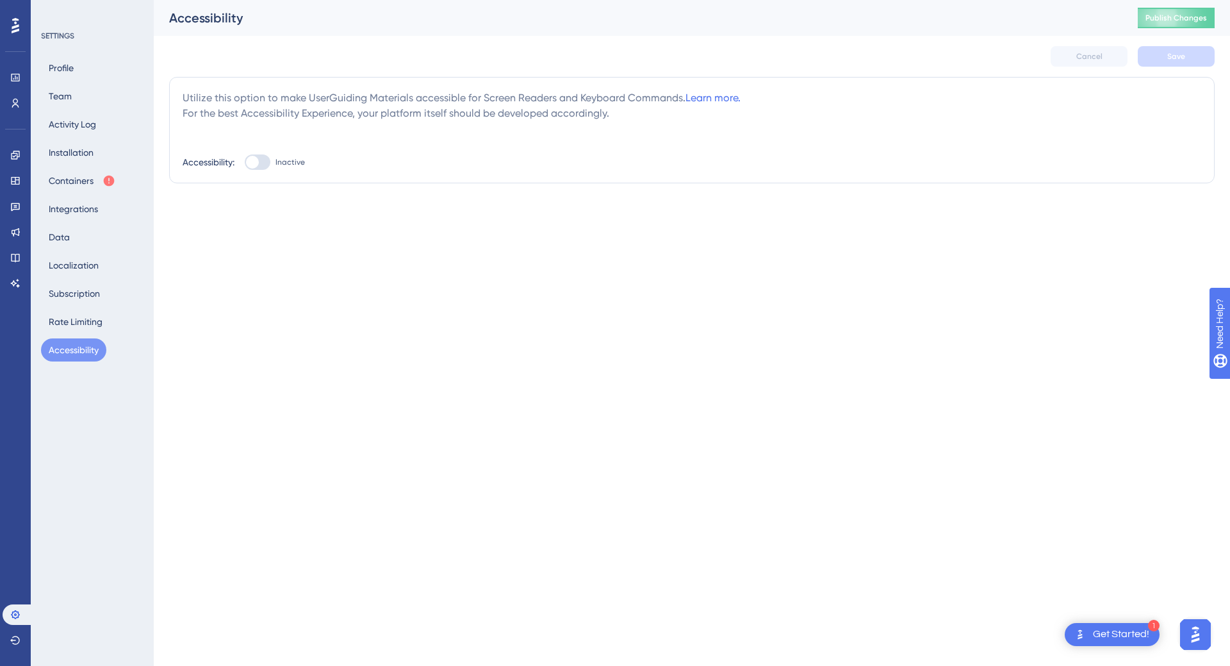
click at [15, 29] on icon at bounding box center [16, 25] width 8 height 17
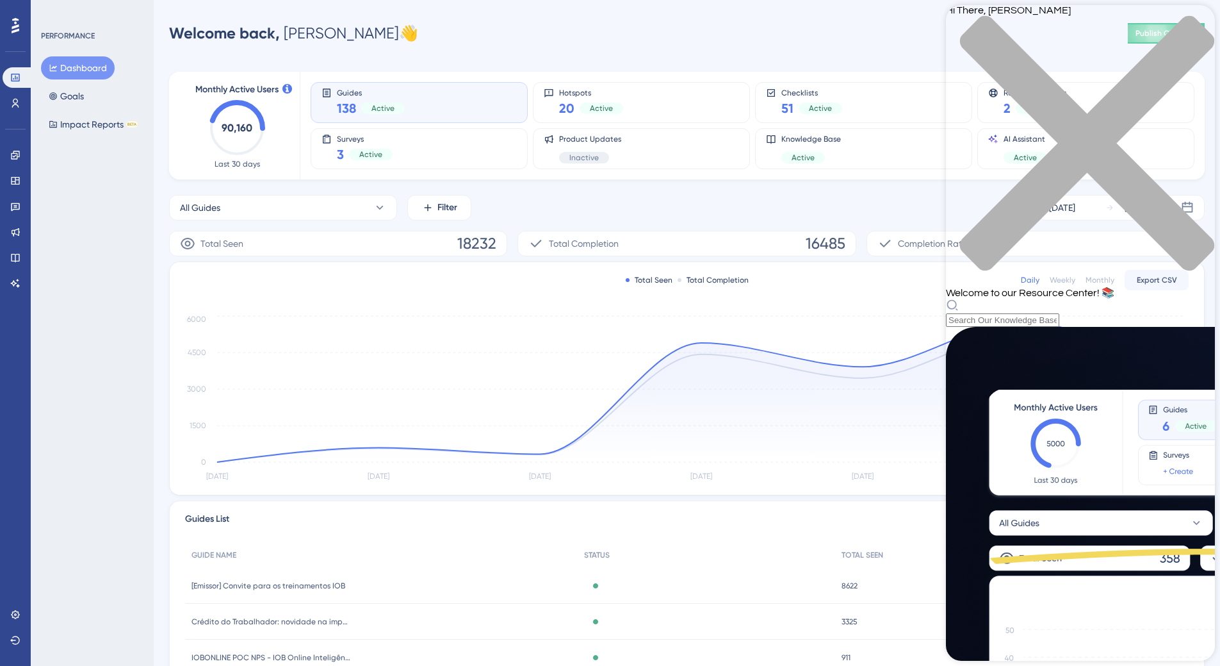
click at [1045, 299] on div "Resource Center Header" at bounding box center [1080, 313] width 269 height 28
click at [1037, 76] on div "Hi There, [PERSON_NAME] 👋 Welcome to our Resource Center! 📚" at bounding box center [1080, 166] width 269 height 322
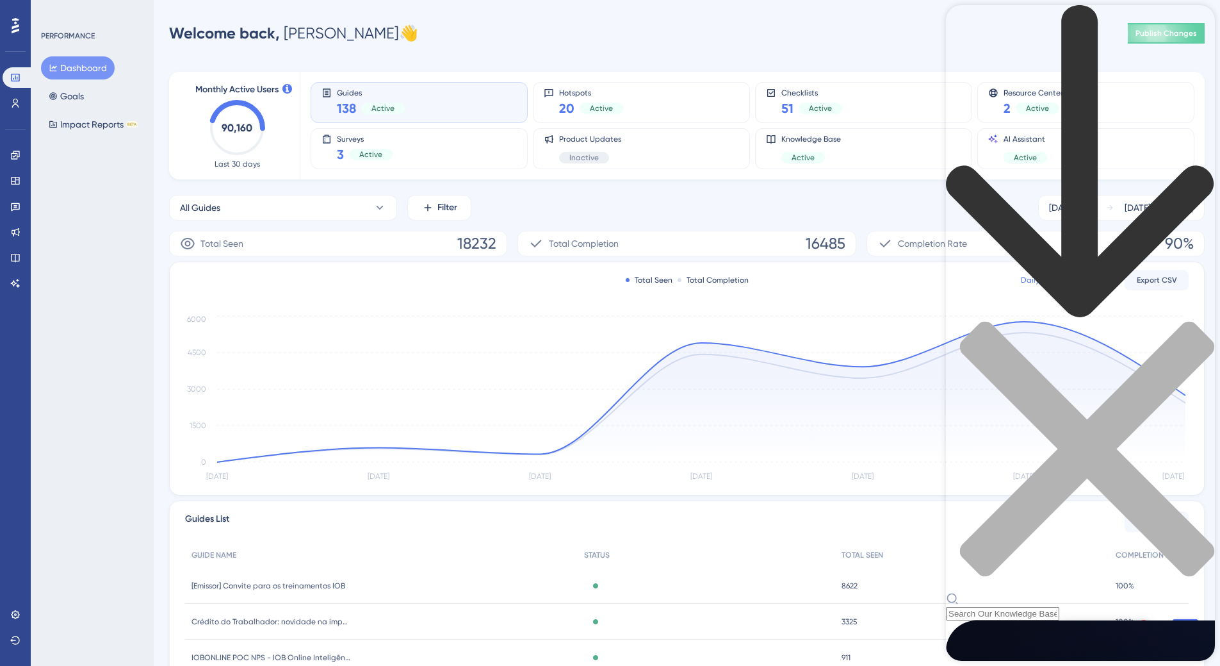
click at [1042, 607] on input "Resource Center Header" at bounding box center [1002, 613] width 113 height 13
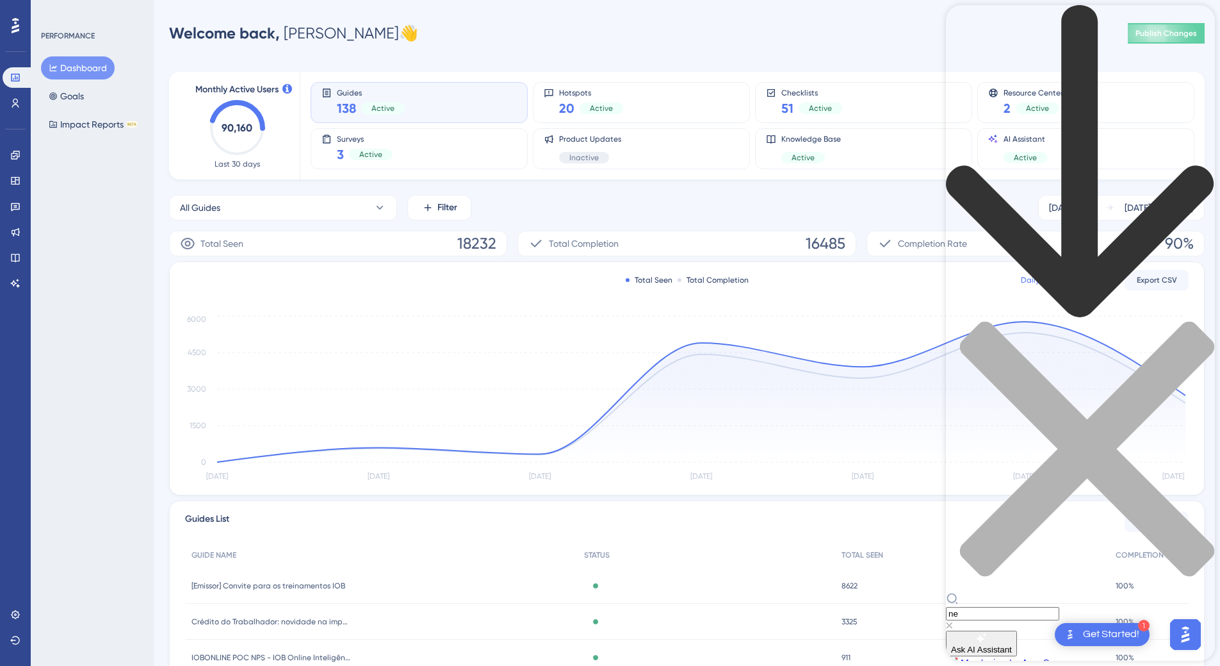
type input "n"
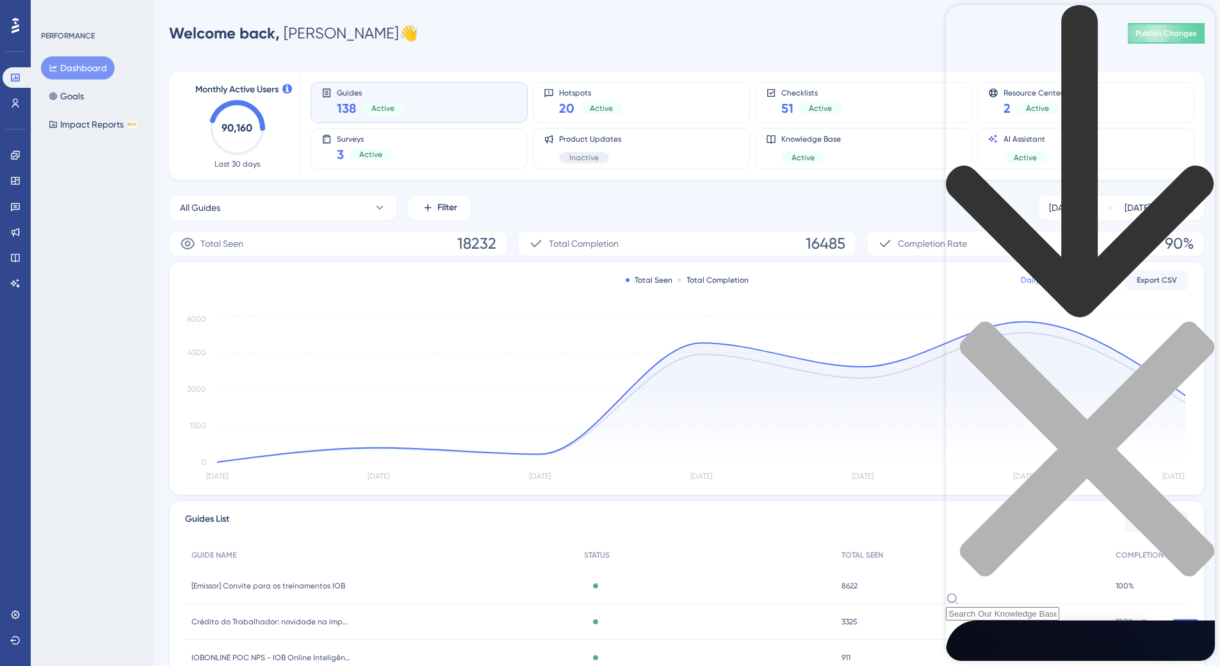
scroll to position [192, 0]
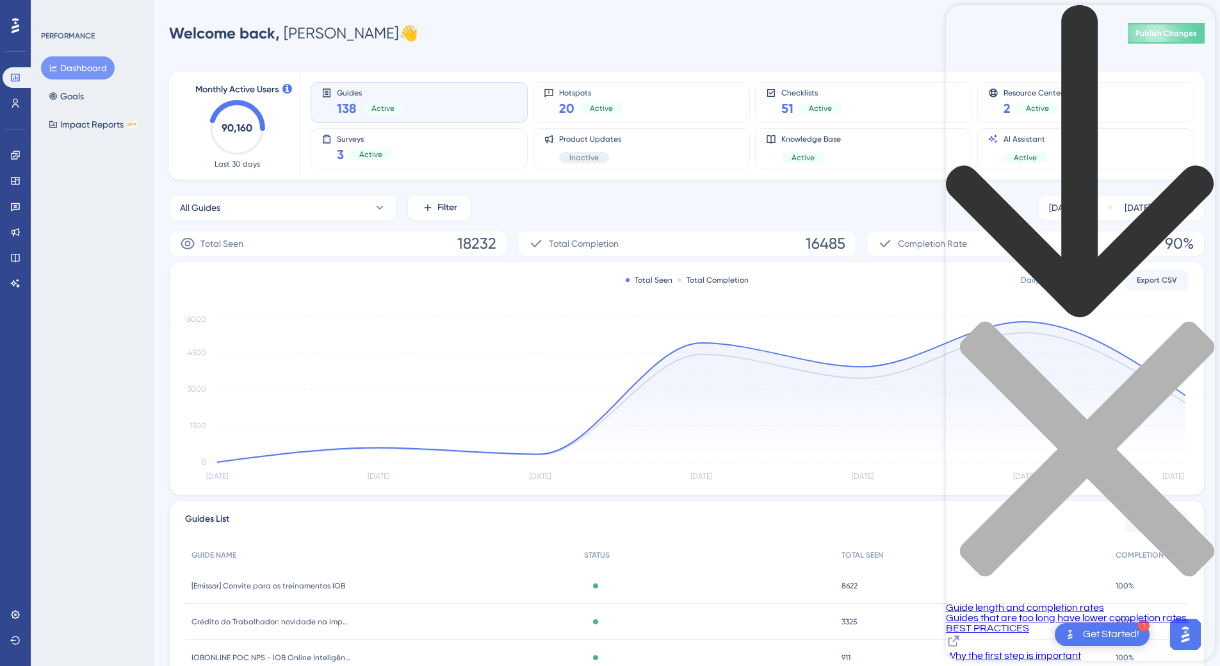
click at [971, 24] on icon "back to header" at bounding box center [1080, 162] width 269 height 314
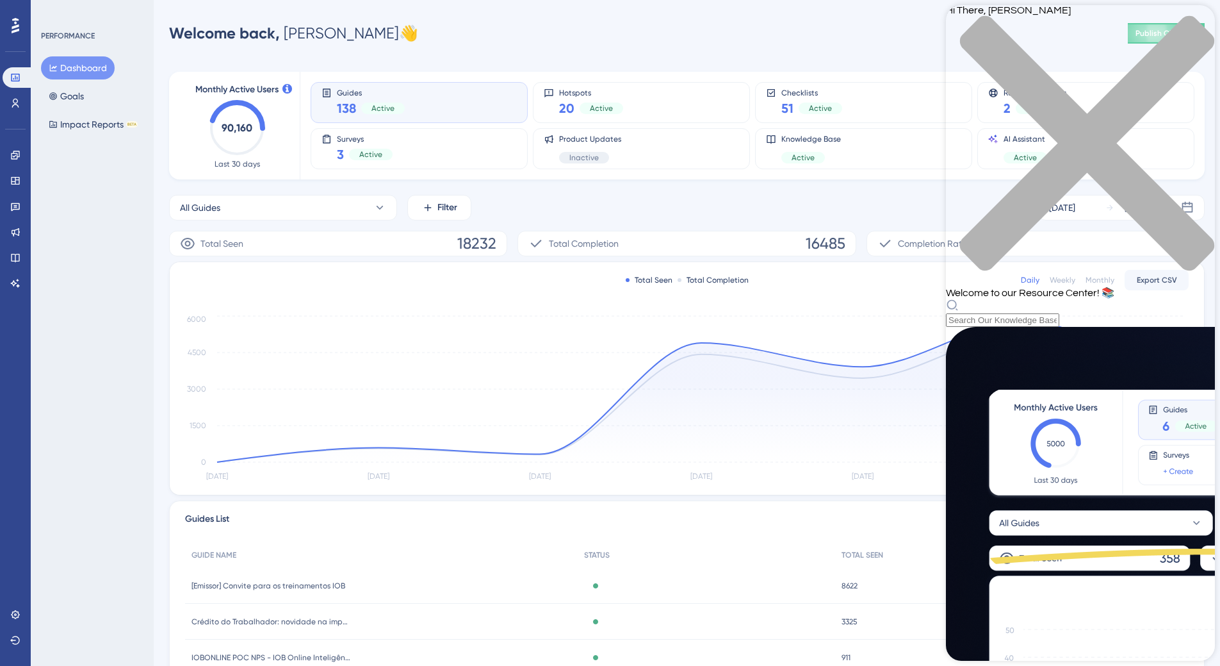
click at [15, 30] on icon at bounding box center [16, 25] width 8 height 15
